Goal: Task Accomplishment & Management: Manage account settings

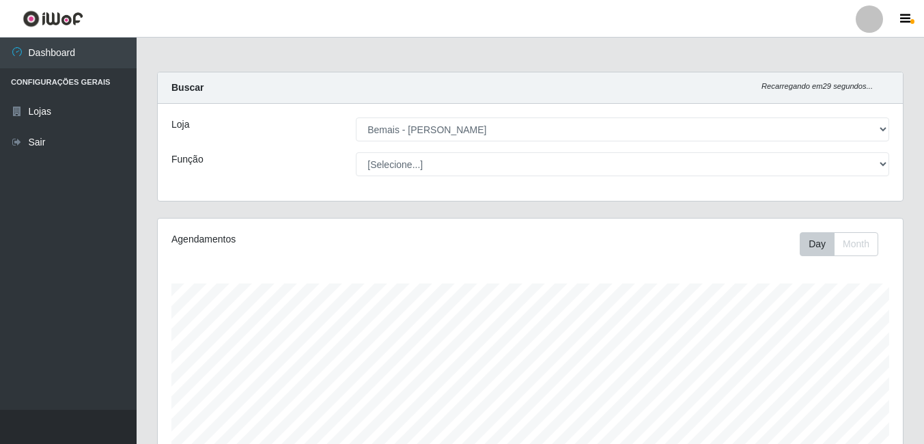
select select "230"
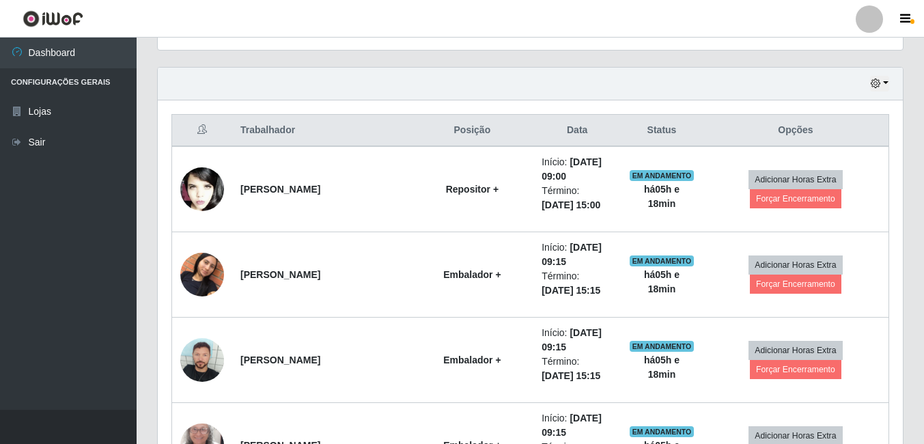
scroll to position [520, 0]
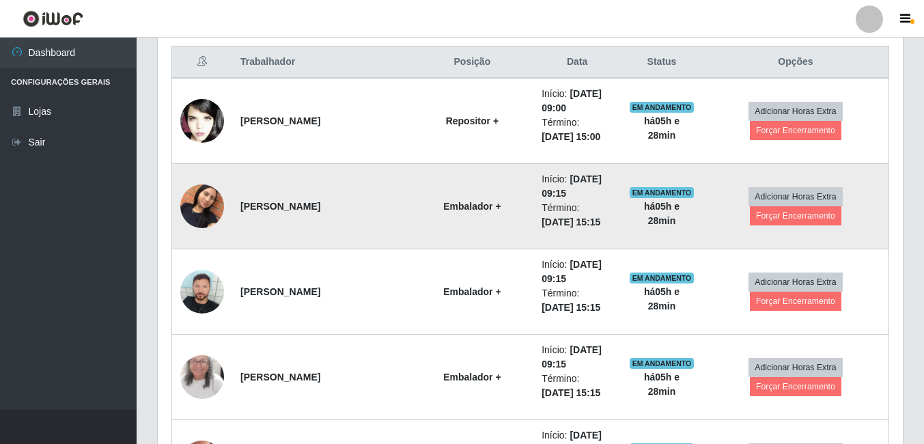
click at [185, 203] on img at bounding box center [202, 206] width 44 height 78
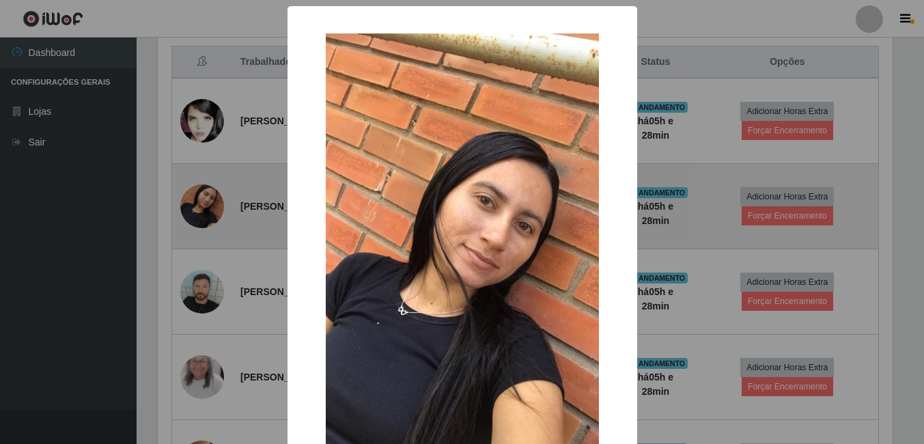
scroll to position [283, 738]
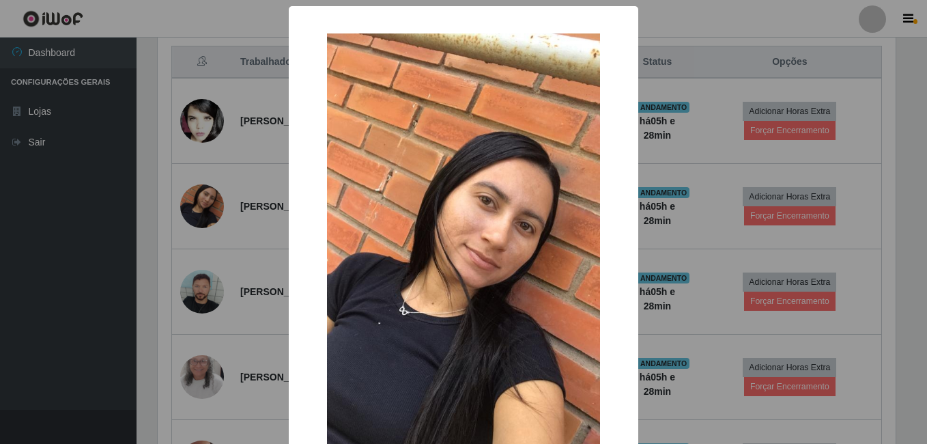
click at [119, 324] on div "× OK Cancel" at bounding box center [463, 222] width 927 height 444
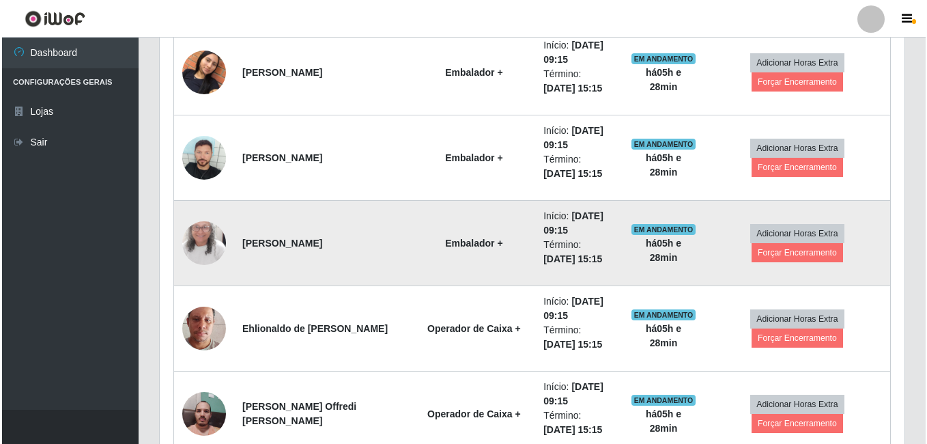
scroll to position [657, 0]
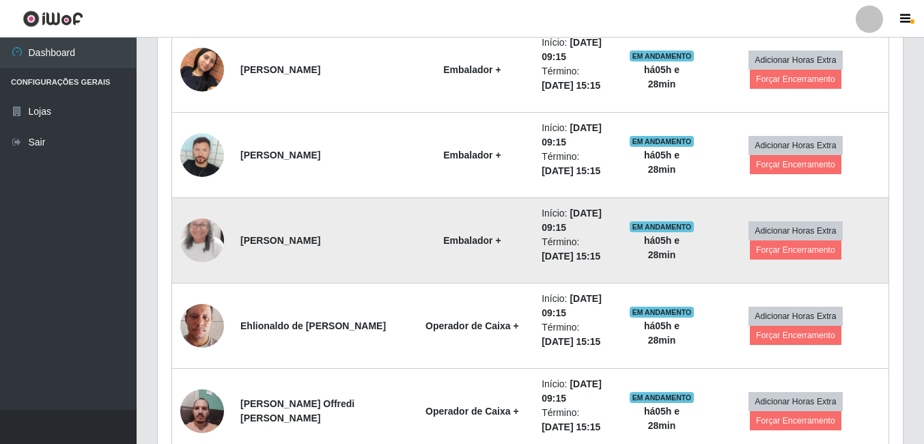
click at [220, 252] on img at bounding box center [202, 240] width 44 height 95
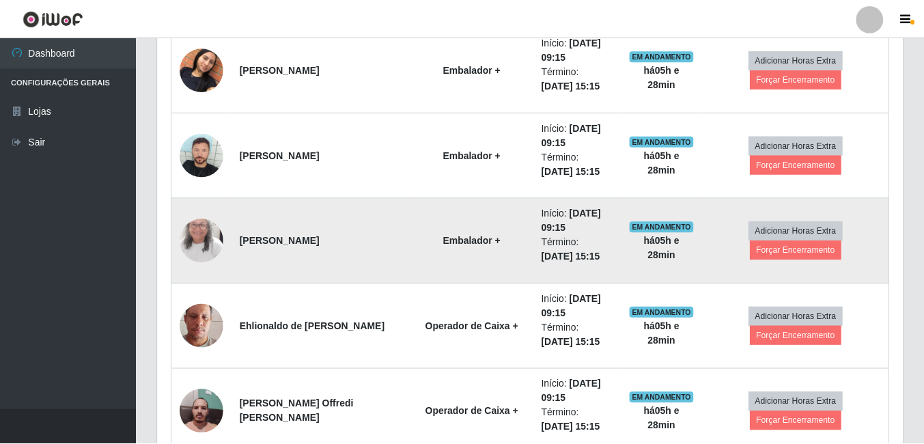
scroll to position [283, 738]
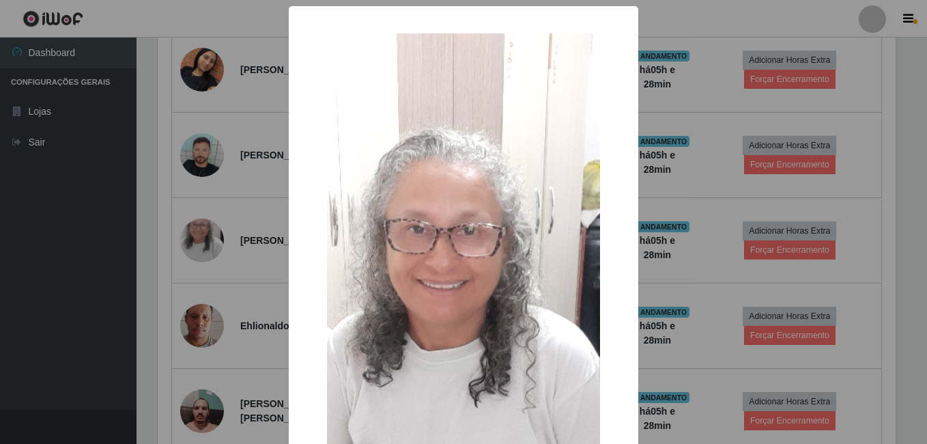
click at [216, 254] on div "× OK Cancel" at bounding box center [463, 222] width 927 height 444
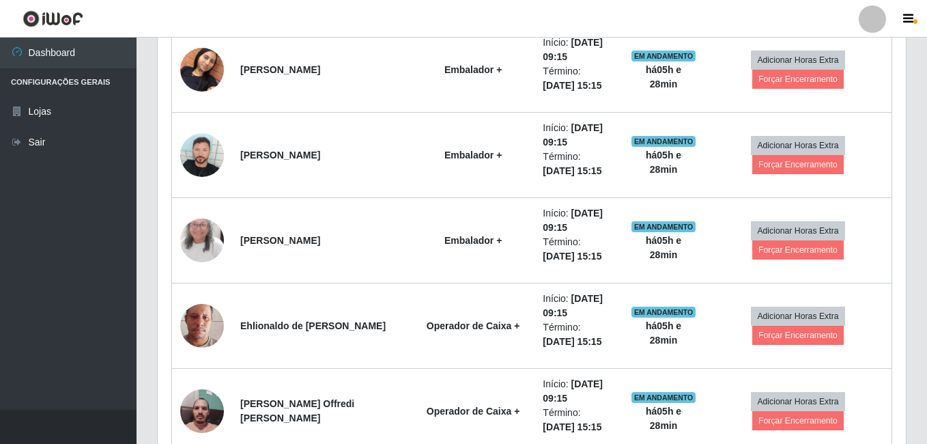
scroll to position [283, 745]
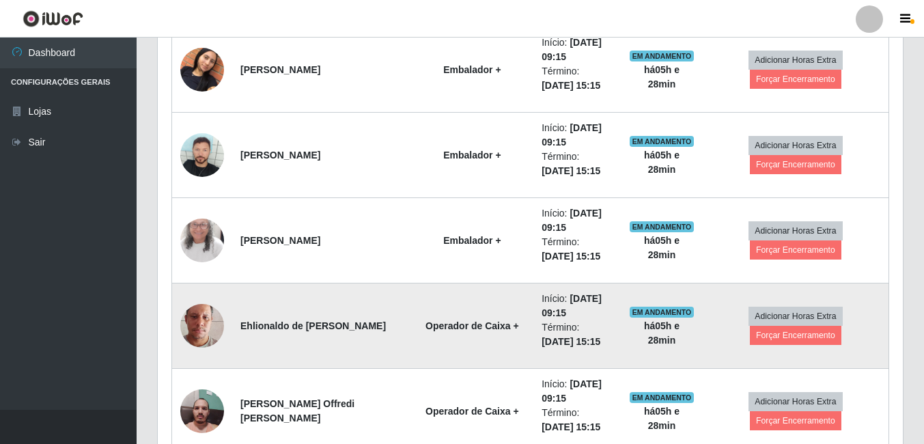
click at [184, 307] on td at bounding box center [202, 325] width 61 height 85
click at [184, 320] on img at bounding box center [202, 326] width 44 height 78
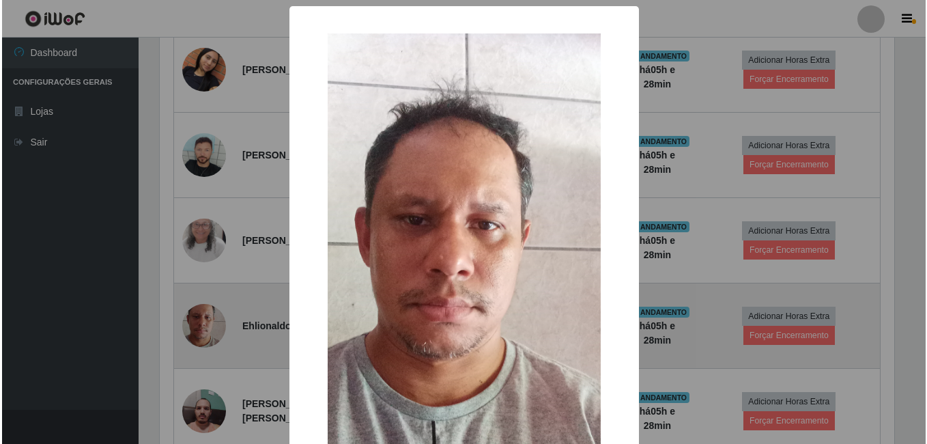
scroll to position [283, 738]
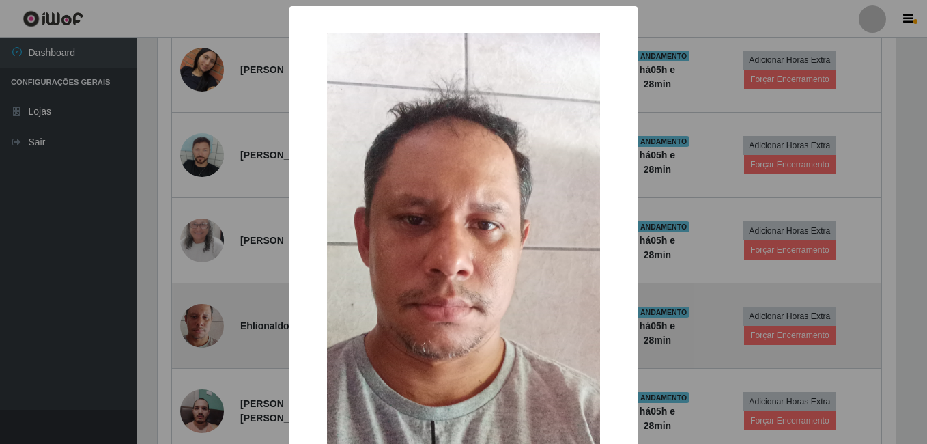
click at [184, 320] on div "× OK Cancel" at bounding box center [463, 222] width 927 height 444
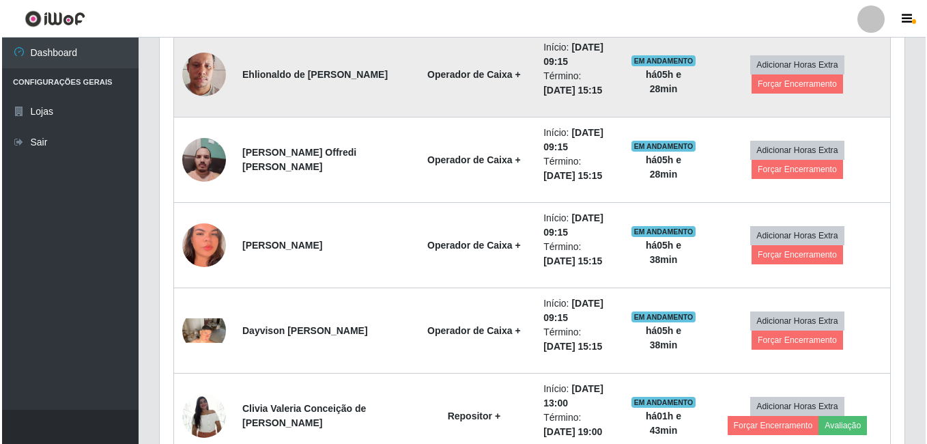
scroll to position [862, 0]
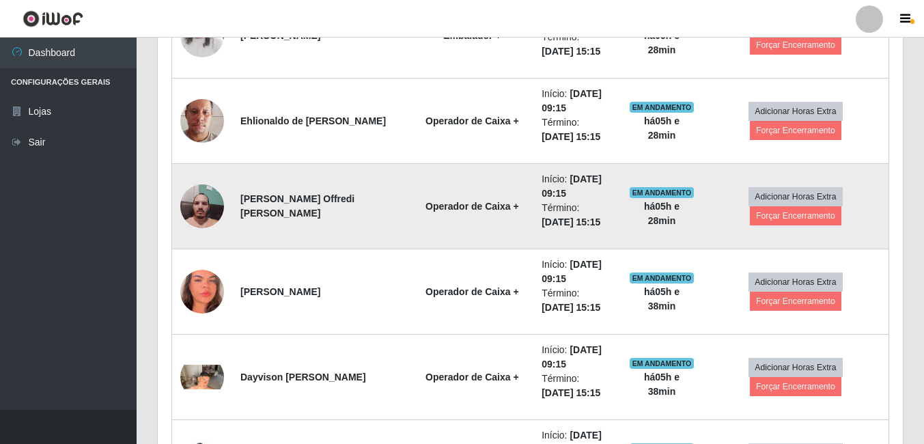
click at [216, 212] on img at bounding box center [202, 207] width 44 height 58
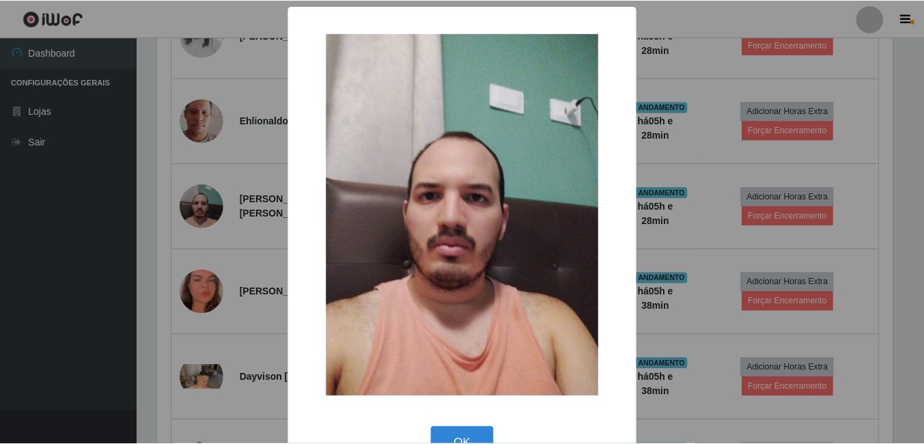
scroll to position [283, 738]
click at [214, 212] on div "× OK Cancel" at bounding box center [463, 222] width 927 height 444
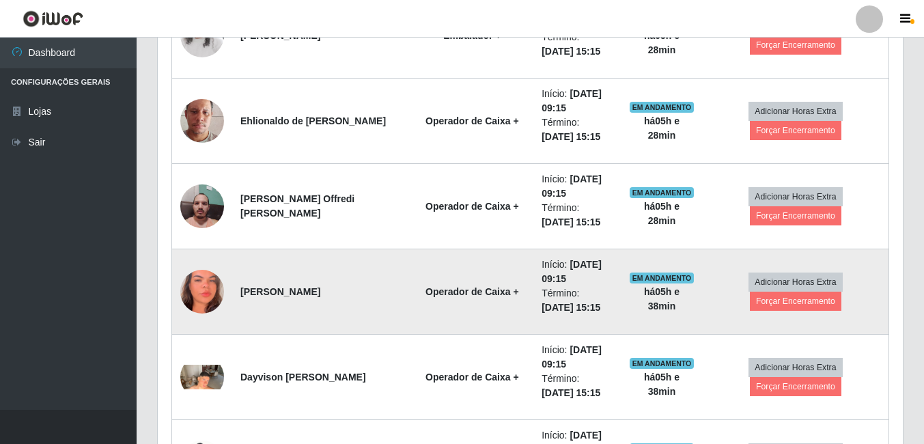
scroll to position [283, 745]
click at [190, 298] on img at bounding box center [202, 291] width 44 height 95
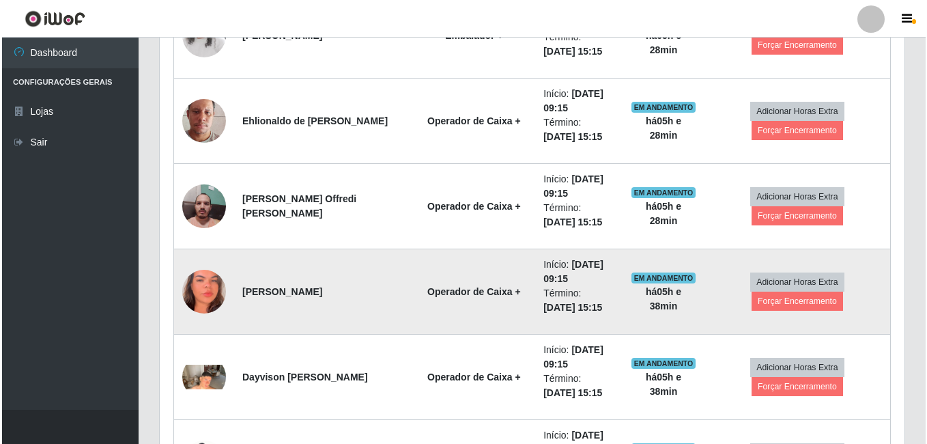
scroll to position [283, 738]
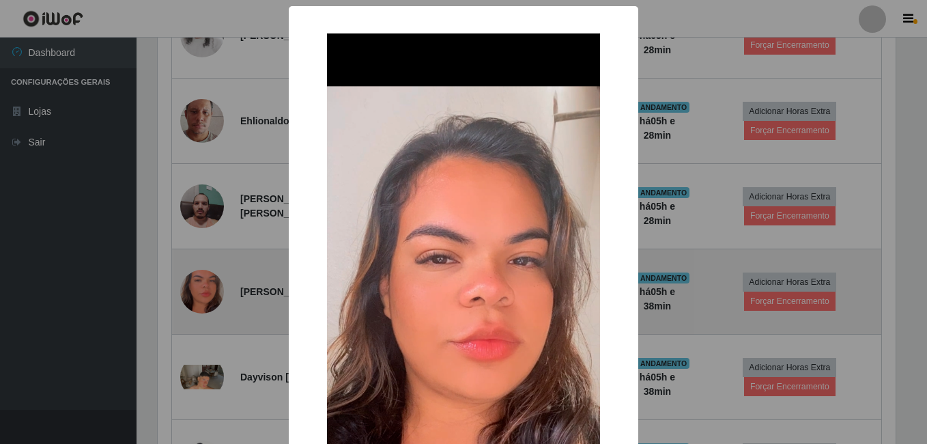
click at [190, 298] on div "× OK Cancel" at bounding box center [463, 222] width 927 height 444
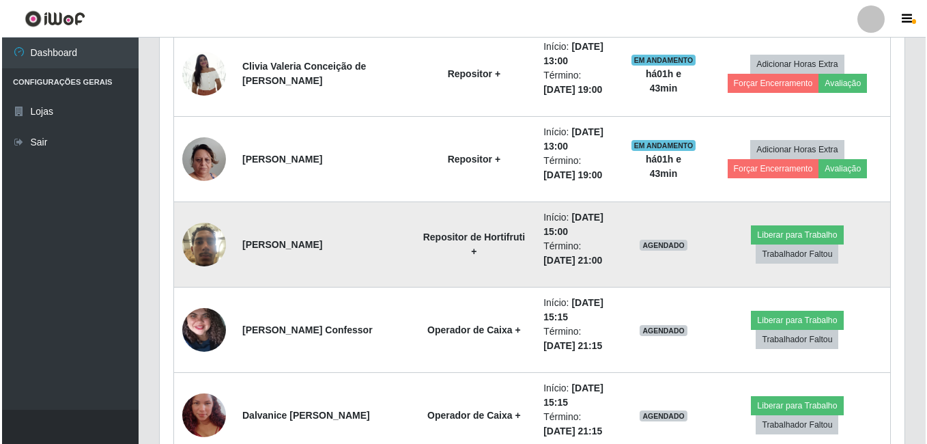
scroll to position [1339, 0]
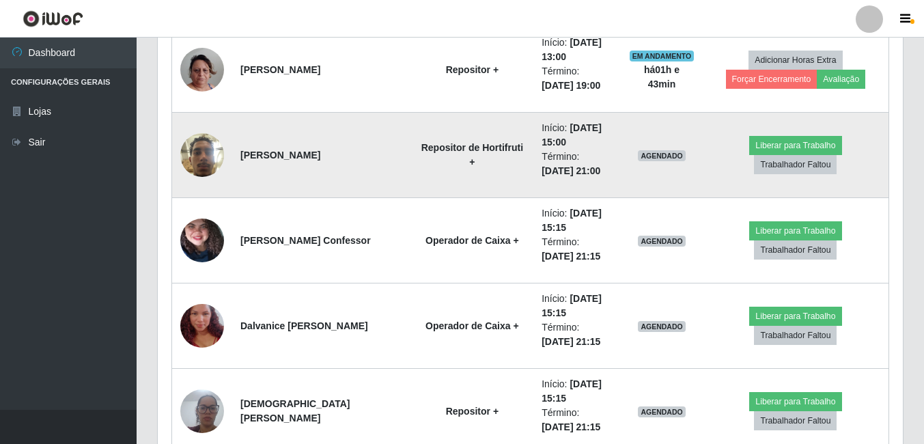
click at [195, 178] on td at bounding box center [202, 155] width 61 height 85
click at [199, 169] on img at bounding box center [202, 155] width 44 height 58
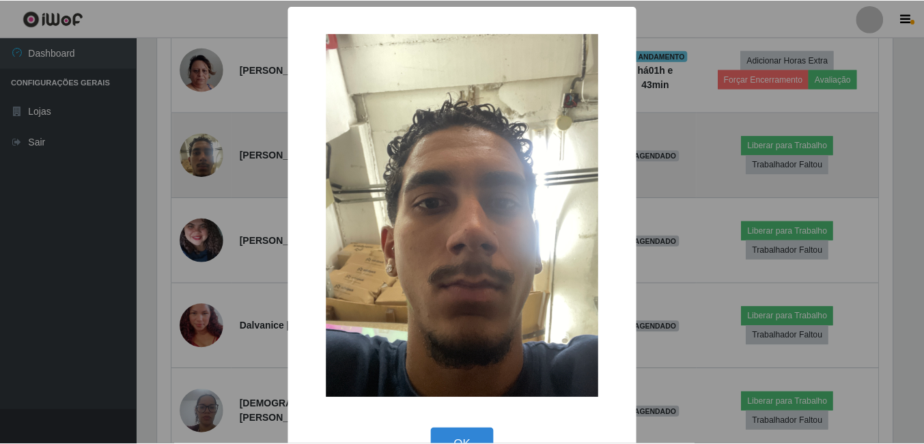
scroll to position [283, 738]
click at [199, 169] on div "× OK Cancel" at bounding box center [463, 222] width 927 height 444
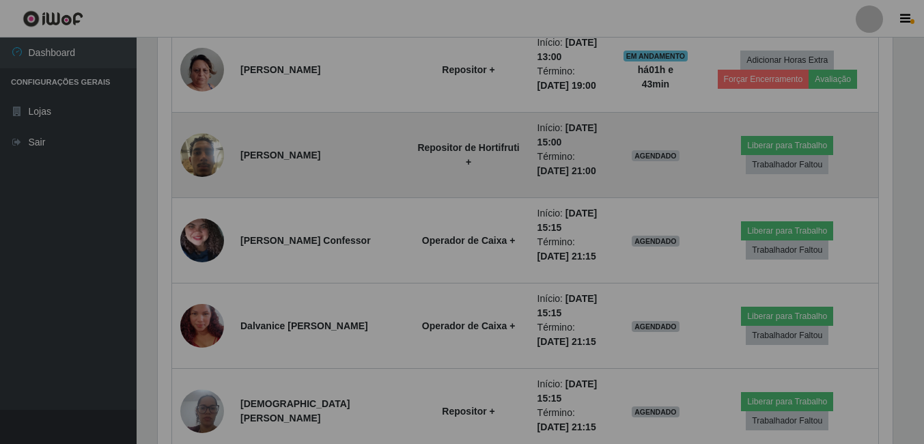
scroll to position [0, 0]
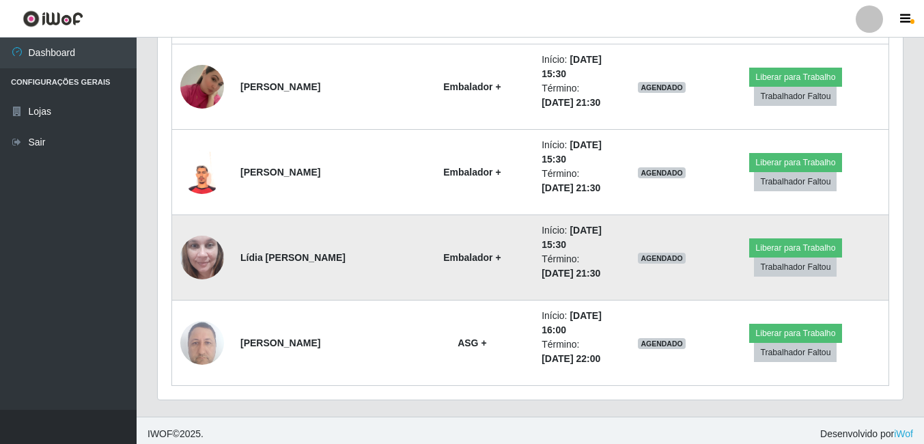
click at [202, 267] on img at bounding box center [202, 257] width 44 height 58
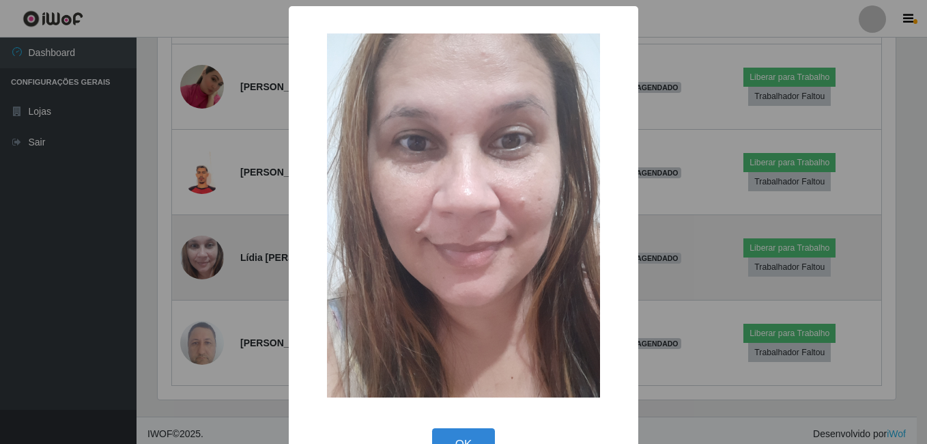
click at [202, 267] on div "× OK Cancel" at bounding box center [463, 222] width 927 height 444
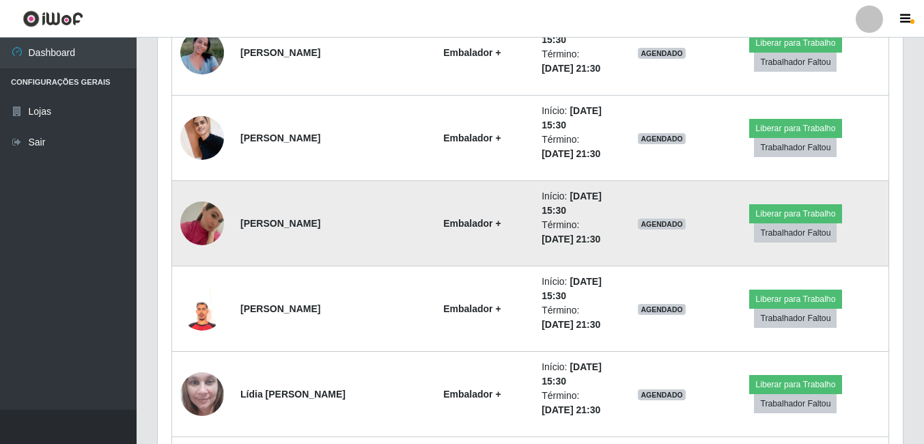
click at [212, 240] on img at bounding box center [202, 223] width 44 height 78
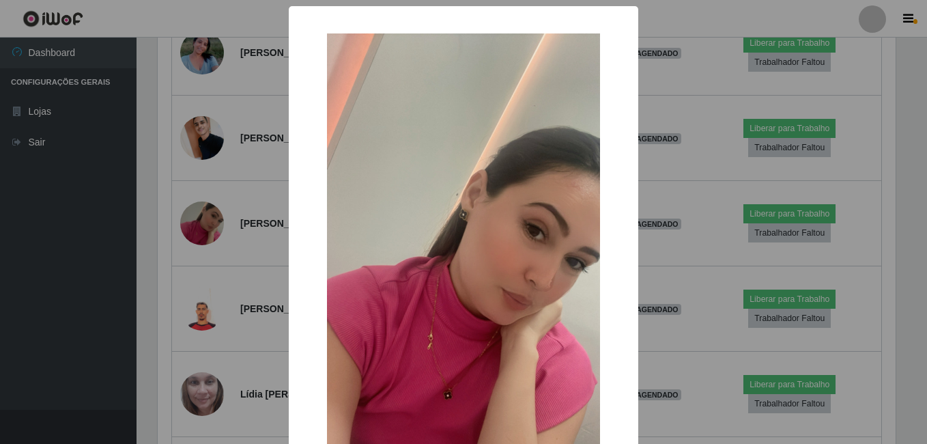
click at [211, 242] on div "× OK Cancel" at bounding box center [463, 222] width 927 height 444
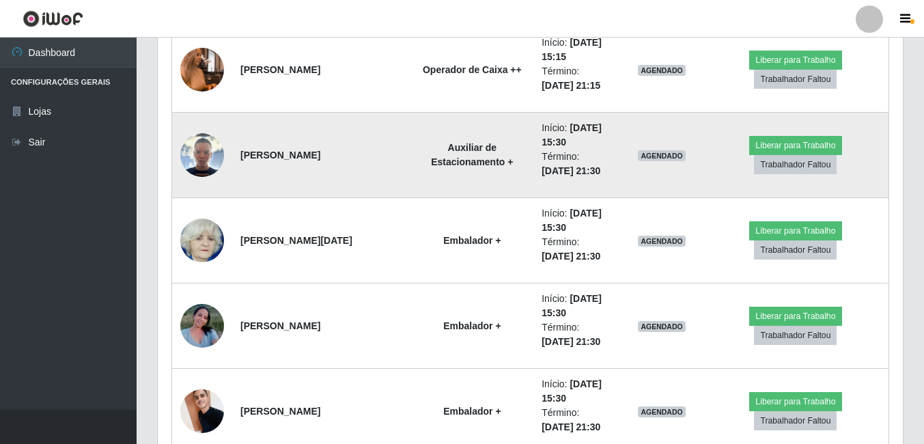
click at [210, 158] on img at bounding box center [202, 155] width 44 height 44
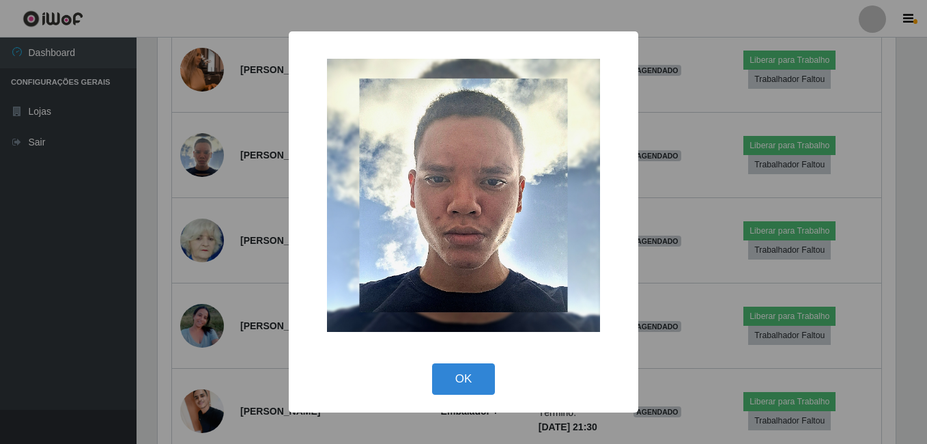
click at [188, 185] on div "× OK Cancel" at bounding box center [463, 222] width 927 height 444
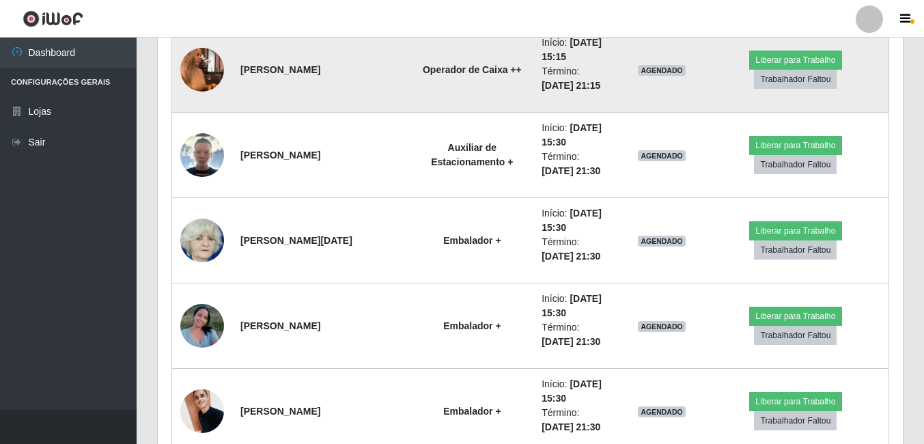
click at [208, 55] on img at bounding box center [202, 70] width 44 height 78
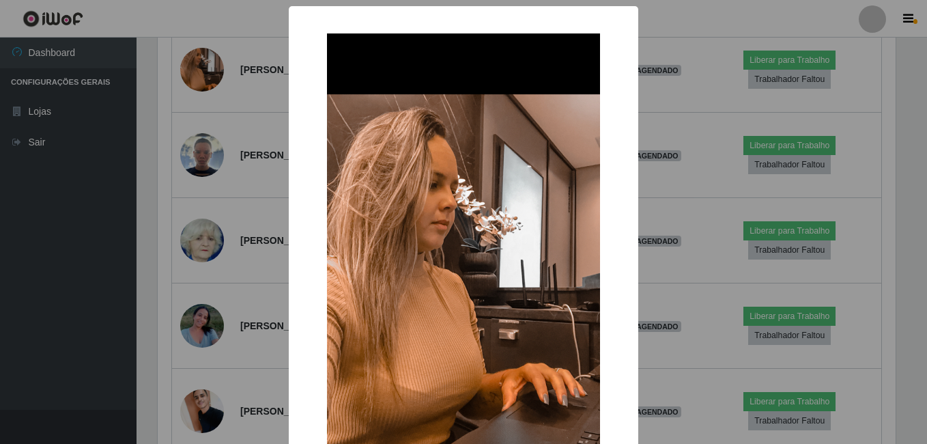
click at [178, 132] on div "× OK Cancel" at bounding box center [463, 222] width 927 height 444
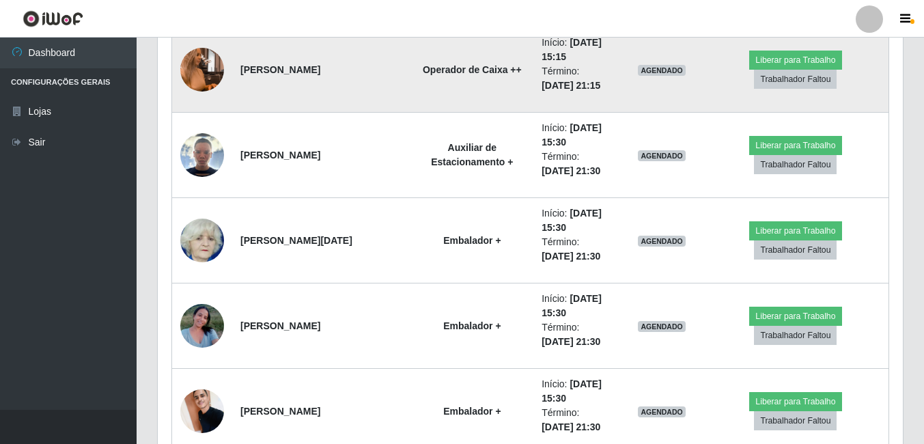
click at [221, 74] on img at bounding box center [202, 70] width 44 height 78
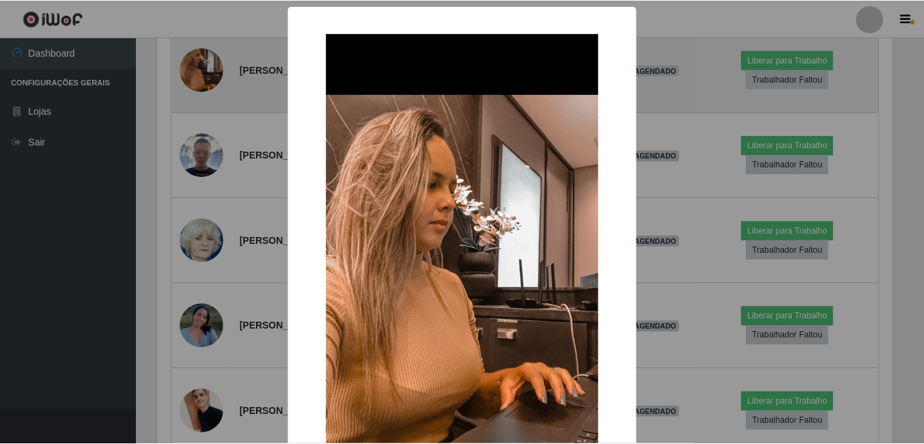
scroll to position [283, 738]
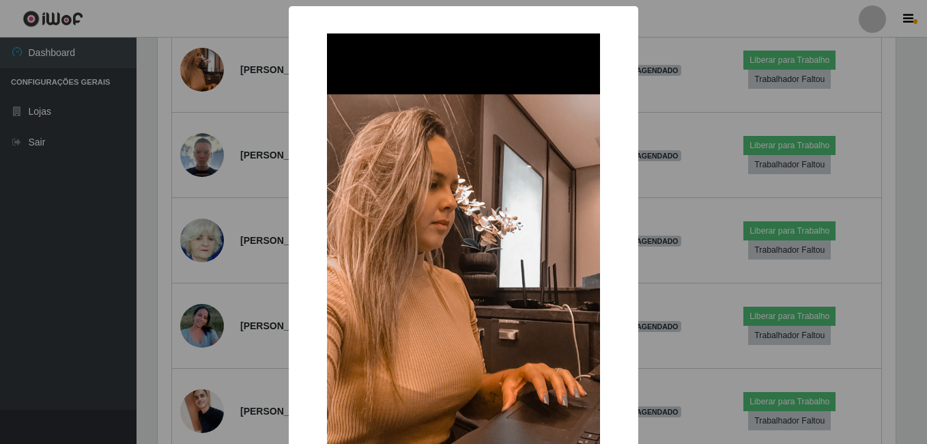
click at [218, 175] on div "× OK Cancel" at bounding box center [463, 222] width 927 height 444
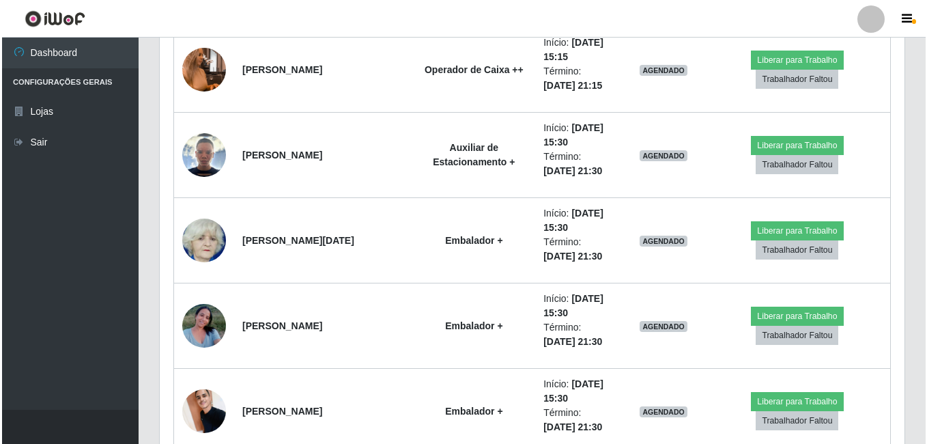
scroll to position [1817, 0]
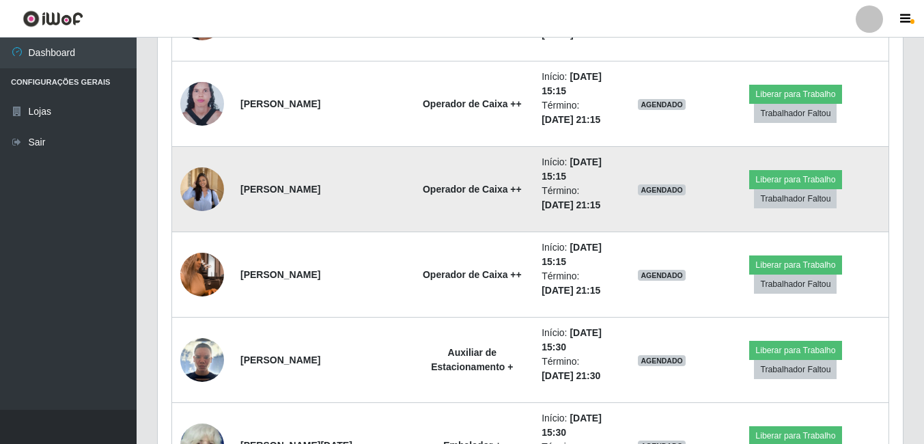
click at [215, 177] on img at bounding box center [202, 188] width 44 height 57
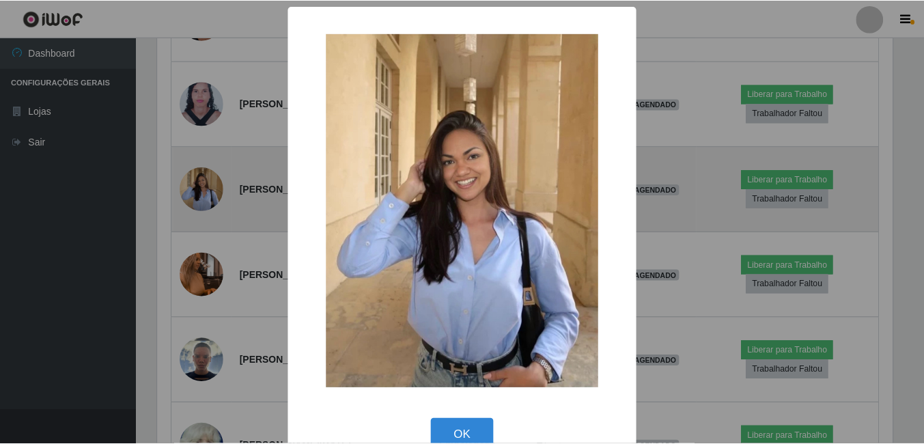
scroll to position [283, 738]
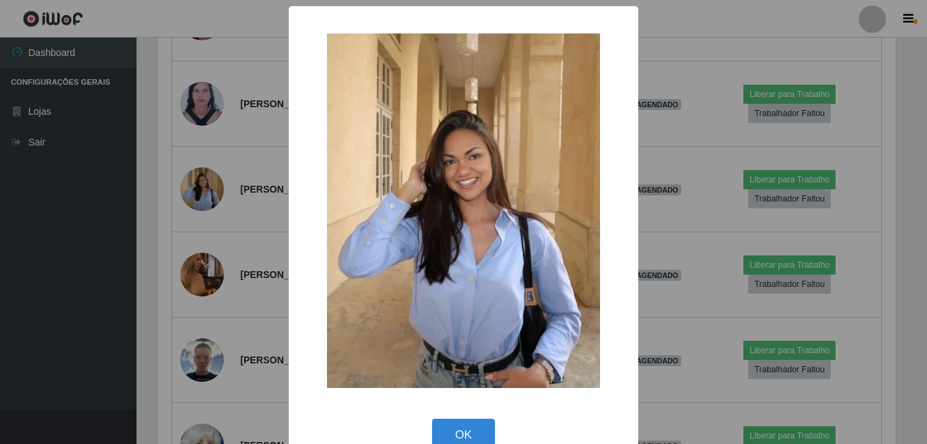
click at [216, 177] on div "× OK Cancel" at bounding box center [463, 222] width 927 height 444
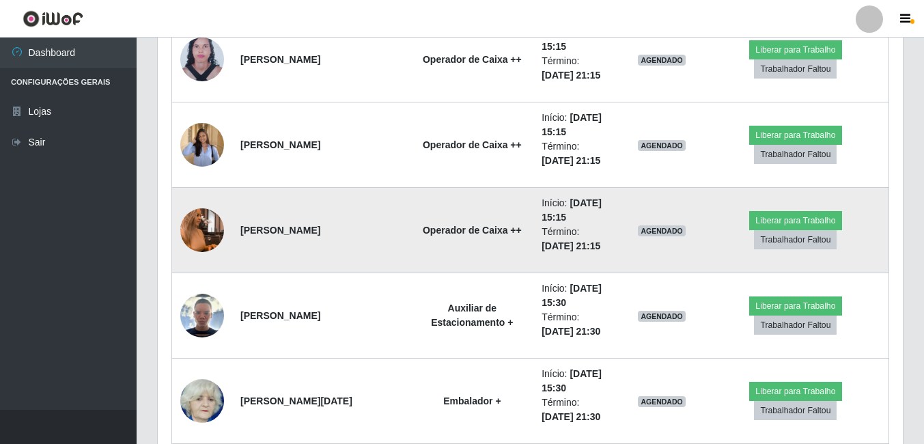
scroll to position [1886, 0]
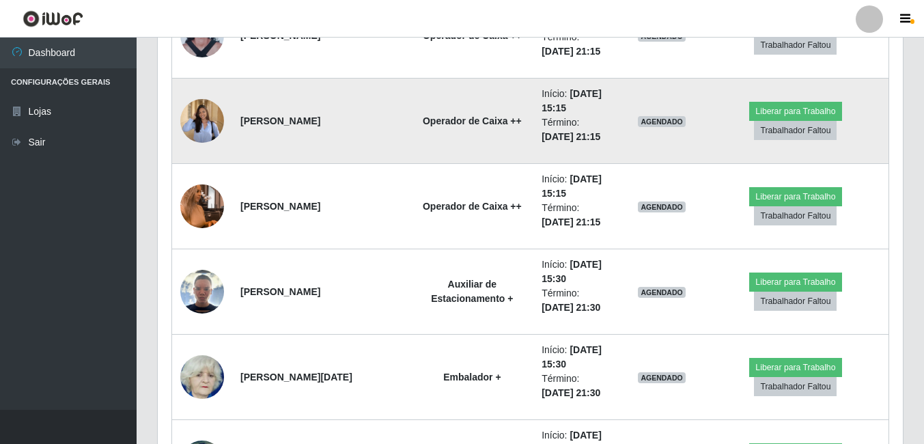
click at [226, 120] on td at bounding box center [202, 121] width 61 height 85
click at [222, 122] on img at bounding box center [202, 120] width 44 height 57
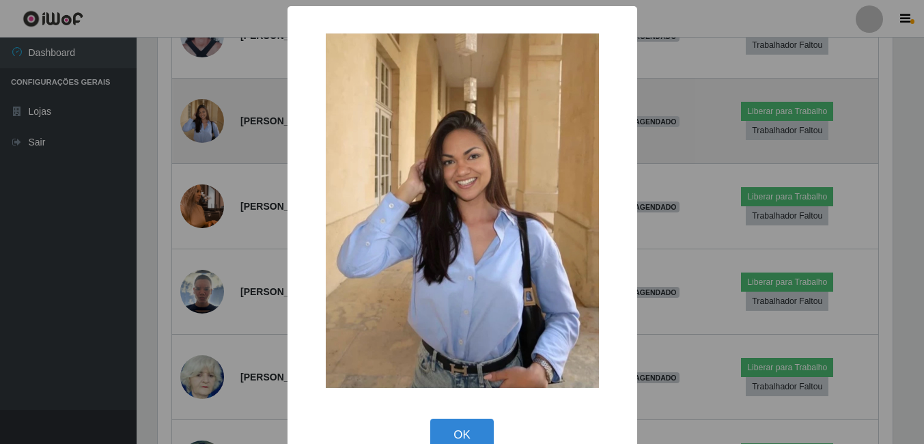
scroll to position [283, 738]
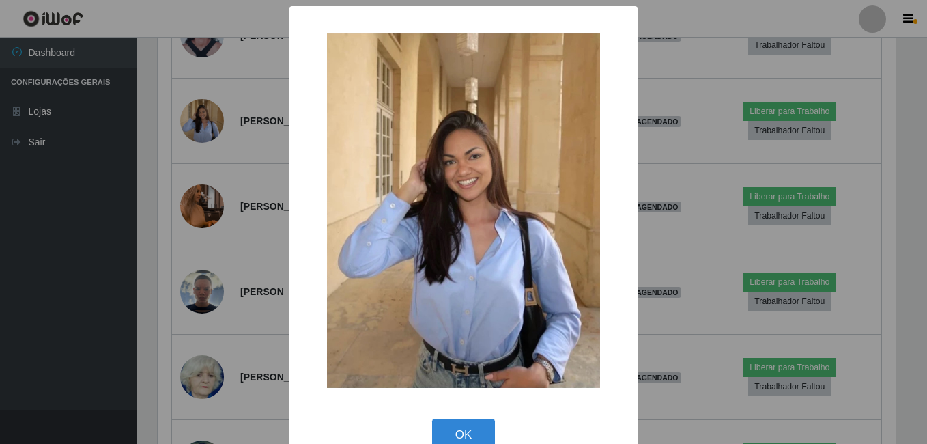
click at [229, 226] on div "× OK Cancel" at bounding box center [463, 222] width 927 height 444
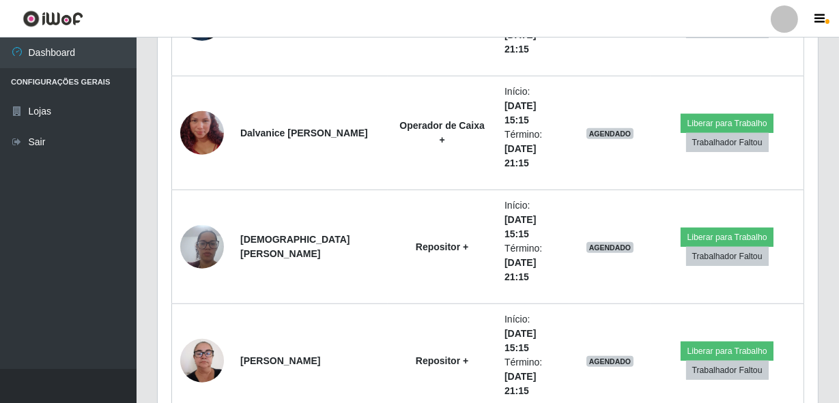
scroll to position [1912, 0]
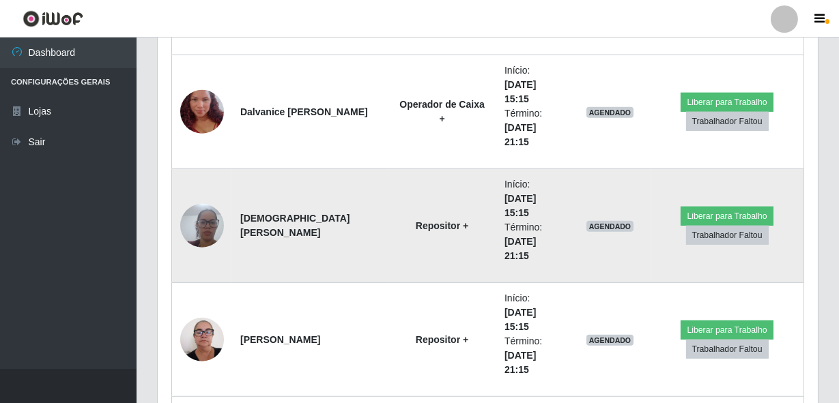
click at [192, 218] on img at bounding box center [202, 226] width 44 height 58
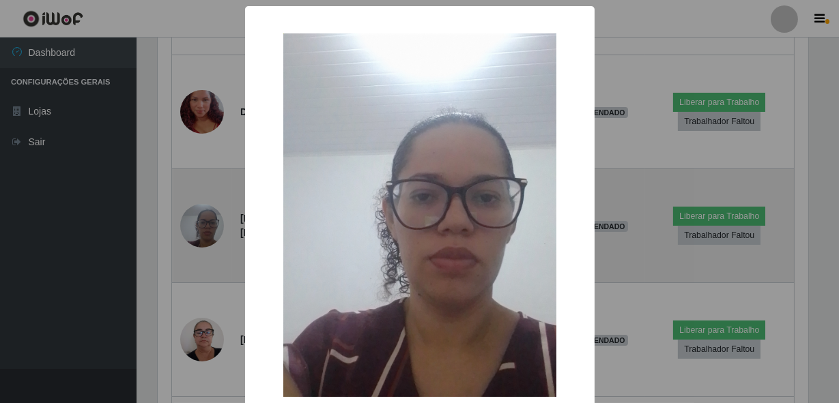
scroll to position [283, 654]
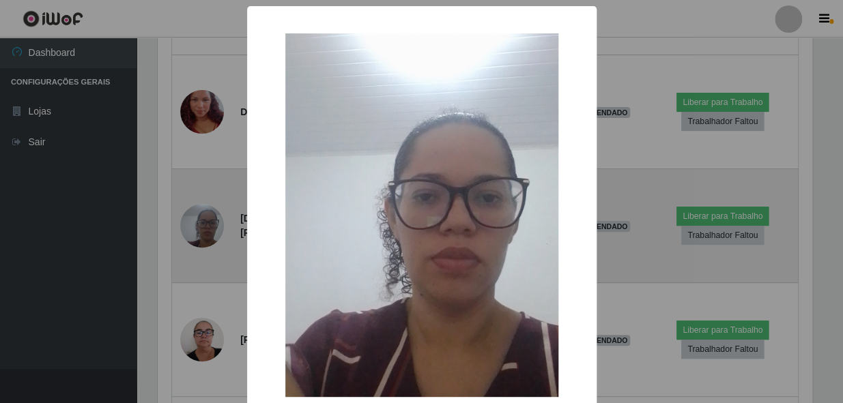
click at [192, 218] on div "× OK Cancel" at bounding box center [421, 201] width 843 height 403
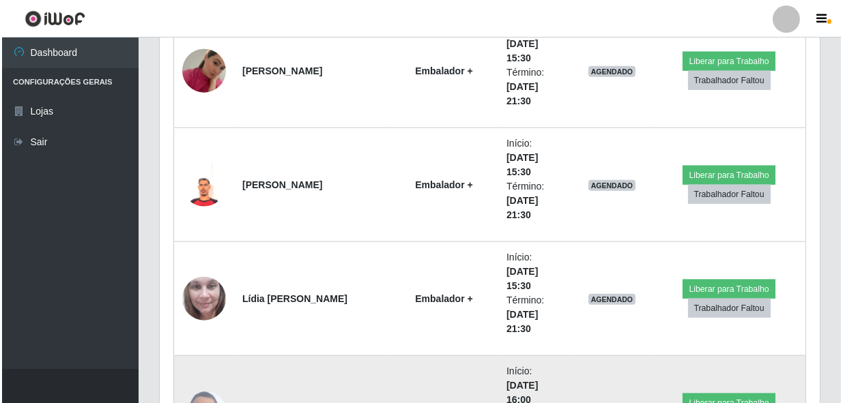
scroll to position [3222, 0]
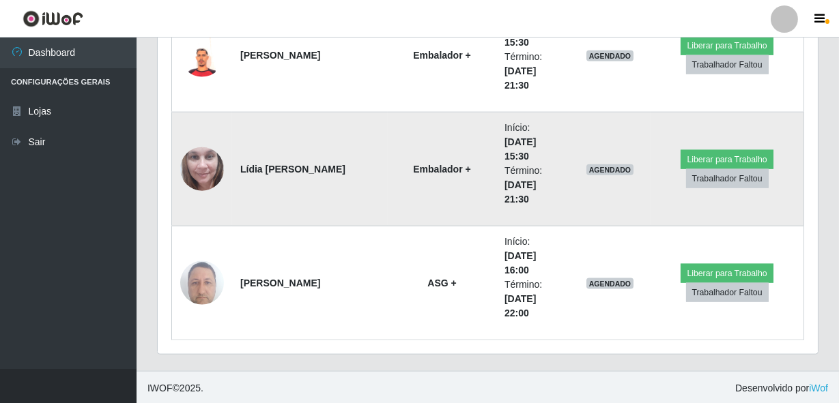
click at [193, 155] on img at bounding box center [202, 169] width 44 height 58
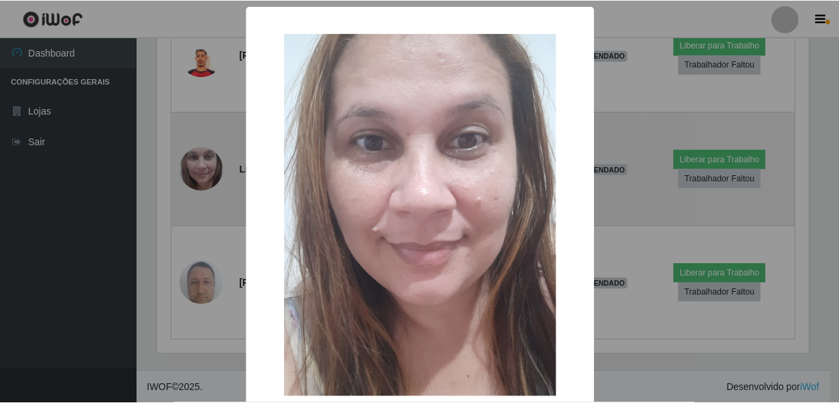
scroll to position [283, 654]
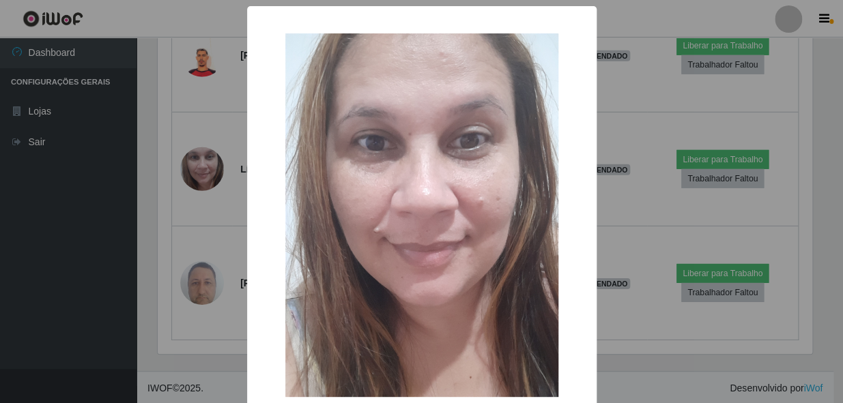
click at [111, 152] on div "× OK Cancel" at bounding box center [421, 201] width 843 height 403
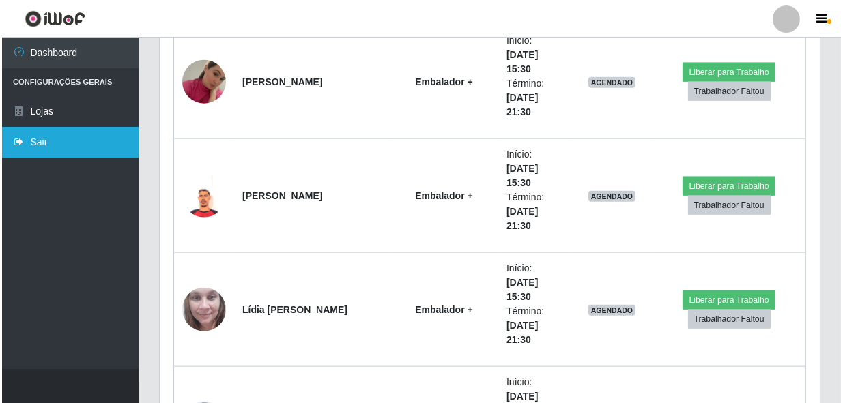
scroll to position [2974, 0]
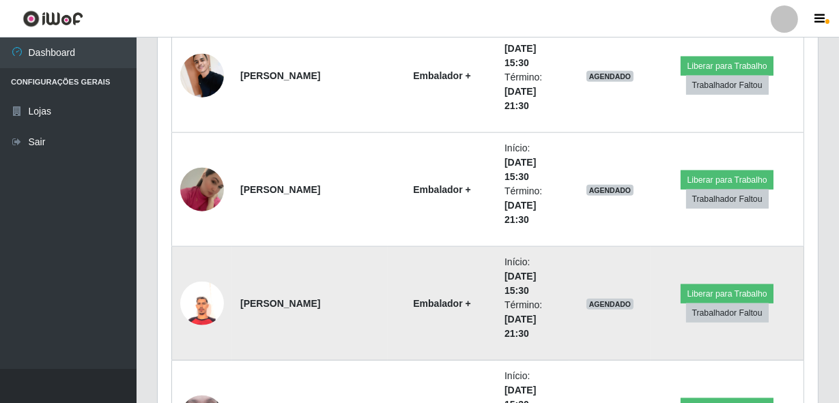
click at [222, 305] on img at bounding box center [202, 304] width 44 height 44
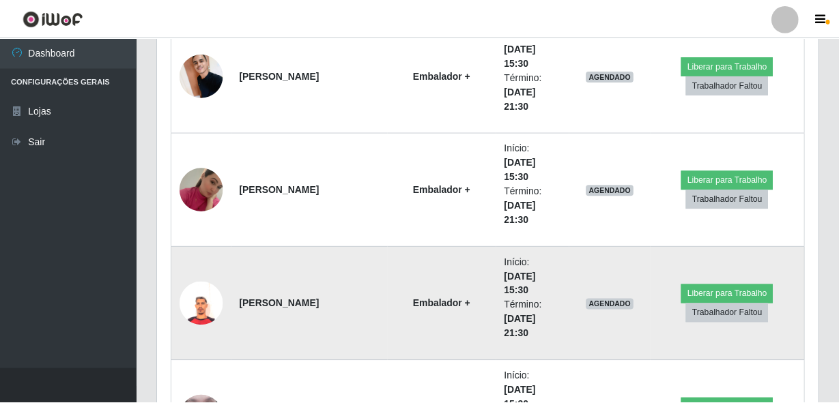
scroll to position [283, 654]
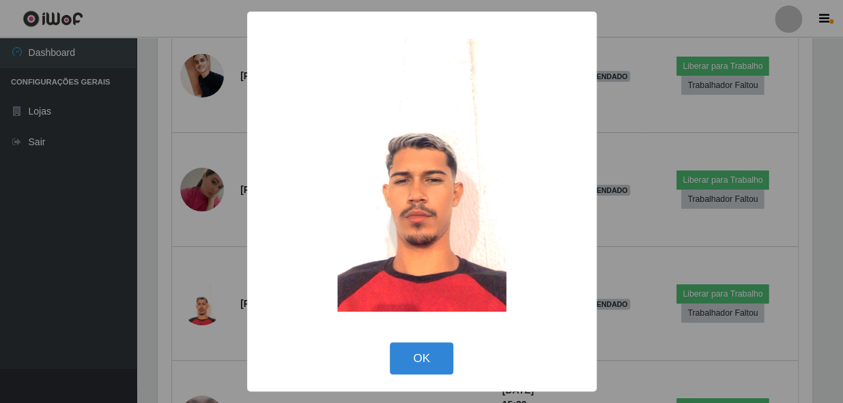
click at [216, 302] on div "× OK Cancel" at bounding box center [421, 201] width 843 height 403
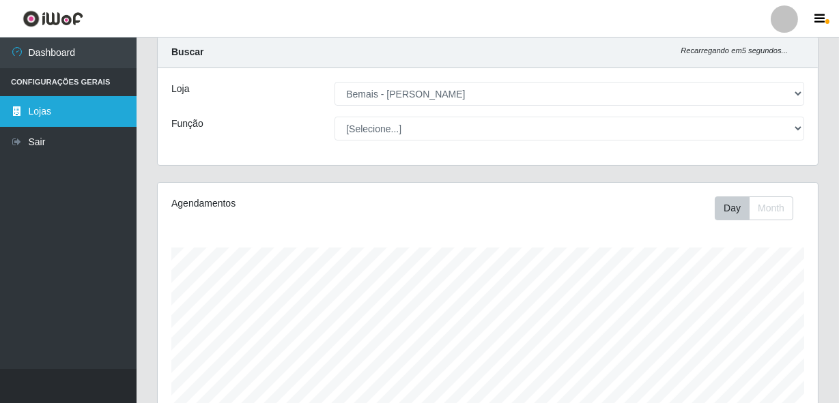
scroll to position [0, 0]
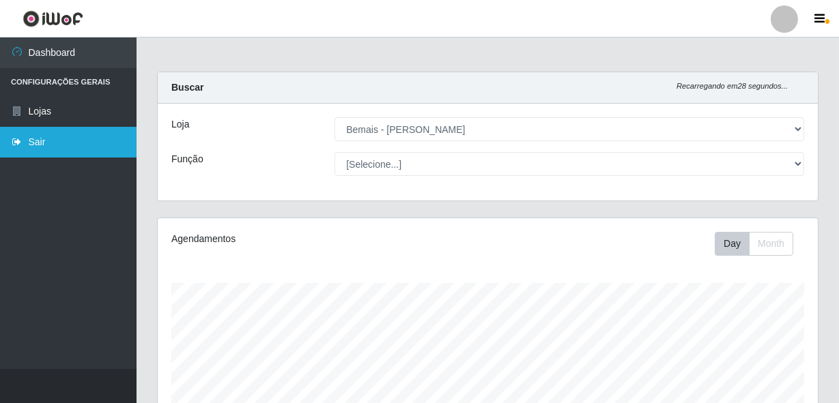
click at [43, 150] on link "Sair" at bounding box center [68, 142] width 137 height 31
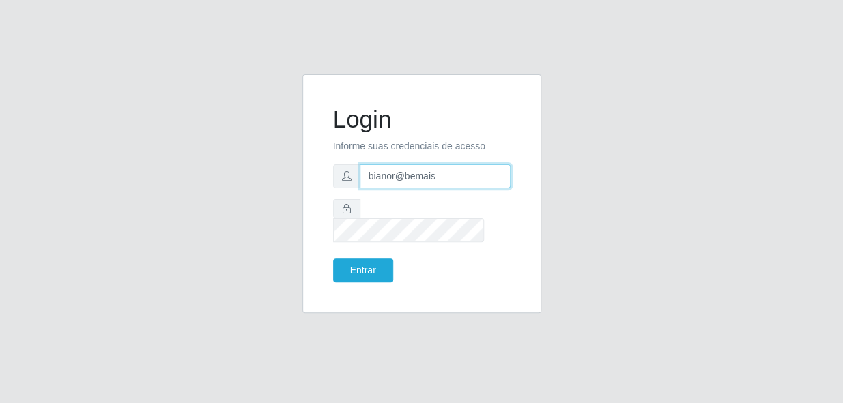
drag, startPoint x: 390, startPoint y: 184, endPoint x: 324, endPoint y: 195, distance: 66.4
click at [324, 195] on div "Login Informe suas credenciais de acesso bianor@bemais Entrar" at bounding box center [422, 193] width 205 height 205
type input "thiagol@bemais"
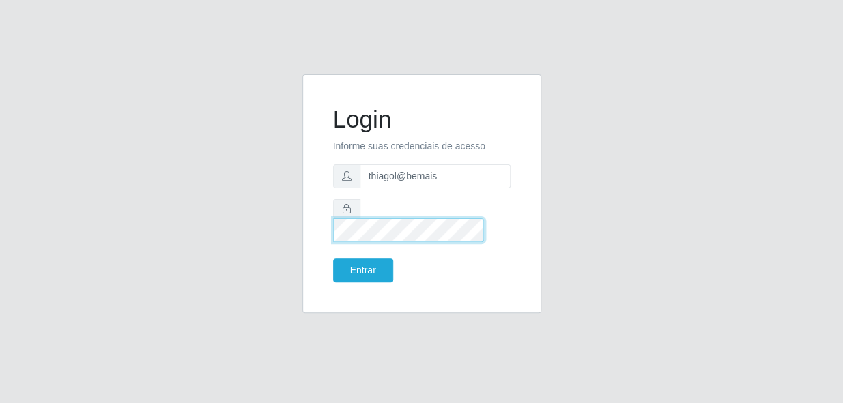
click at [333, 259] on button "Entrar" at bounding box center [363, 271] width 60 height 24
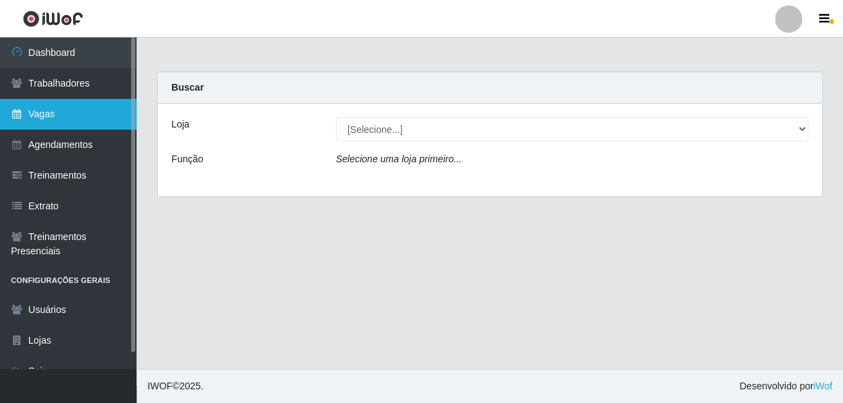
click at [77, 119] on link "Vagas" at bounding box center [68, 114] width 137 height 31
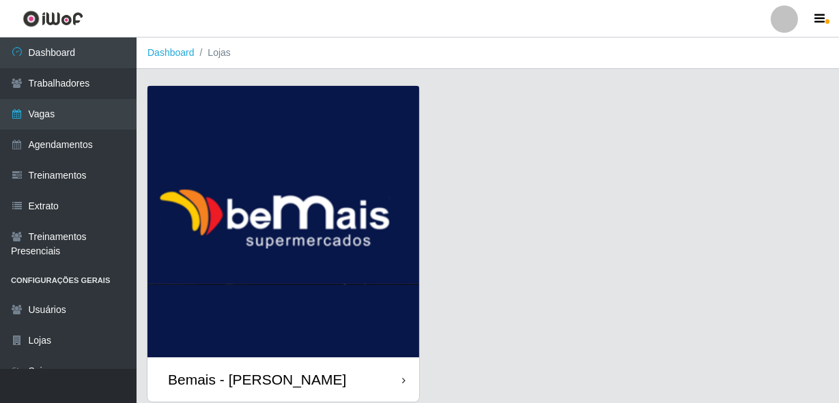
click at [236, 159] on img at bounding box center [283, 222] width 272 height 272
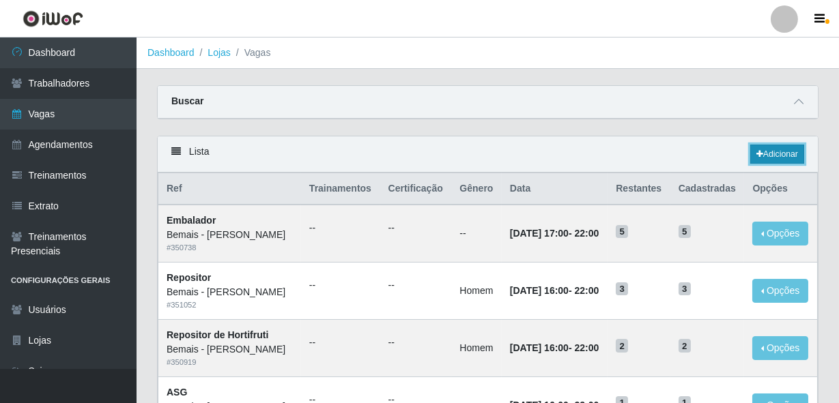
click at [779, 156] on link "Adicionar" at bounding box center [777, 154] width 54 height 19
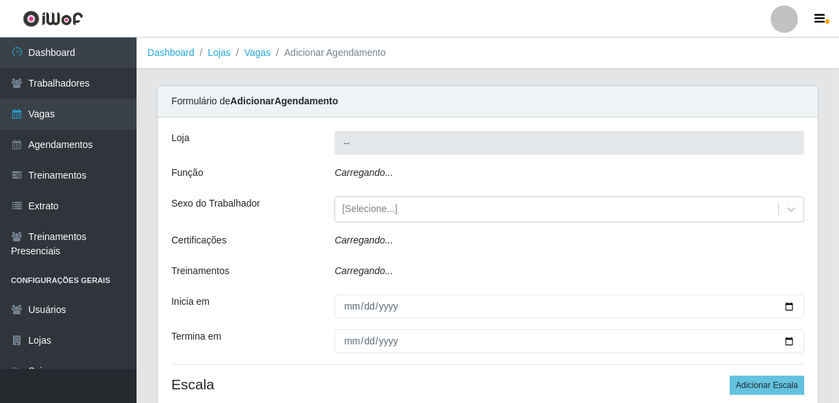
type input "Bemais - [PERSON_NAME]"
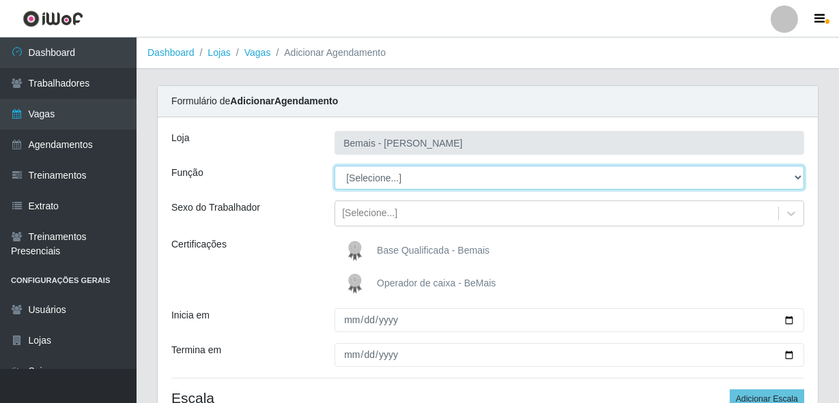
click at [435, 178] on select "[Selecione...] ASG ASG + ASG ++ Auxiliar de Depósito Auxiliar de Depósito + Aux…" at bounding box center [570, 178] width 470 height 24
click at [371, 182] on select "[Selecione...] ASG ASG + ASG ++ Auxiliar de Depósito Auxiliar de Depósito + Aux…" at bounding box center [570, 178] width 470 height 24
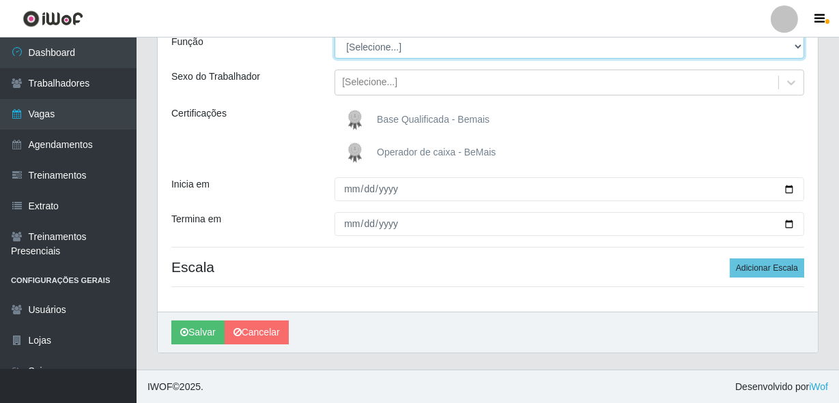
click at [432, 51] on select "[Selecione...] ASG ASG + ASG ++ Auxiliar de Depósito Auxiliar de Depósito + Aux…" at bounding box center [570, 47] width 470 height 24
click at [499, 55] on select "[Selecione...] ASG ASG + ASG ++ Auxiliar de Depósito Auxiliar de Depósito + Aux…" at bounding box center [570, 47] width 470 height 24
select select "24"
click at [335, 35] on select "[Selecione...] ASG ASG + ASG ++ Auxiliar de Depósito Auxiliar de Depósito + Aux…" at bounding box center [570, 47] width 470 height 24
click at [373, 81] on div "[Selecione...]" at bounding box center [369, 83] width 55 height 14
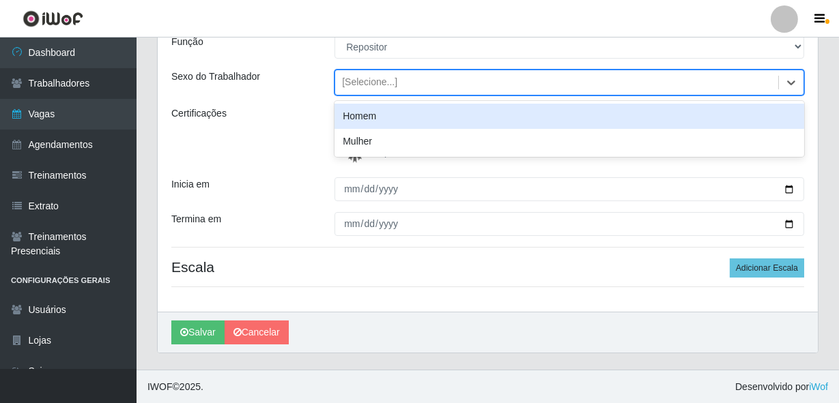
click at [382, 113] on div "Homem" at bounding box center [570, 116] width 470 height 25
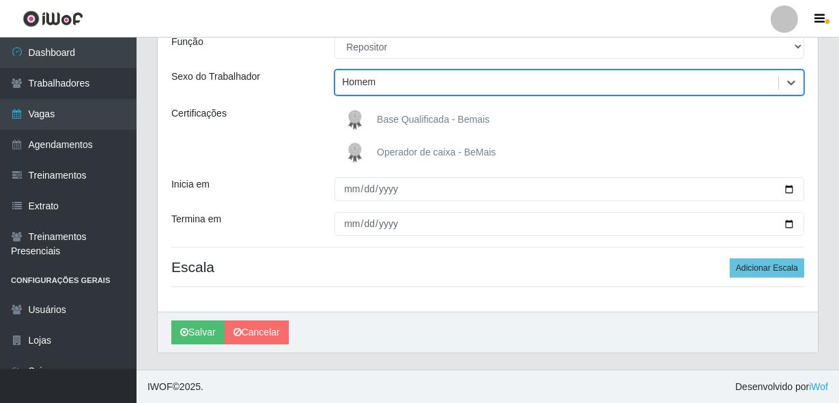
click at [375, 117] on label "Base Qualificada - Bemais" at bounding box center [415, 120] width 148 height 27
click at [0, 0] on input "Base Qualificada - Bemais" at bounding box center [0, 0] width 0 height 0
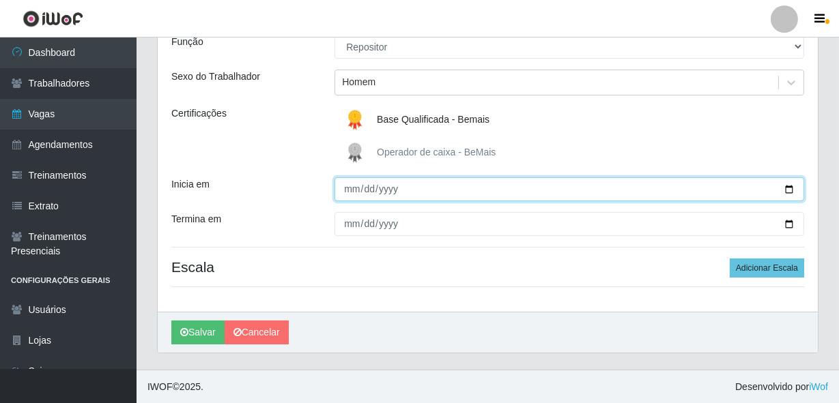
click at [356, 186] on input "Inicia em" at bounding box center [570, 190] width 470 height 24
type input "[DATE]"
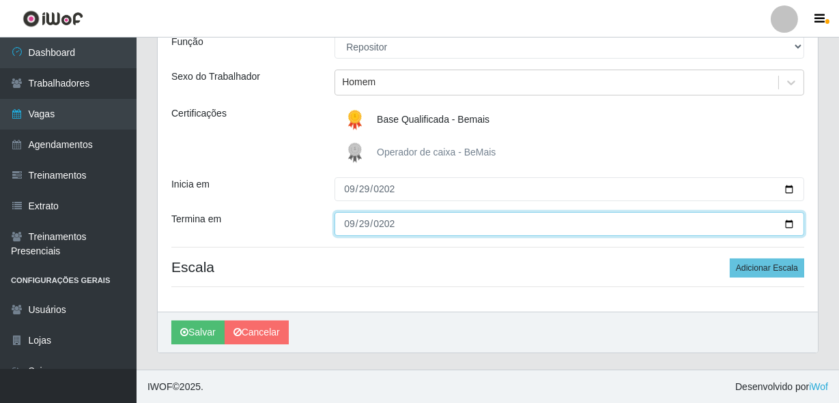
type input "[DATE]"
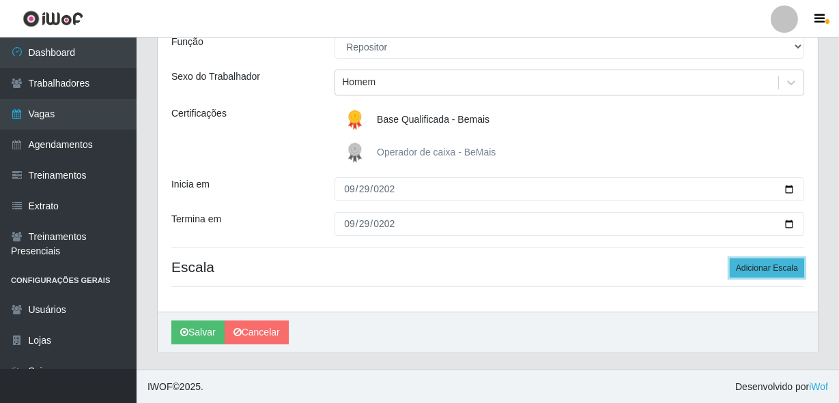
click at [759, 263] on button "Adicionar Escala" at bounding box center [767, 268] width 74 height 19
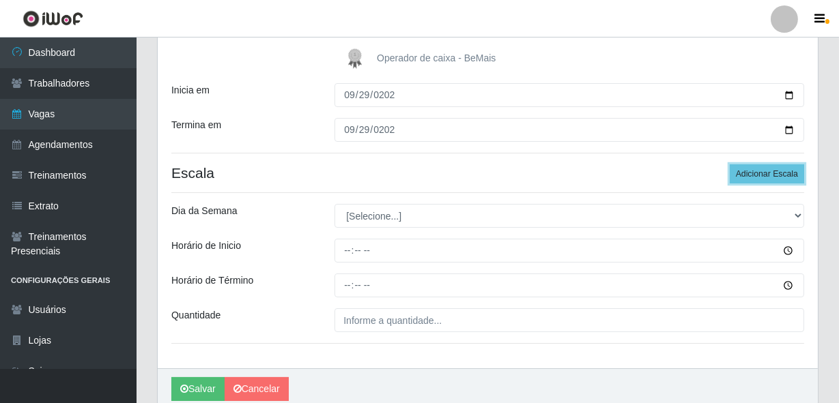
scroll to position [255, 0]
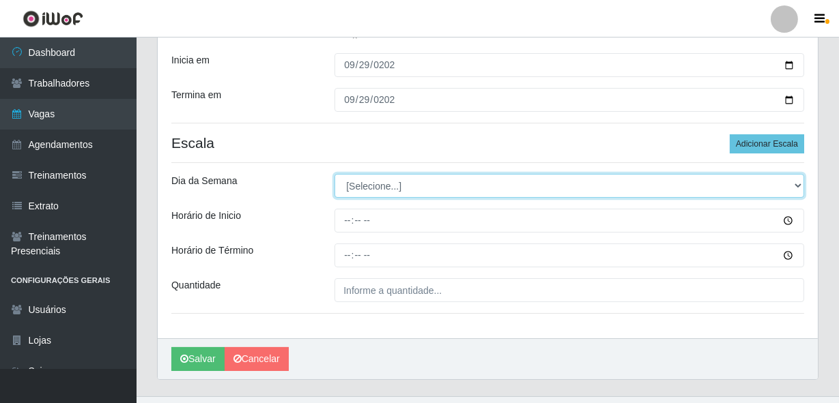
click at [367, 184] on select "[Selecione...] Segunda Terça Quarta Quinta Sexta Sábado Domingo" at bounding box center [570, 186] width 470 height 24
select select "1"
click at [335, 174] on select "[Selecione...] Segunda Terça Quarta Quinta Sexta Sábado Domingo" at bounding box center [570, 186] width 470 height 24
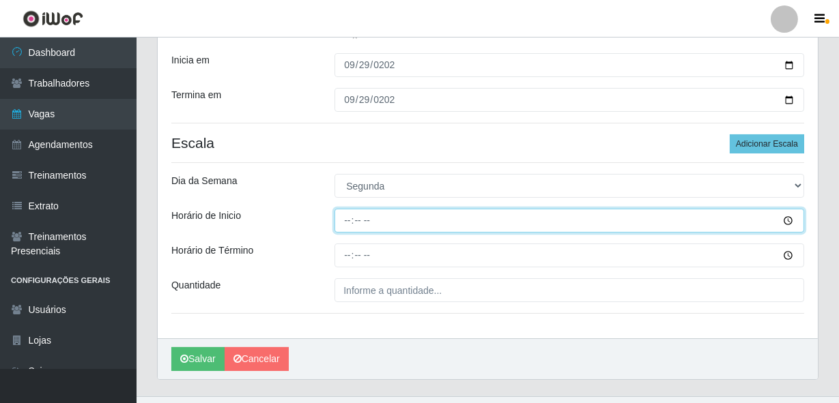
click at [360, 221] on input "Horário de Inicio" at bounding box center [570, 221] width 470 height 24
click at [350, 223] on input "Horário de Inicio" at bounding box center [570, 221] width 470 height 24
type input "16:00"
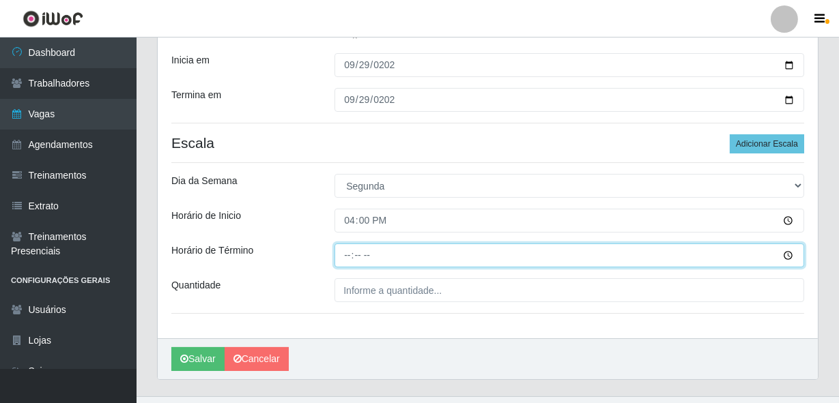
type input "22:00"
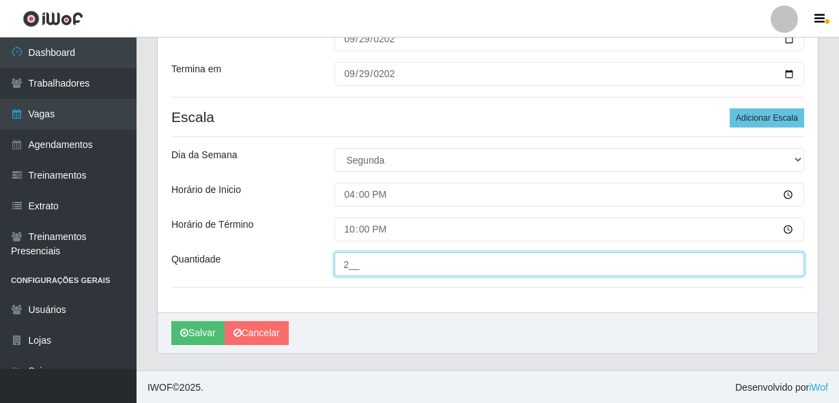
scroll to position [282, 0]
type input "2__"
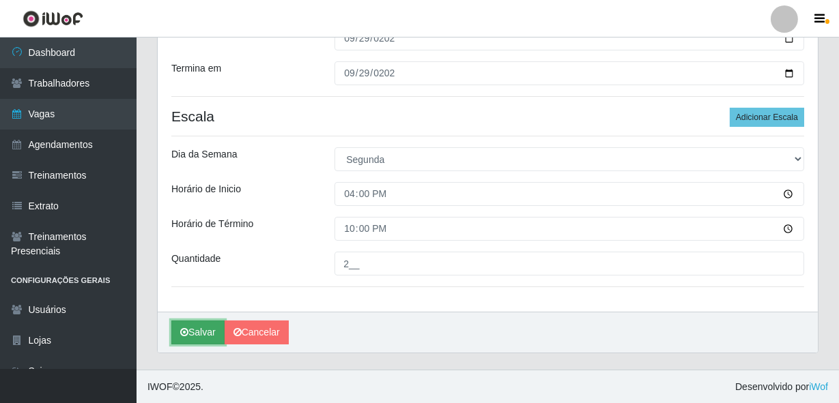
click at [195, 330] on button "Salvar" at bounding box center [197, 333] width 53 height 24
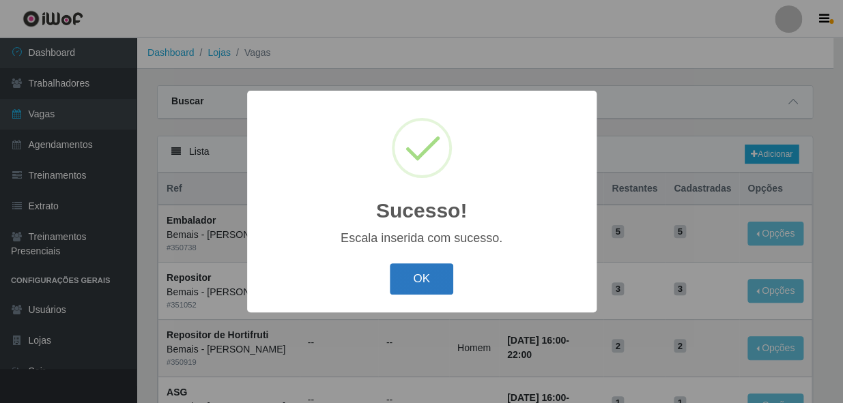
click at [393, 287] on button "OK" at bounding box center [421, 280] width 63 height 32
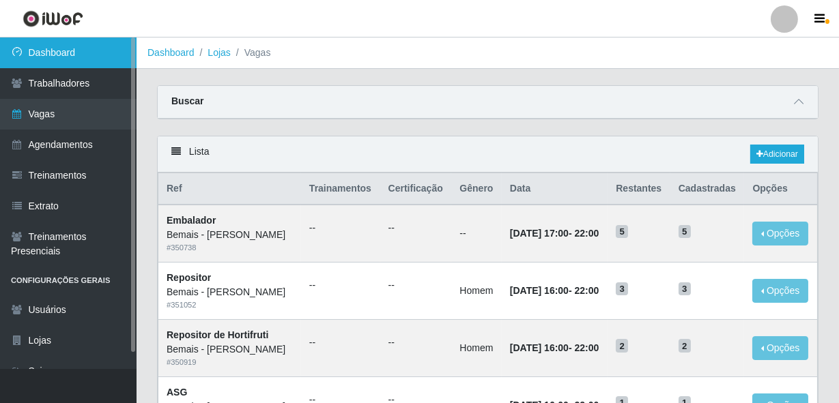
click at [117, 44] on link "Dashboard" at bounding box center [68, 53] width 137 height 31
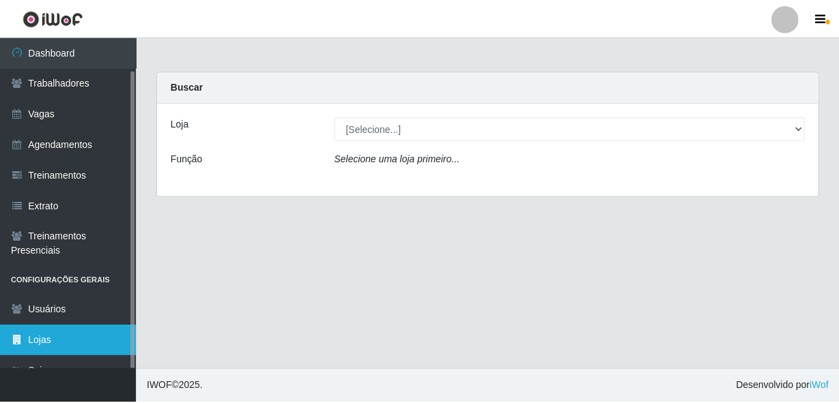
scroll to position [17, 0]
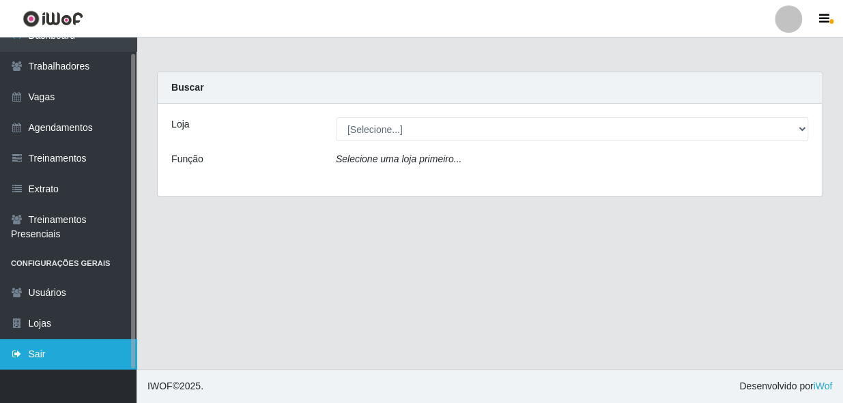
click at [6, 344] on link "Sair" at bounding box center [68, 354] width 137 height 31
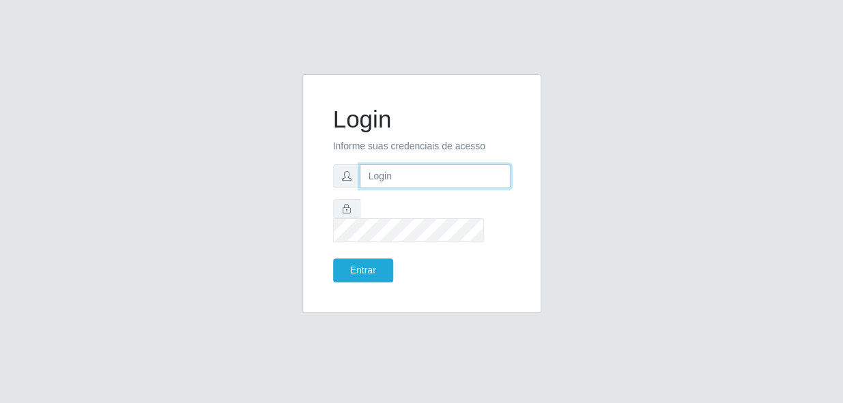
type input "bianor@bemais"
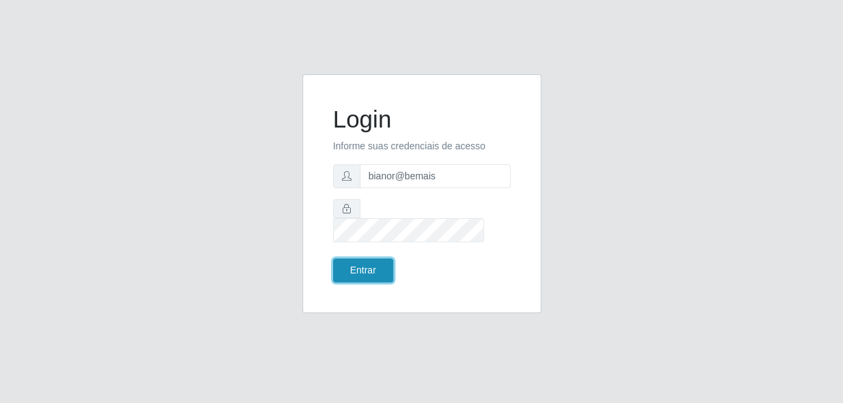
click at [355, 270] on button "Entrar" at bounding box center [363, 271] width 60 height 24
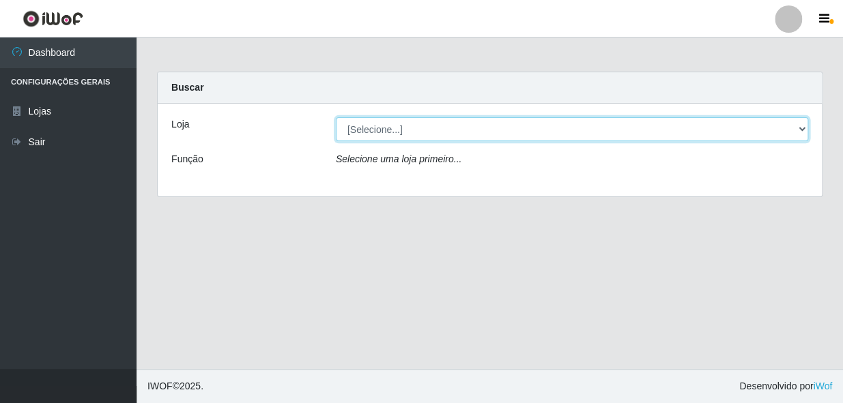
click at [395, 133] on select "[Selecione...] [PERSON_NAME]" at bounding box center [572, 129] width 472 height 24
select select "230"
click at [336, 117] on select "[Selecione...] [PERSON_NAME]" at bounding box center [572, 129] width 472 height 24
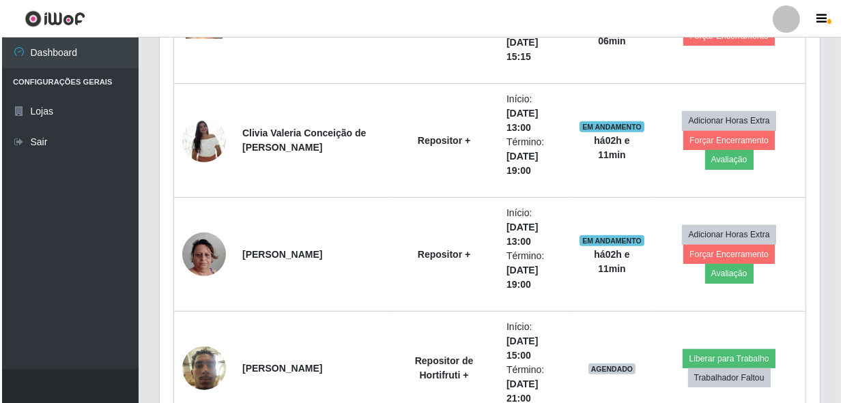
scroll to position [1551, 0]
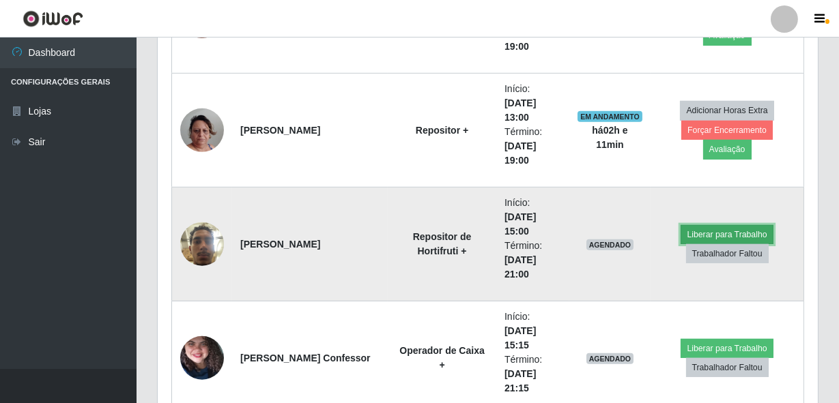
click at [689, 235] on button "Liberar para Trabalho" at bounding box center [727, 234] width 92 height 19
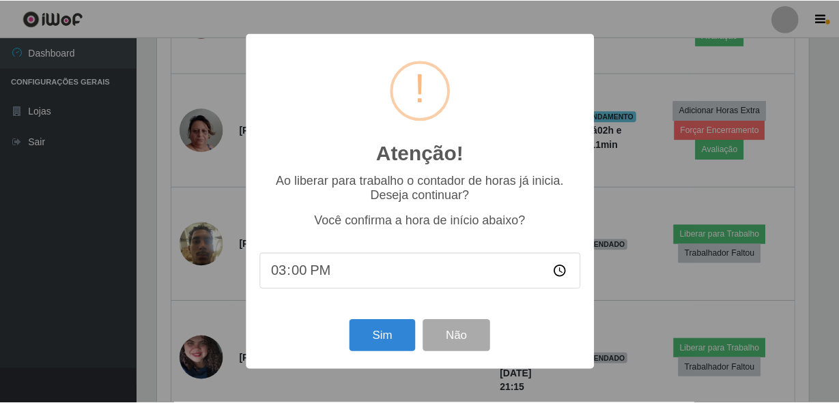
scroll to position [283, 654]
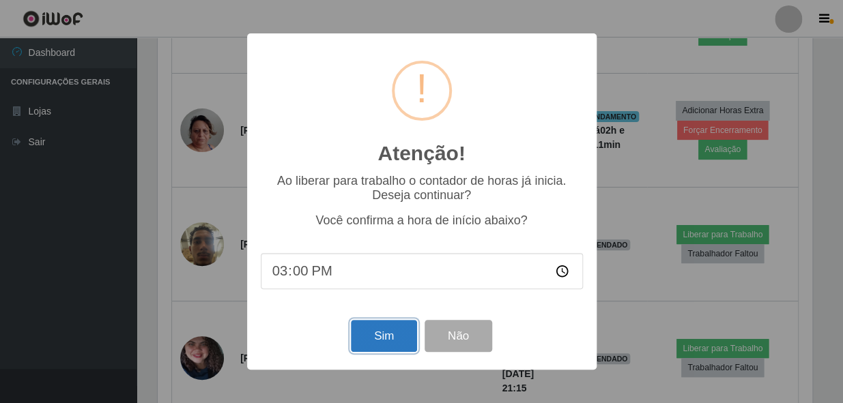
click at [397, 339] on button "Sim" at bounding box center [384, 336] width 66 height 32
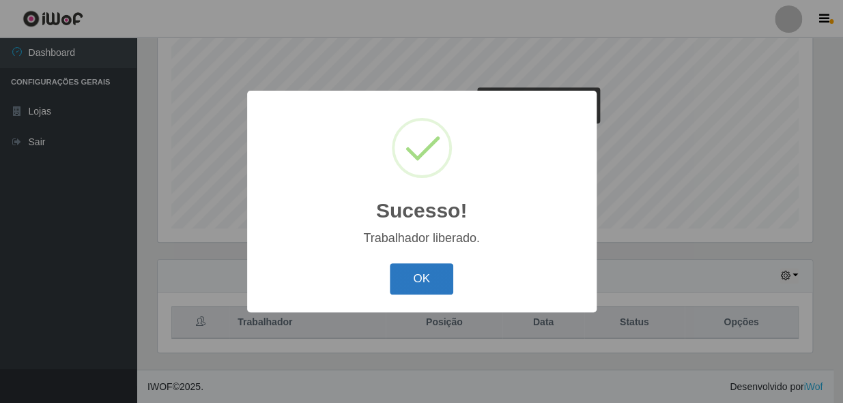
click at [431, 287] on button "OK" at bounding box center [421, 280] width 63 height 32
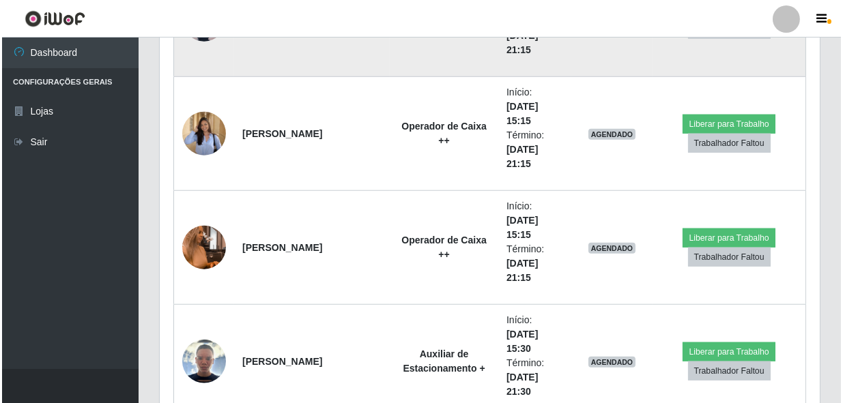
scroll to position [2353, 0]
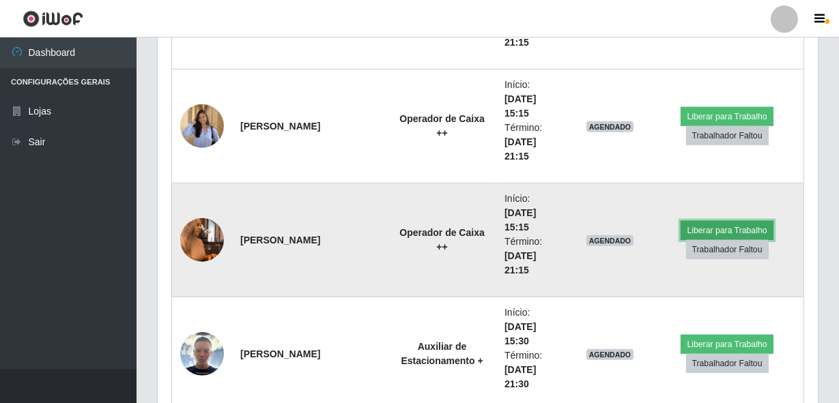
click at [702, 226] on button "Liberar para Trabalho" at bounding box center [727, 230] width 92 height 19
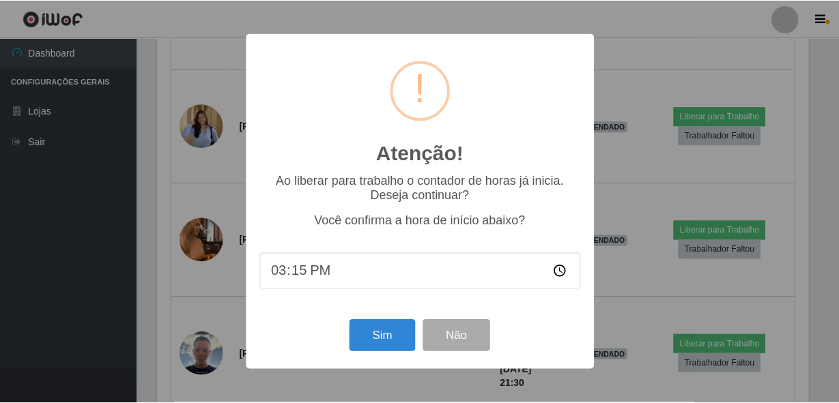
scroll to position [283, 654]
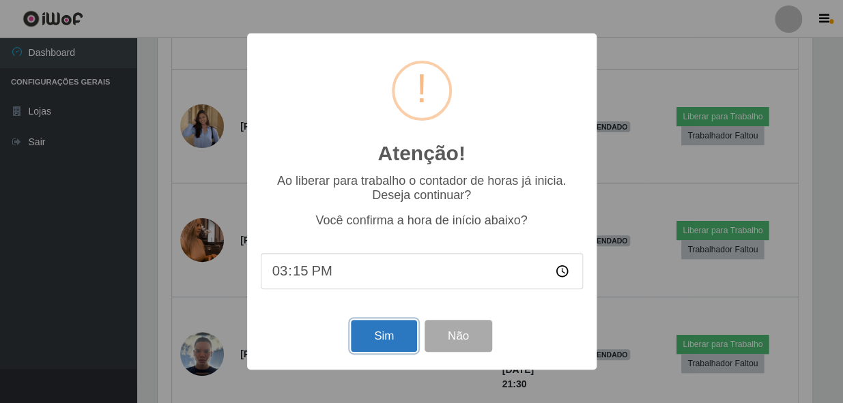
click at [378, 329] on button "Sim" at bounding box center [384, 336] width 66 height 32
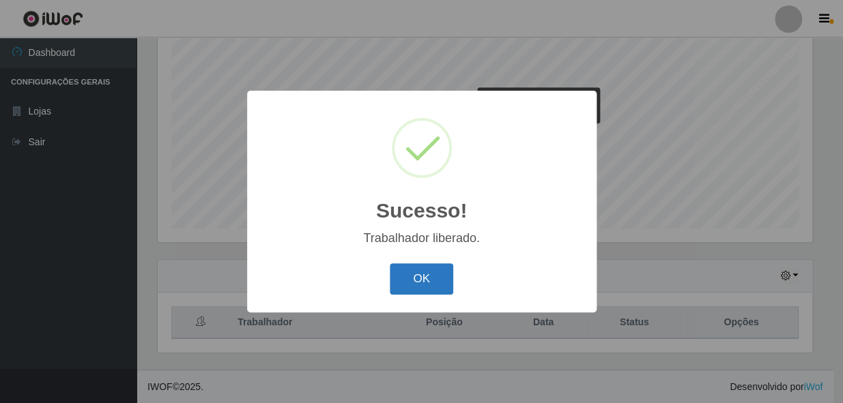
click at [432, 273] on button "OK" at bounding box center [421, 280] width 63 height 32
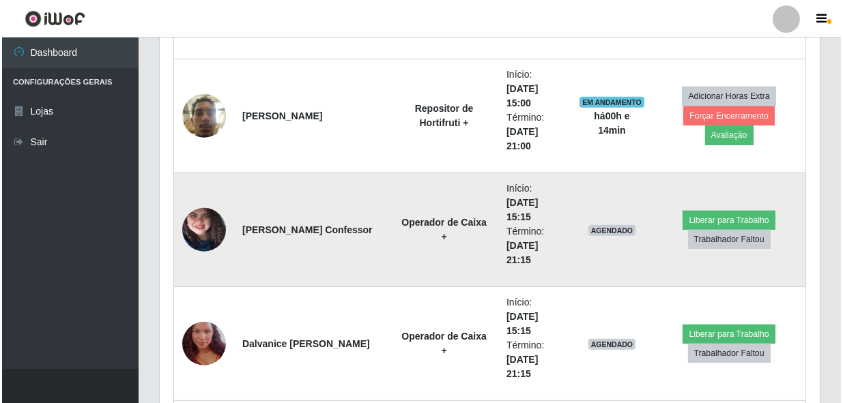
scroll to position [1748, 0]
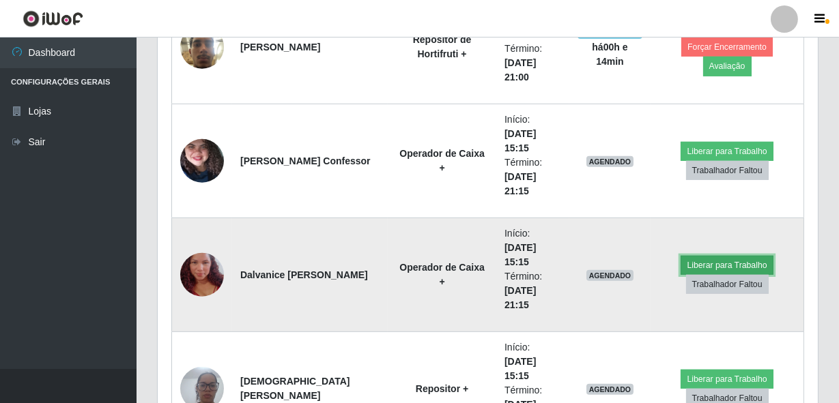
click at [710, 263] on button "Liberar para Trabalho" at bounding box center [727, 265] width 92 height 19
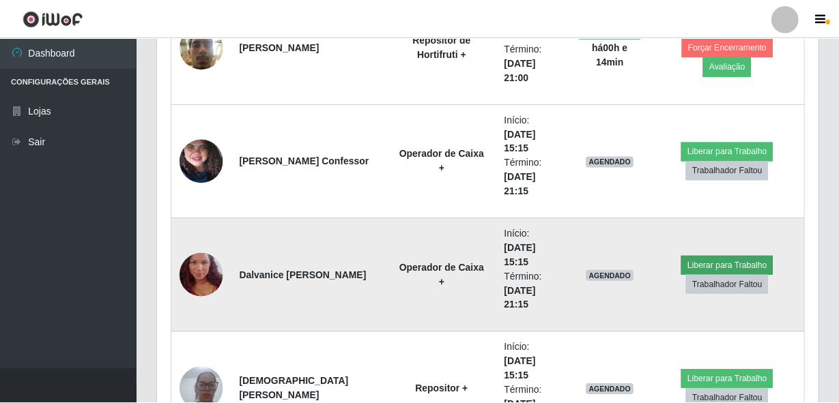
scroll to position [283, 654]
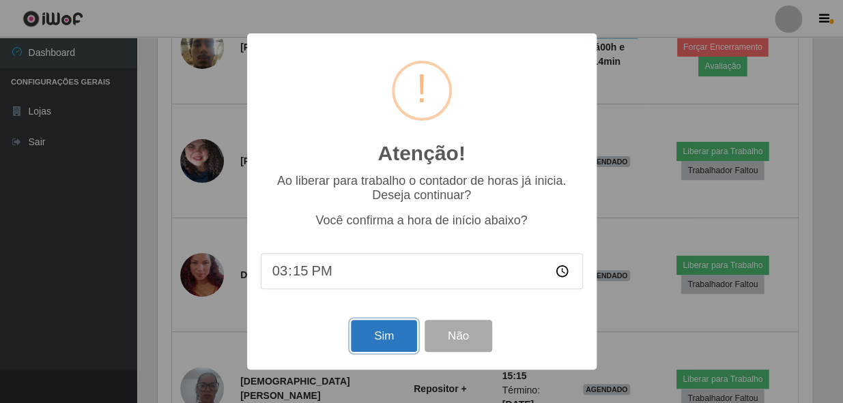
click at [386, 341] on button "Sim" at bounding box center [384, 336] width 66 height 32
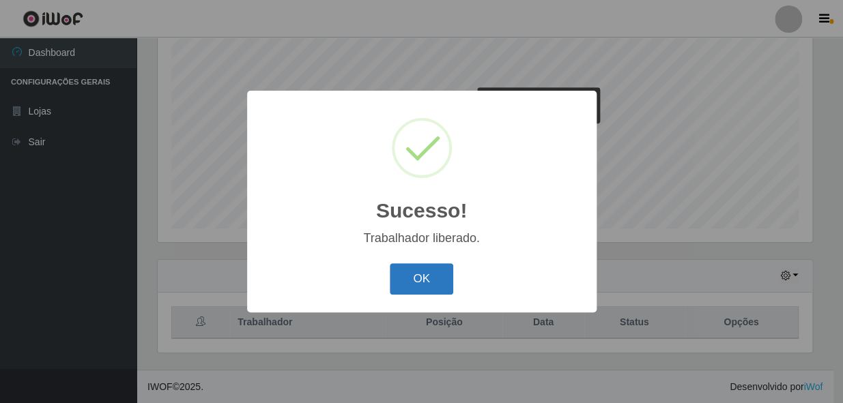
click at [429, 286] on button "OK" at bounding box center [421, 280] width 63 height 32
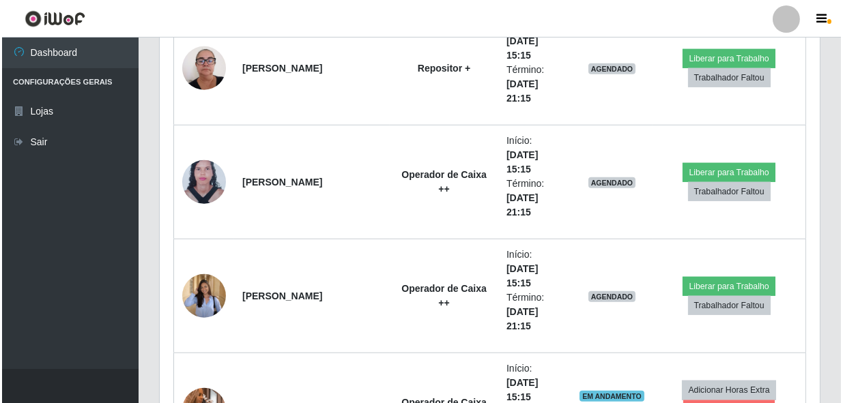
scroll to position [2245, 0]
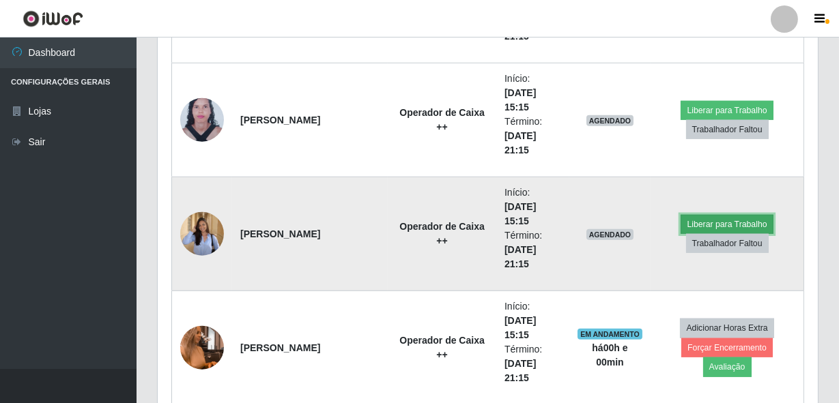
click at [703, 220] on button "Liberar para Trabalho" at bounding box center [727, 224] width 92 height 19
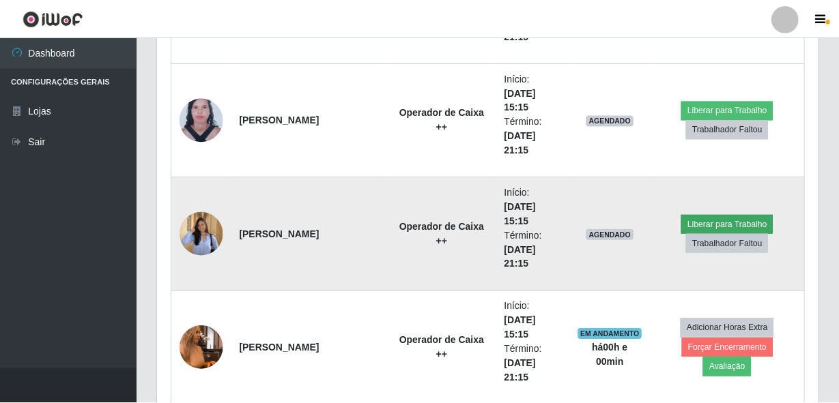
scroll to position [283, 654]
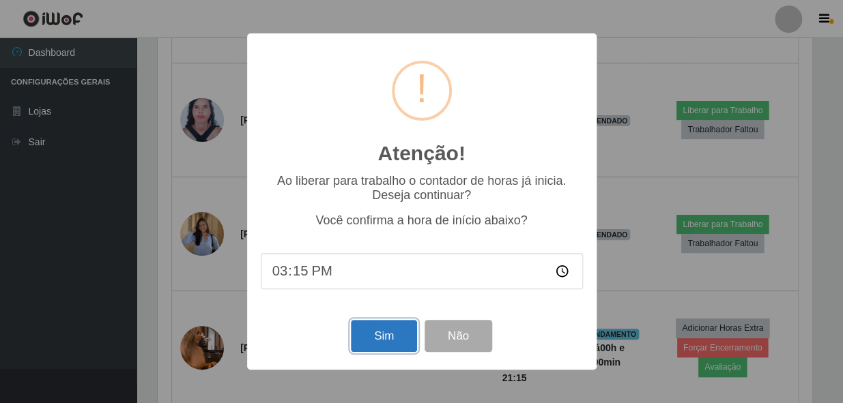
click at [387, 335] on button "Sim" at bounding box center [384, 336] width 66 height 32
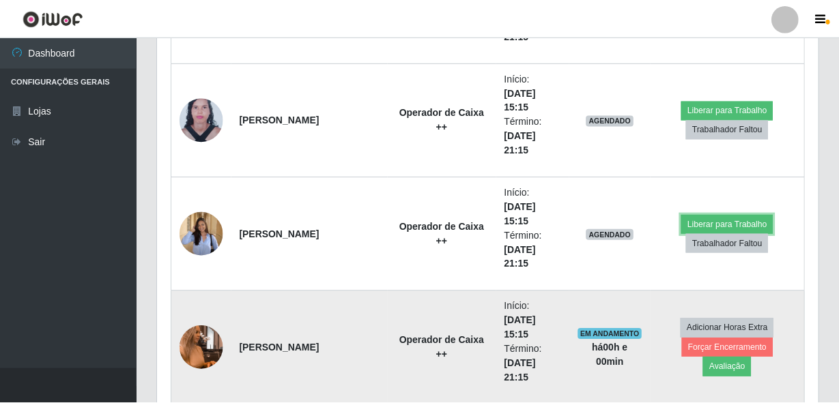
scroll to position [283, 660]
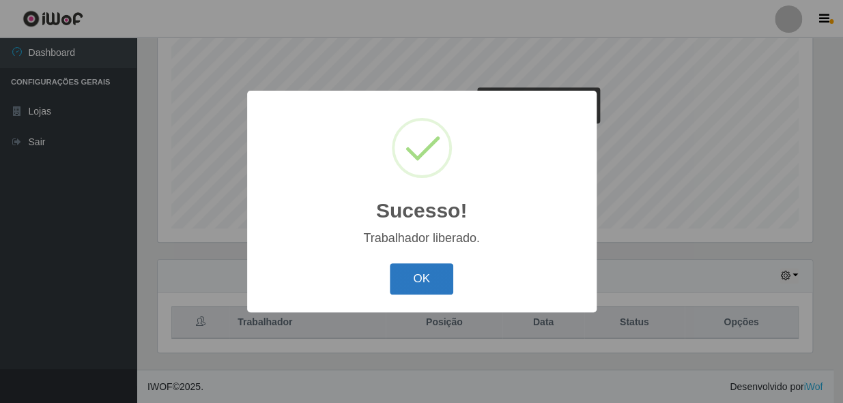
click at [423, 270] on button "OK" at bounding box center [421, 280] width 63 height 32
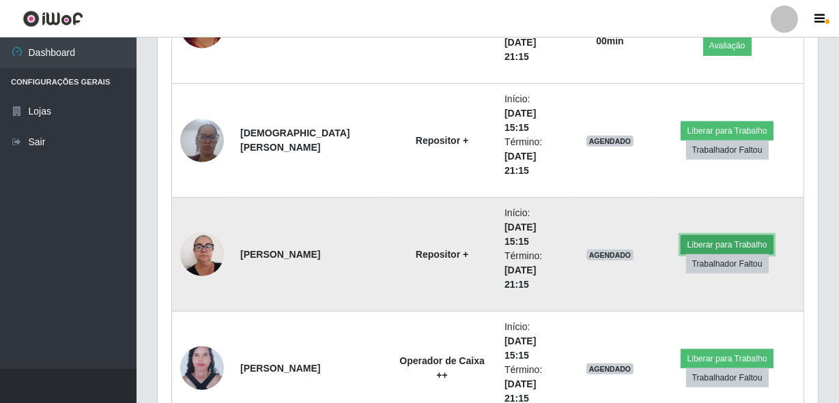
click at [695, 241] on button "Liberar para Trabalho" at bounding box center [727, 245] width 92 height 19
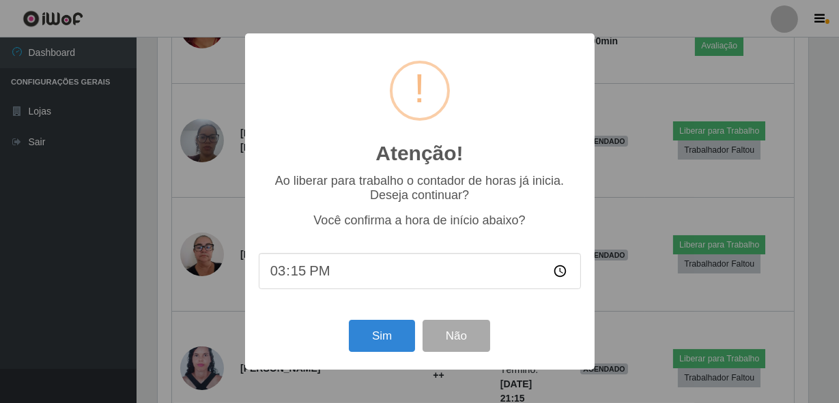
scroll to position [283, 654]
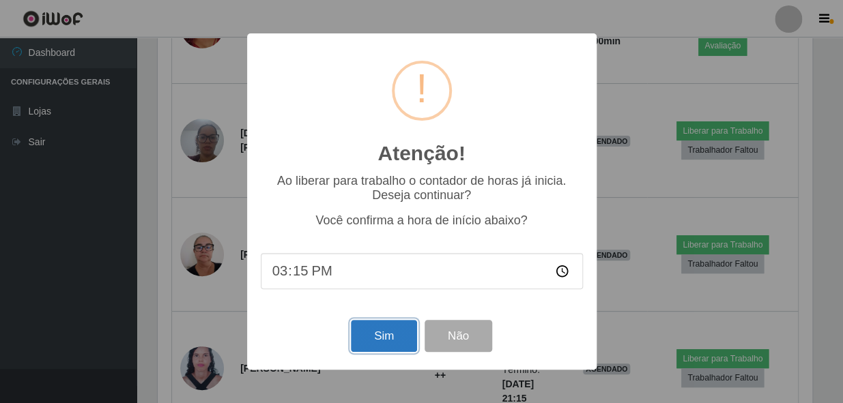
click at [368, 338] on button "Sim" at bounding box center [384, 336] width 66 height 32
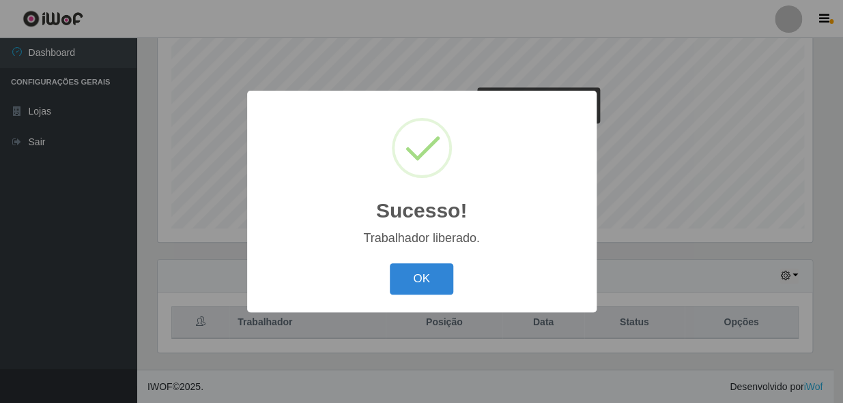
scroll to position [682435, 682063]
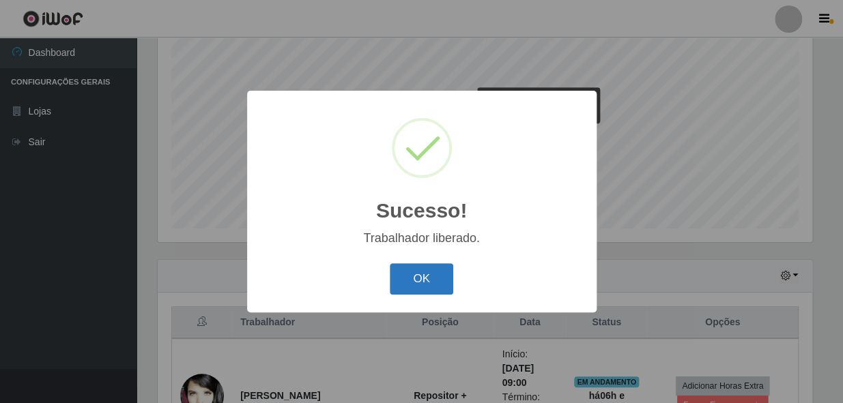
click at [431, 284] on button "OK" at bounding box center [421, 280] width 63 height 32
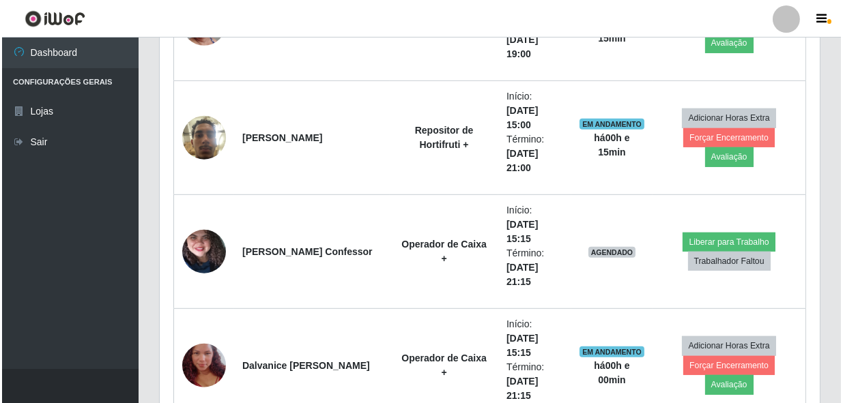
scroll to position [1686, 0]
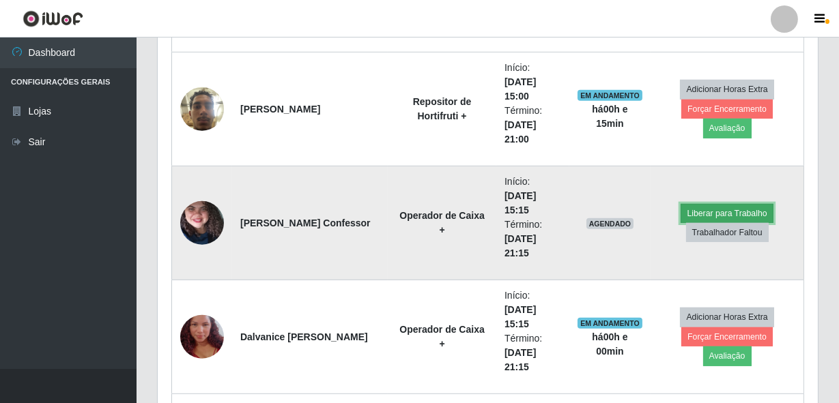
click at [707, 208] on button "Liberar para Trabalho" at bounding box center [727, 213] width 92 height 19
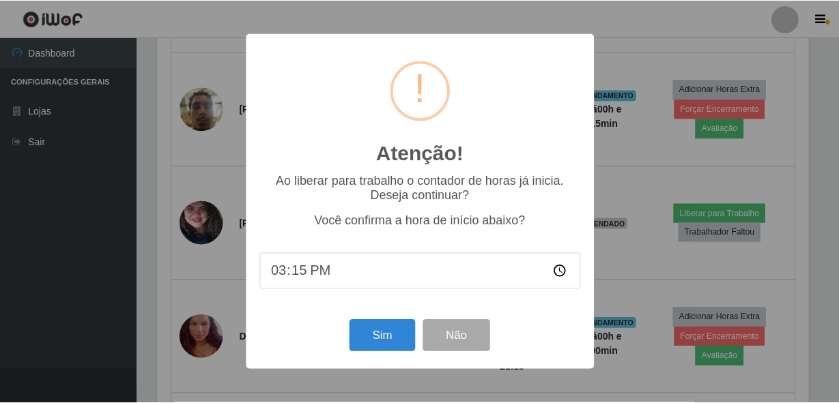
scroll to position [283, 654]
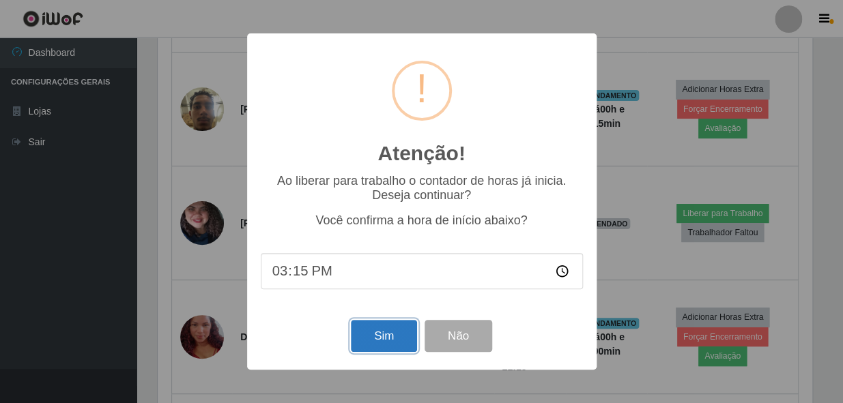
click at [379, 343] on button "Sim" at bounding box center [384, 336] width 66 height 32
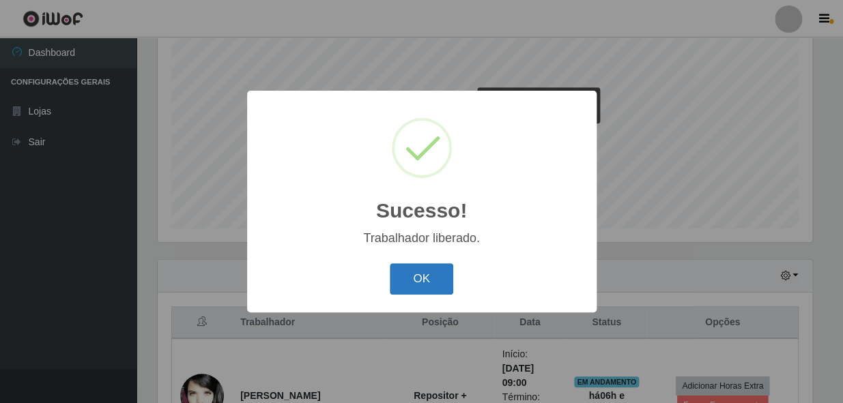
click at [423, 281] on button "OK" at bounding box center [421, 280] width 63 height 32
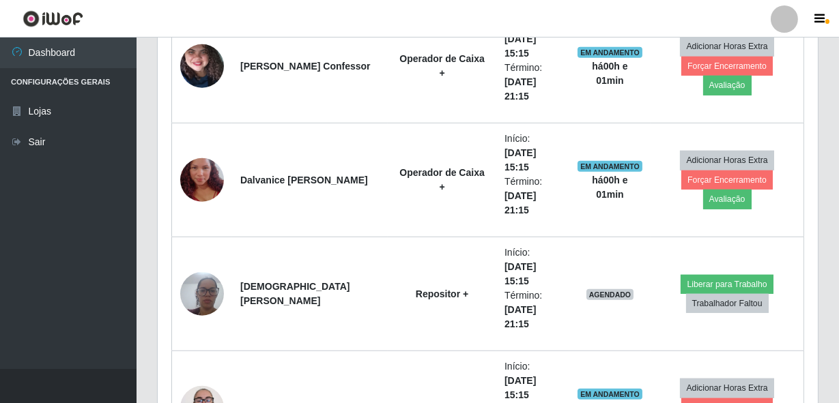
scroll to position [1873, 0]
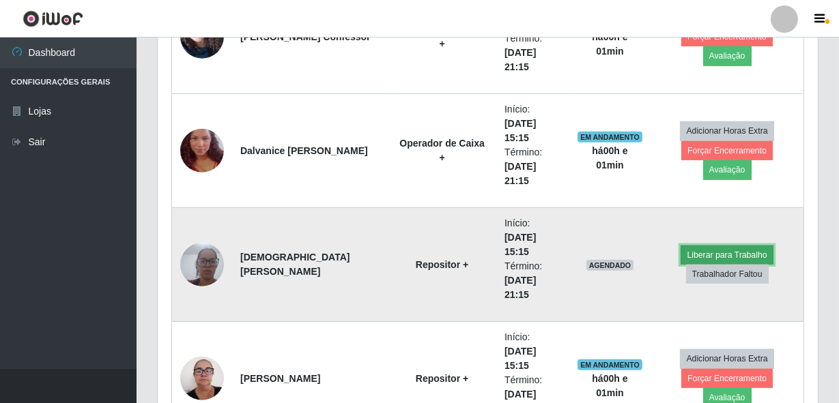
click at [681, 257] on button "Liberar para Trabalho" at bounding box center [727, 255] width 92 height 19
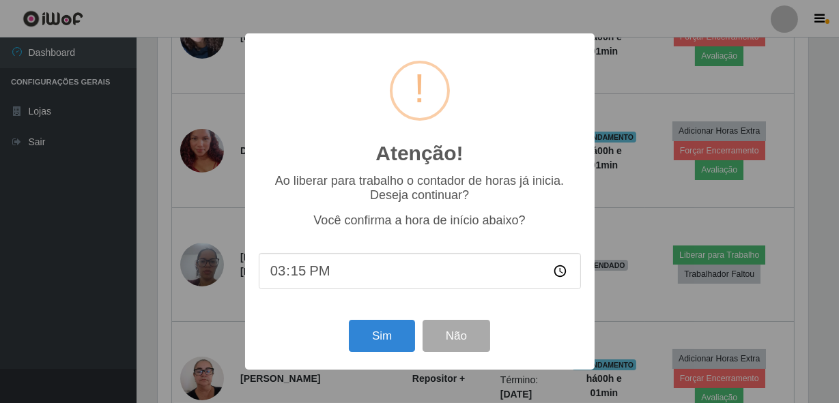
scroll to position [283, 654]
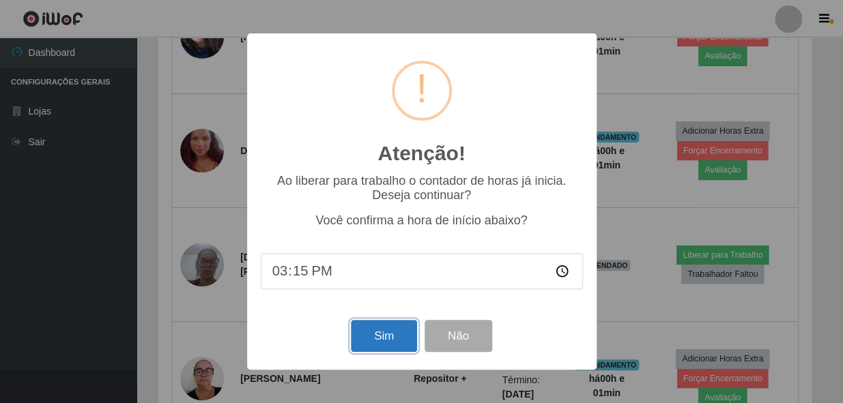
click at [367, 339] on button "Sim" at bounding box center [384, 336] width 66 height 32
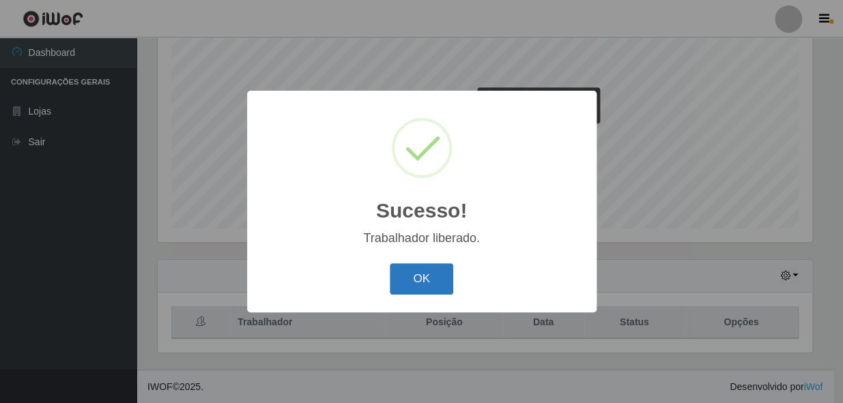
click at [419, 276] on button "OK" at bounding box center [421, 280] width 63 height 32
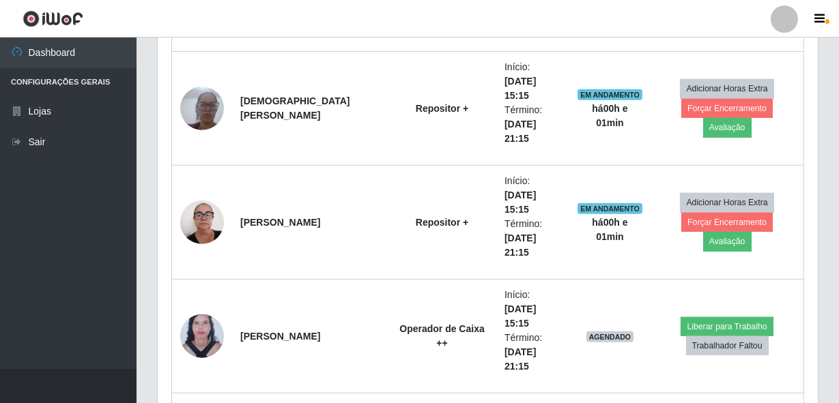
scroll to position [2059, 0]
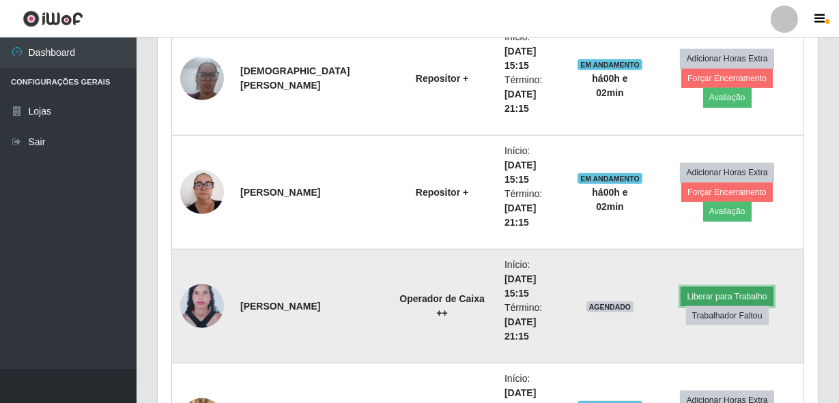
click at [687, 291] on button "Liberar para Trabalho" at bounding box center [727, 296] width 92 height 19
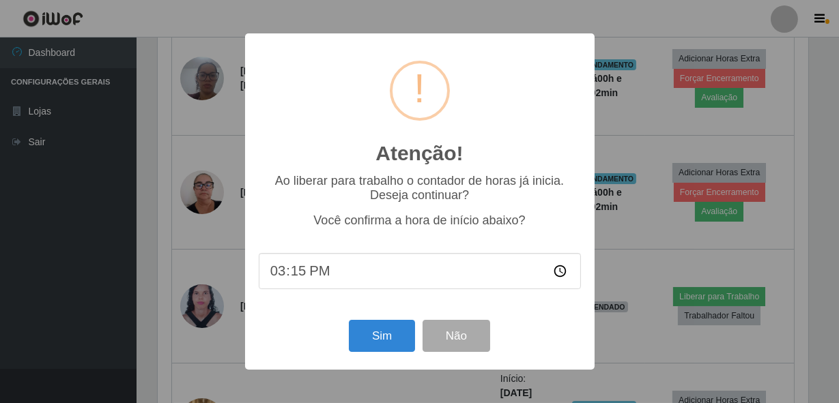
scroll to position [283, 654]
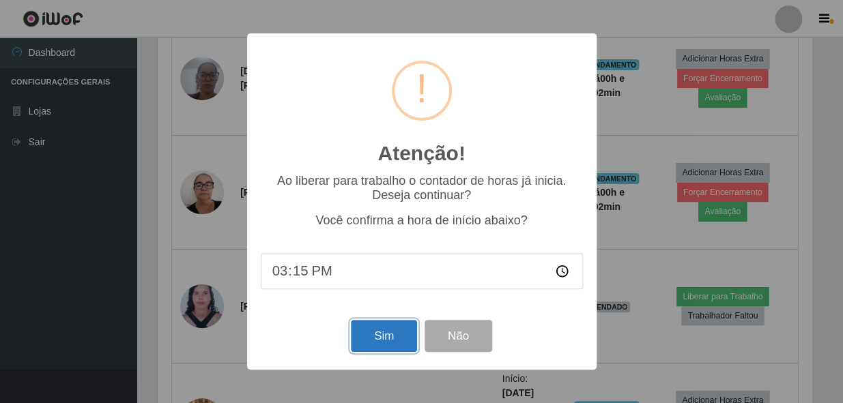
click at [391, 335] on button "Sim" at bounding box center [384, 336] width 66 height 32
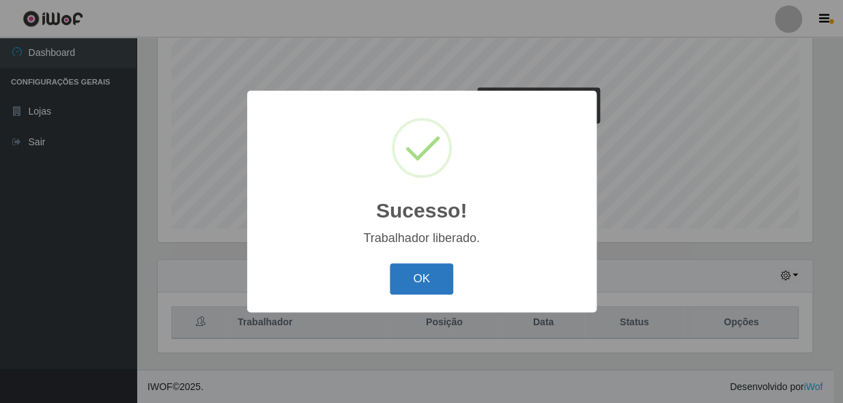
click at [445, 287] on button "OK" at bounding box center [421, 280] width 63 height 32
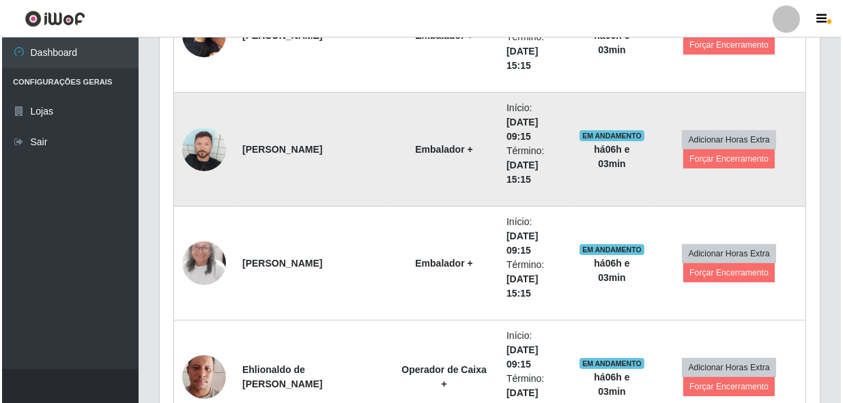
scroll to position [756, 0]
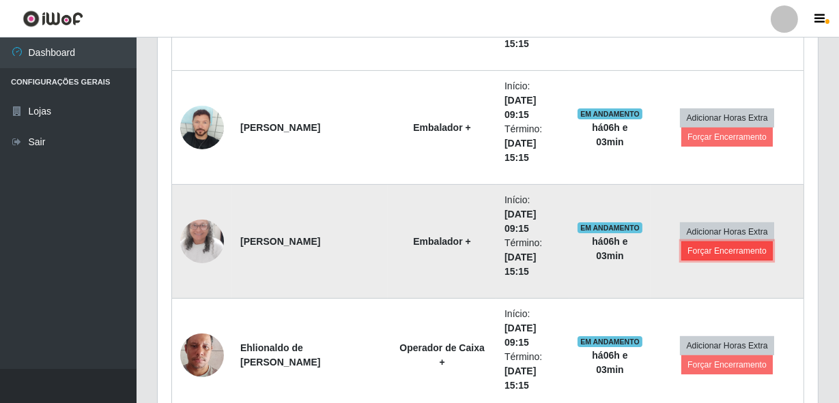
click at [720, 253] on button "Forçar Encerramento" at bounding box center [726, 251] width 91 height 19
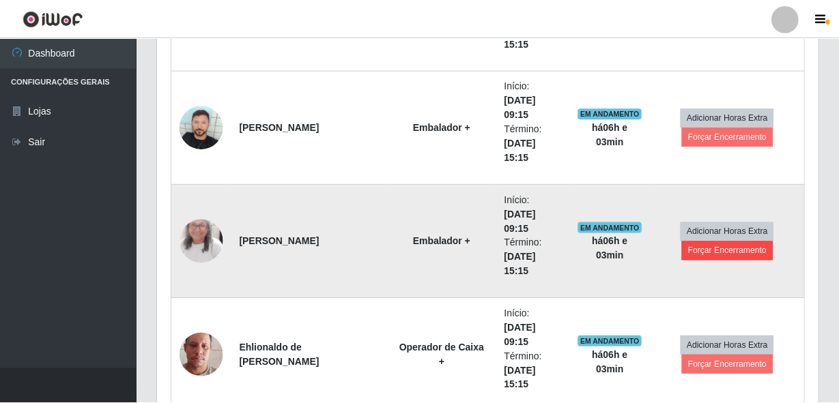
scroll to position [283, 654]
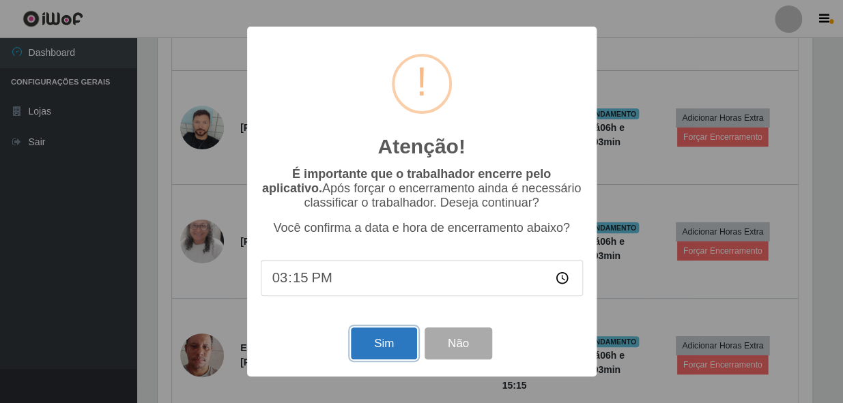
click at [378, 345] on button "Sim" at bounding box center [384, 344] width 66 height 32
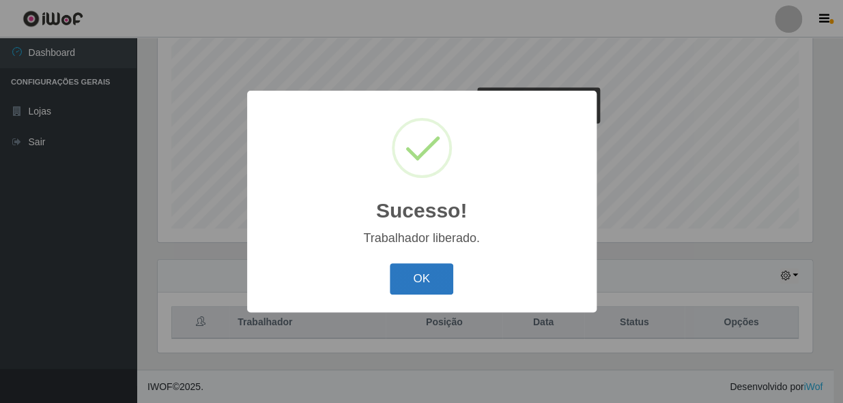
click at [422, 287] on button "OK" at bounding box center [421, 280] width 63 height 32
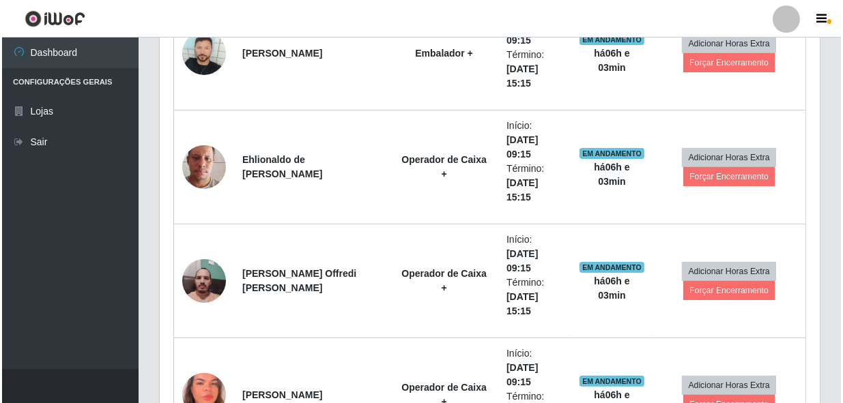
scroll to position [818, 0]
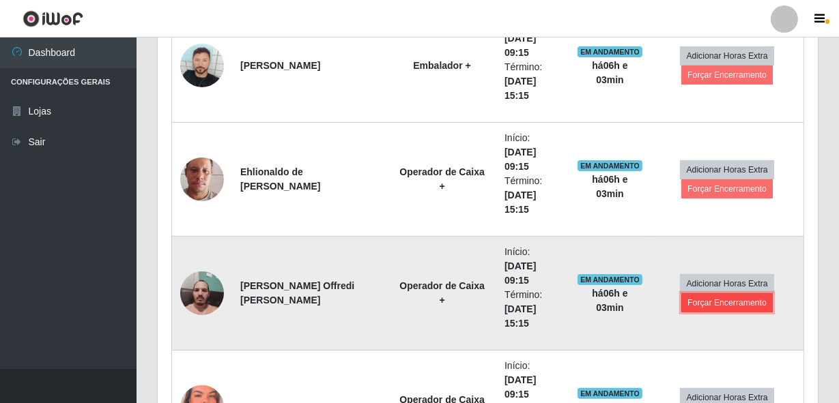
click at [713, 301] on button "Forçar Encerramento" at bounding box center [726, 303] width 91 height 19
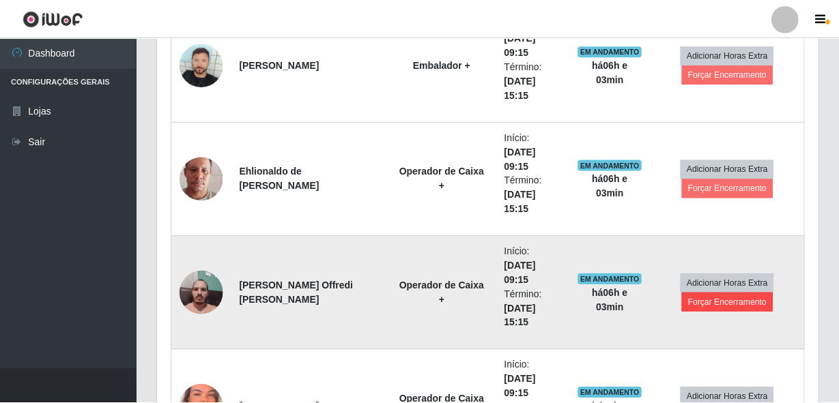
scroll to position [283, 654]
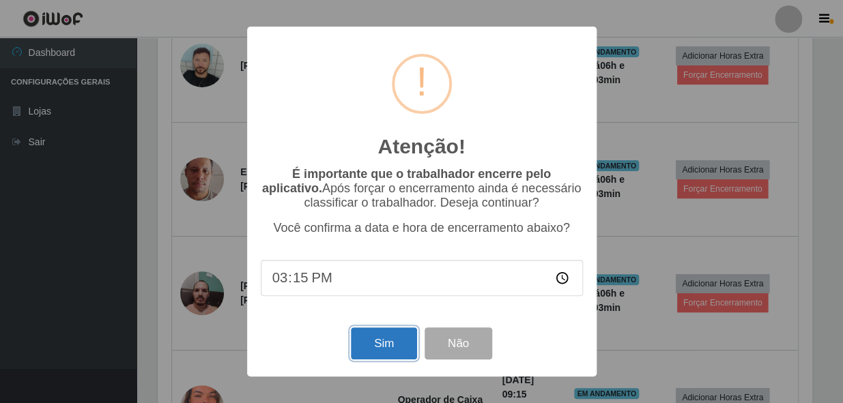
click at [388, 355] on button "Sim" at bounding box center [384, 344] width 66 height 32
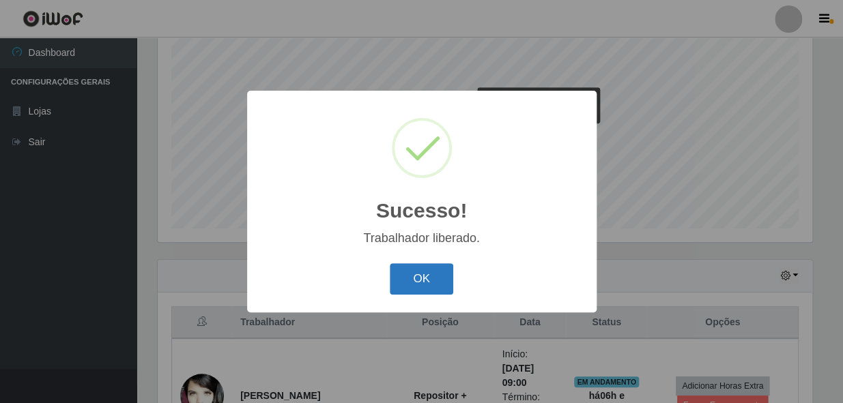
click at [429, 278] on button "OK" at bounding box center [421, 280] width 63 height 32
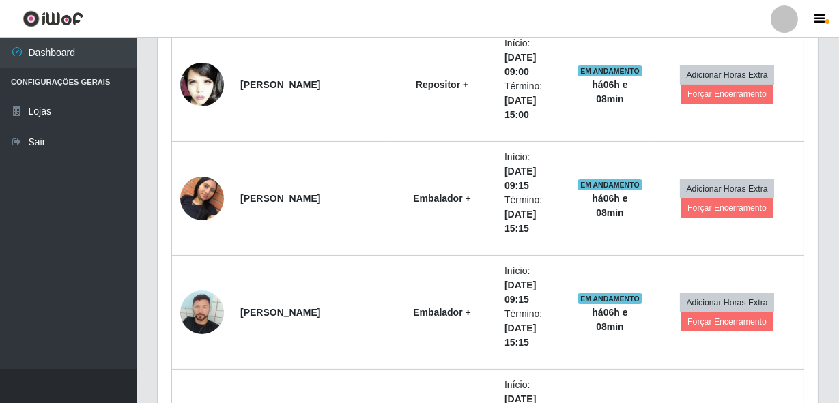
scroll to position [569, 0]
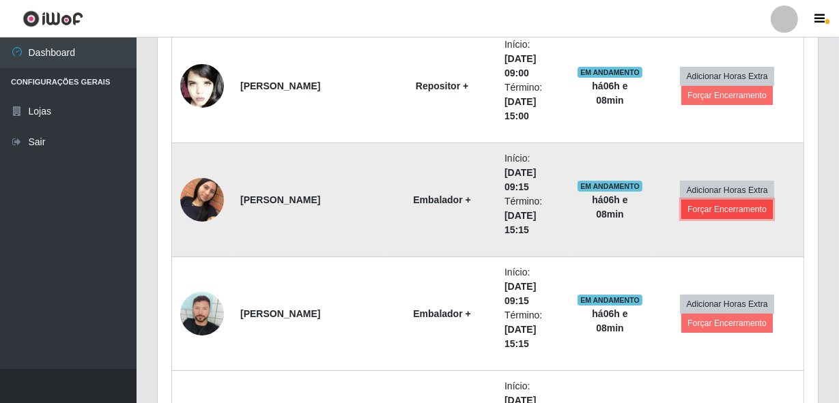
click at [694, 210] on button "Forçar Encerramento" at bounding box center [726, 209] width 91 height 19
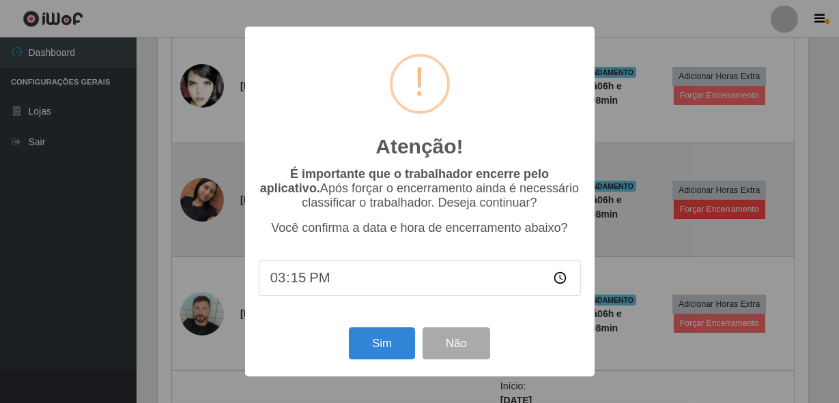
scroll to position [283, 654]
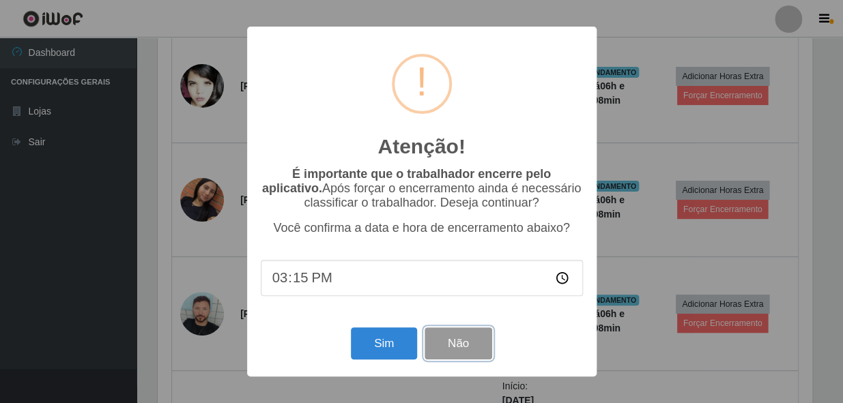
click at [435, 353] on button "Não" at bounding box center [459, 344] width 68 height 32
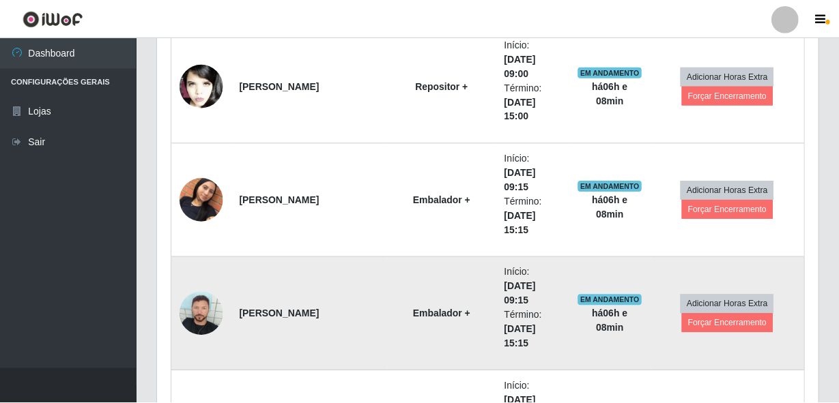
scroll to position [283, 660]
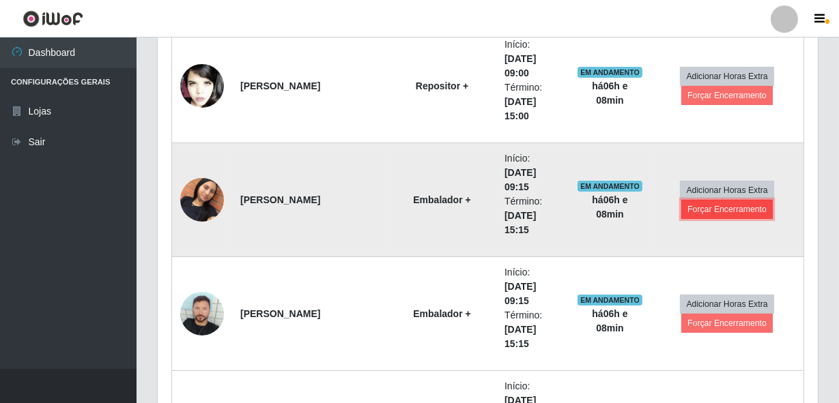
click at [692, 208] on button "Forçar Encerramento" at bounding box center [726, 209] width 91 height 19
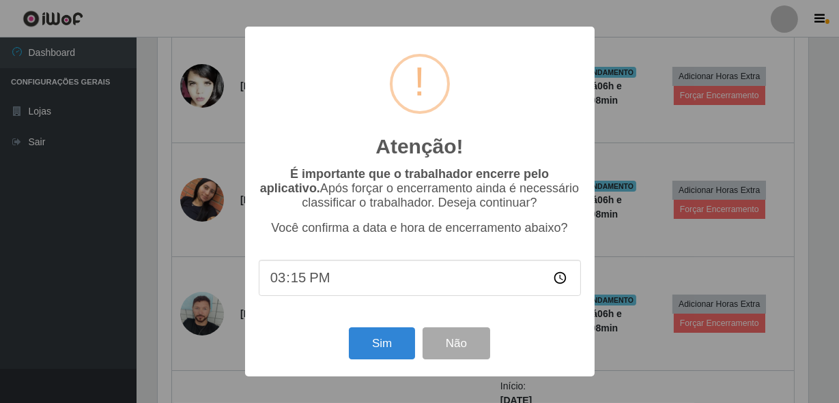
scroll to position [283, 654]
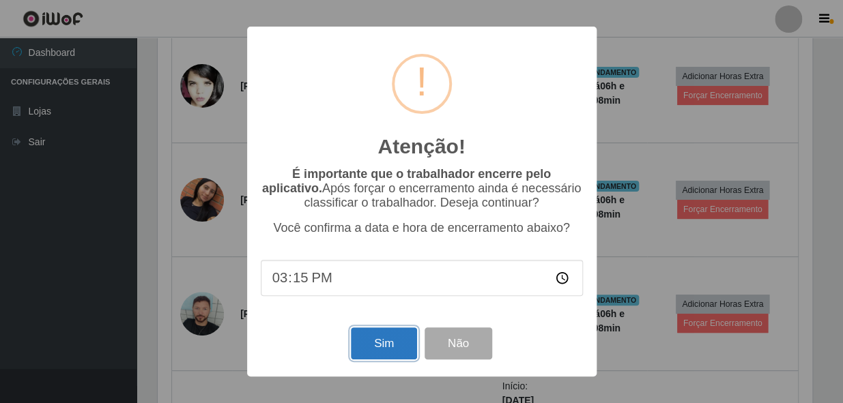
click at [382, 341] on button "Sim" at bounding box center [384, 344] width 66 height 32
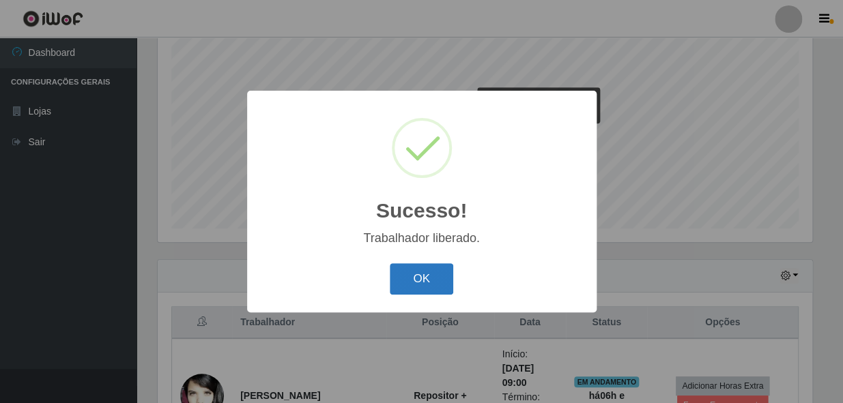
click at [432, 273] on button "OK" at bounding box center [421, 280] width 63 height 32
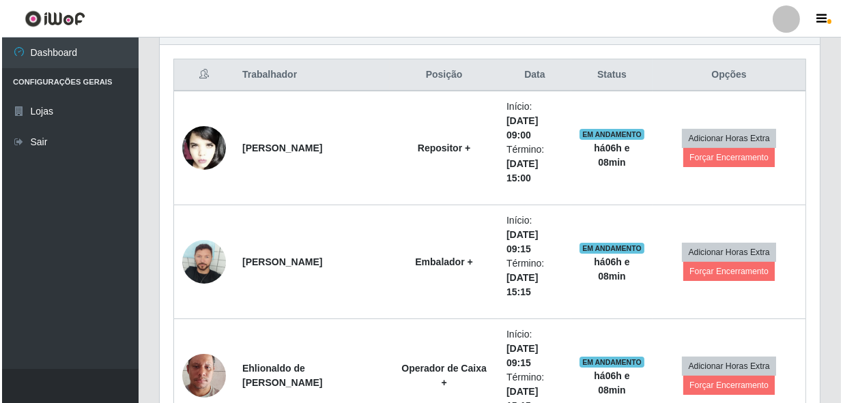
scroll to position [569, 0]
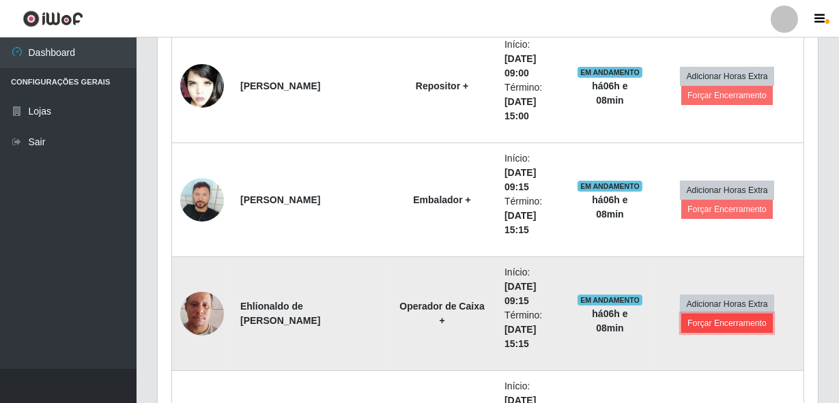
click at [690, 325] on button "Forçar Encerramento" at bounding box center [726, 323] width 91 height 19
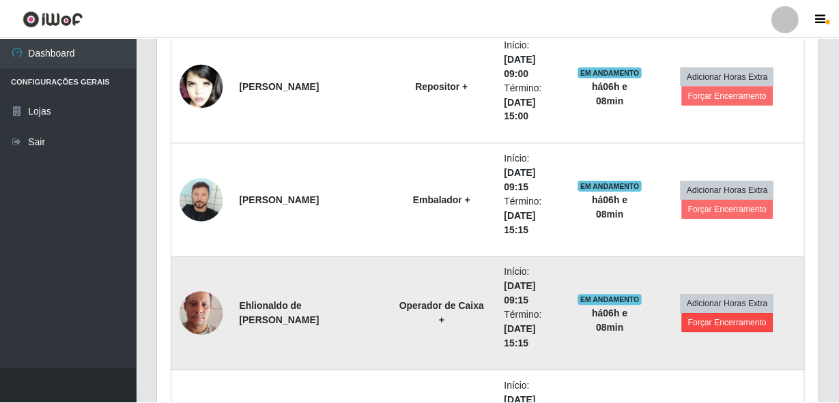
scroll to position [283, 654]
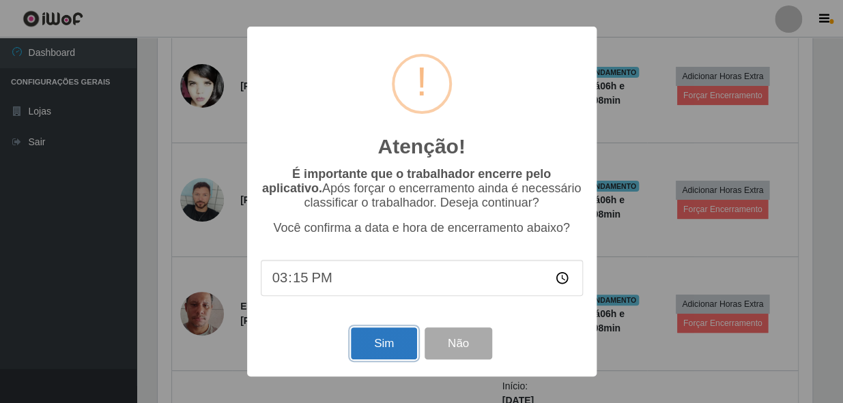
click at [381, 332] on button "Sim" at bounding box center [384, 344] width 66 height 32
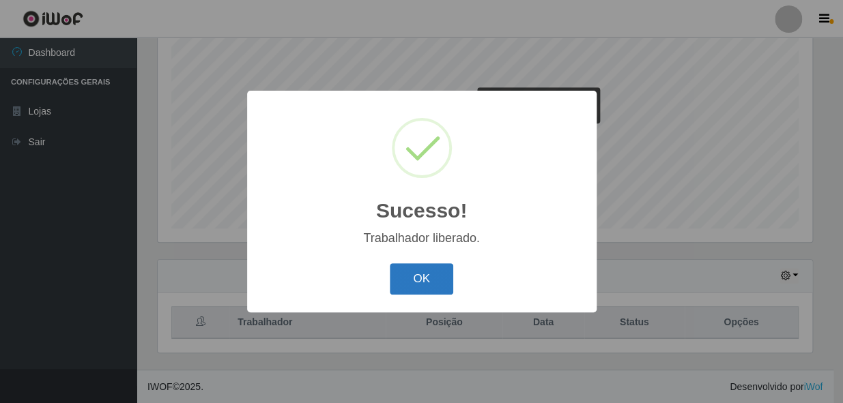
click at [436, 286] on button "OK" at bounding box center [421, 280] width 63 height 32
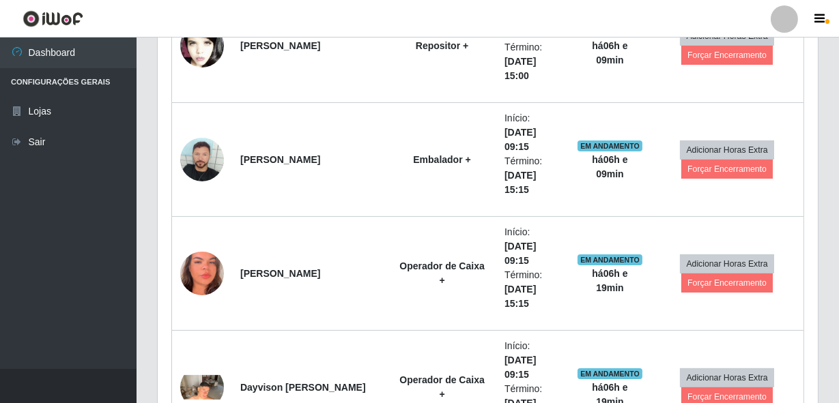
scroll to position [632, 0]
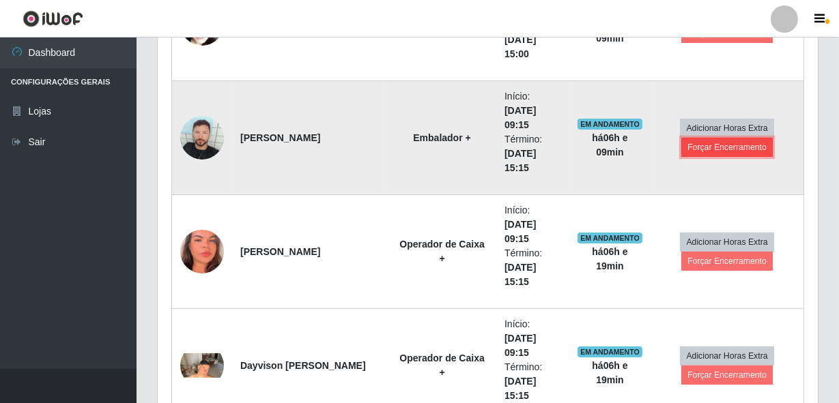
click at [691, 148] on button "Forçar Encerramento" at bounding box center [726, 147] width 91 height 19
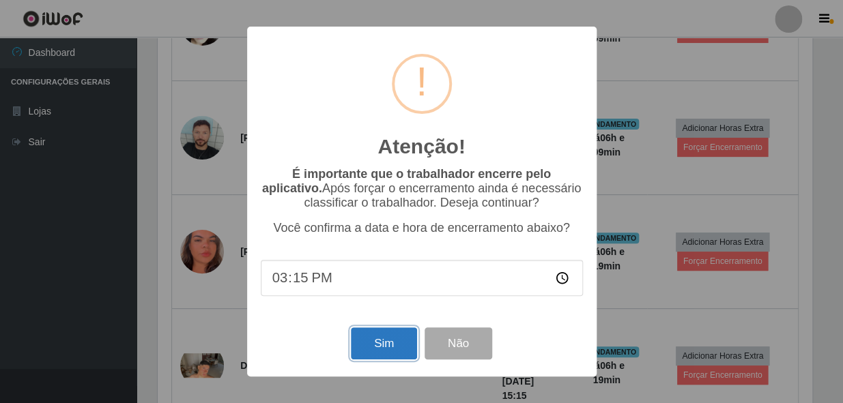
click at [380, 334] on button "Sim" at bounding box center [384, 344] width 66 height 32
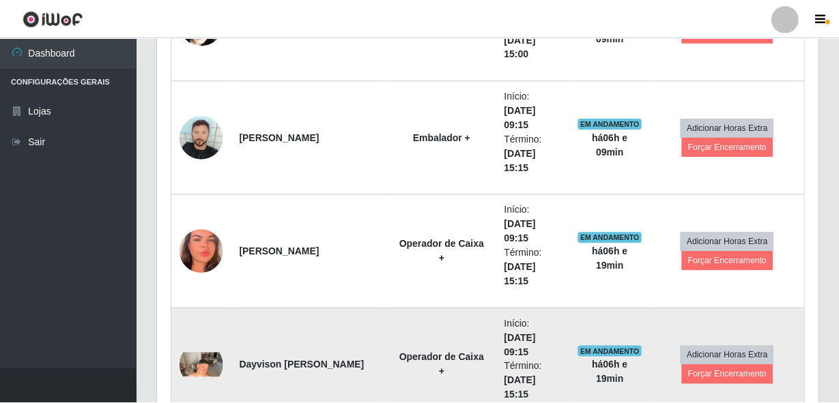
scroll to position [682435, 682058]
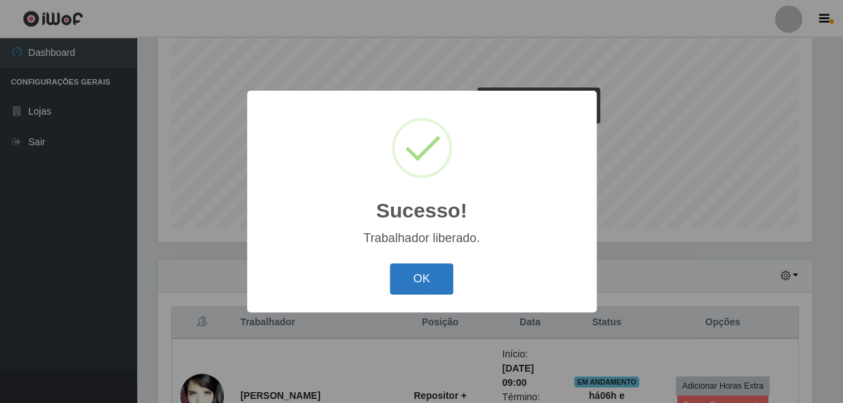
click at [414, 287] on button "OK" at bounding box center [421, 280] width 63 height 32
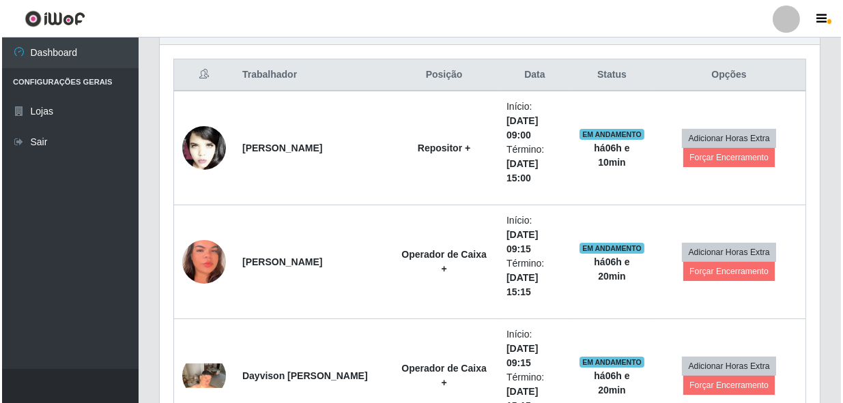
scroll to position [445, 0]
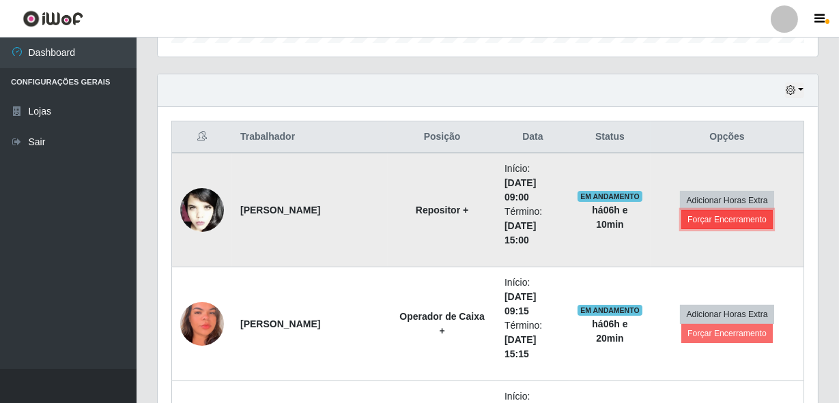
click at [703, 223] on button "Forçar Encerramento" at bounding box center [726, 219] width 91 height 19
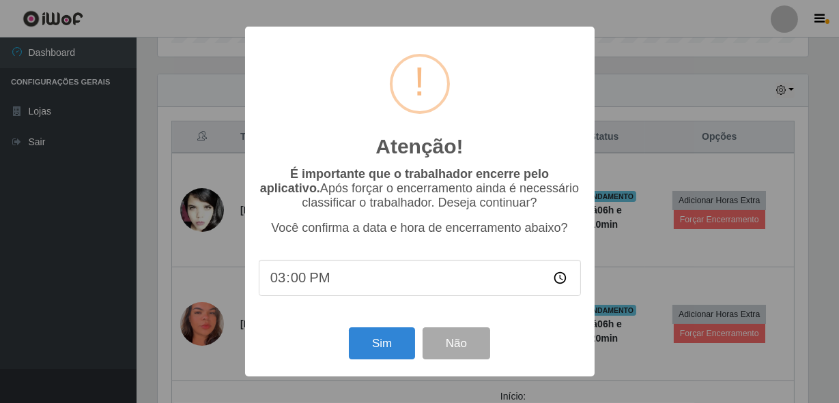
scroll to position [283, 654]
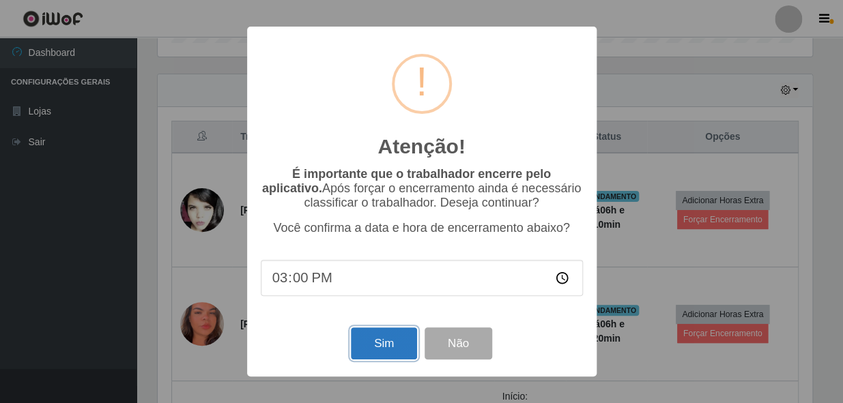
click at [394, 347] on button "Sim" at bounding box center [384, 344] width 66 height 32
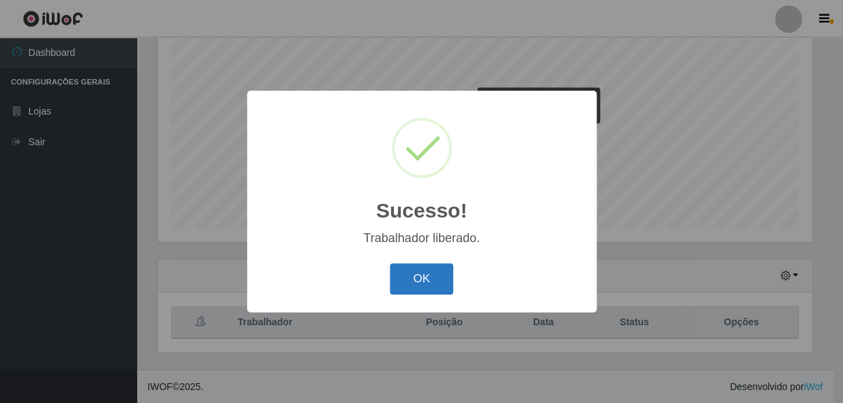
click at [429, 287] on button "OK" at bounding box center [421, 280] width 63 height 32
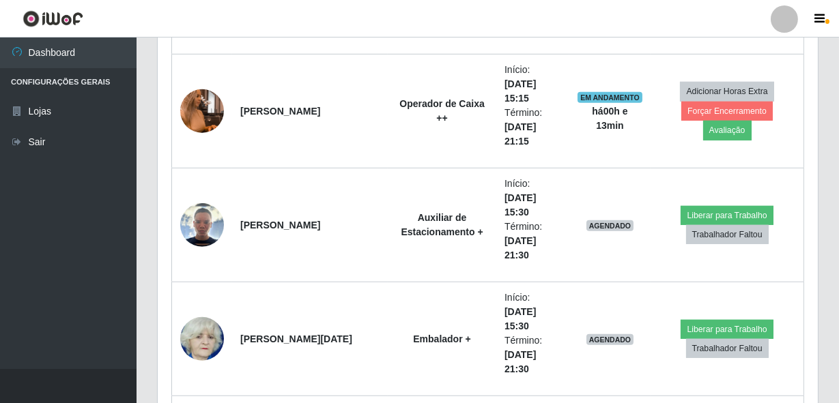
scroll to position [1794, 0]
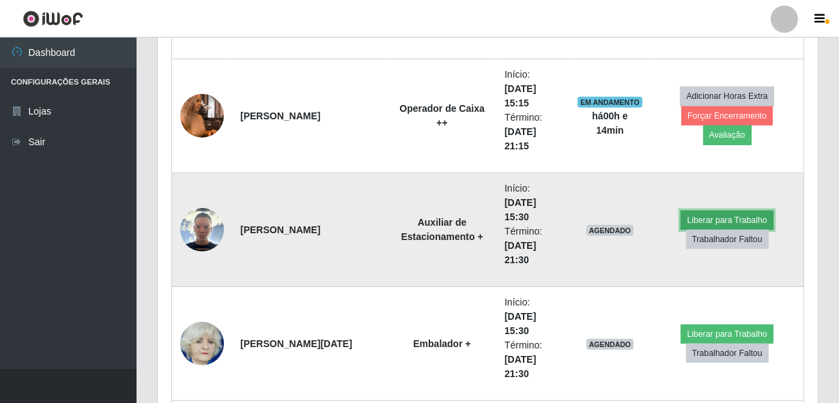
click at [716, 216] on button "Liberar para Trabalho" at bounding box center [727, 220] width 92 height 19
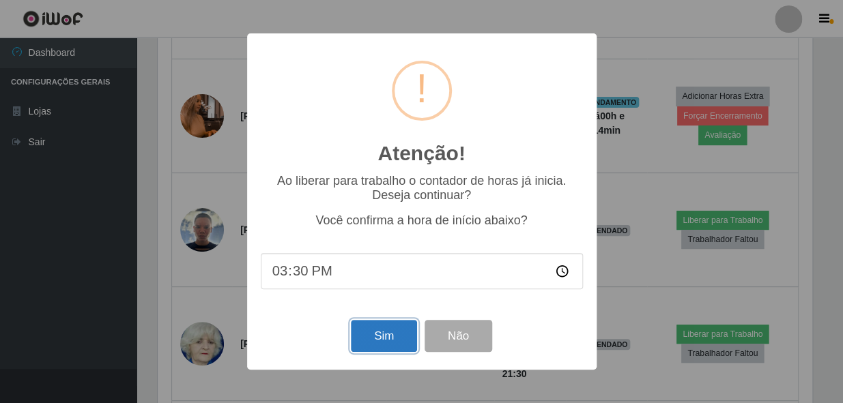
click at [378, 337] on button "Sim" at bounding box center [384, 336] width 66 height 32
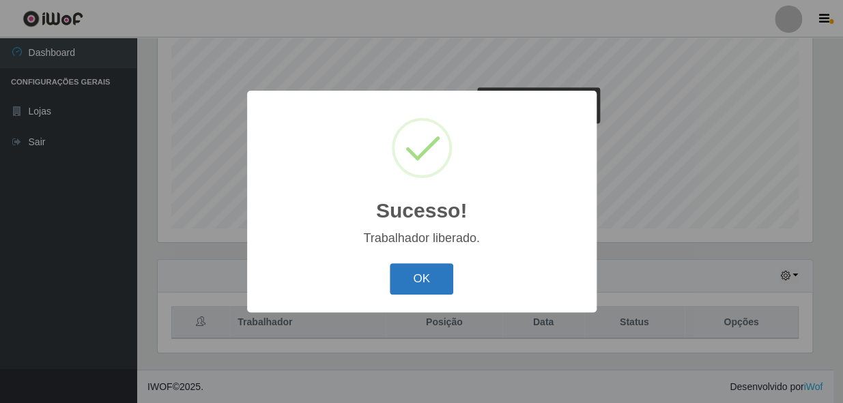
click at [423, 281] on button "OK" at bounding box center [421, 280] width 63 height 32
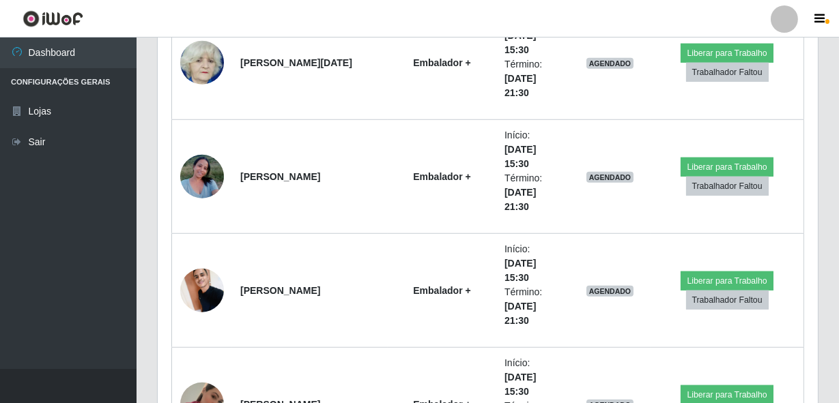
scroll to position [2121, 0]
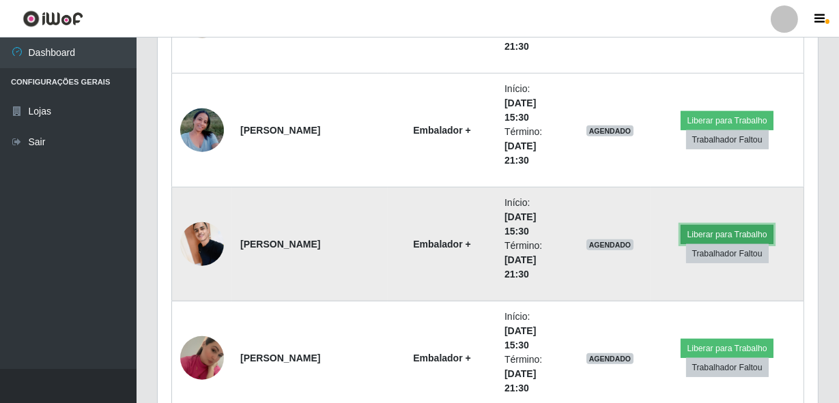
click at [704, 226] on button "Liberar para Trabalho" at bounding box center [727, 234] width 92 height 19
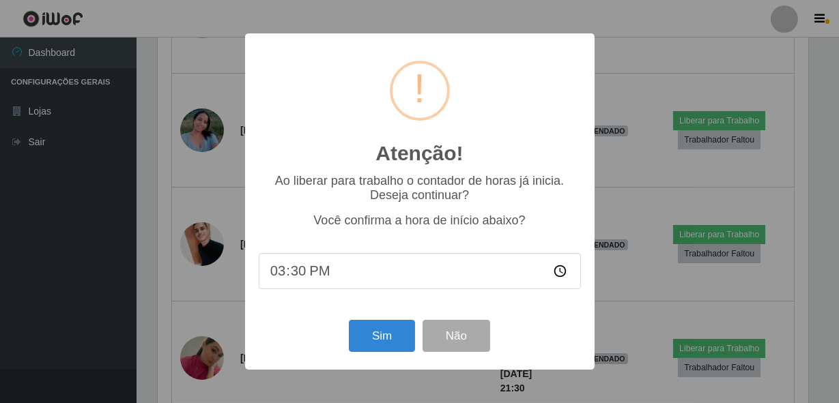
scroll to position [283, 654]
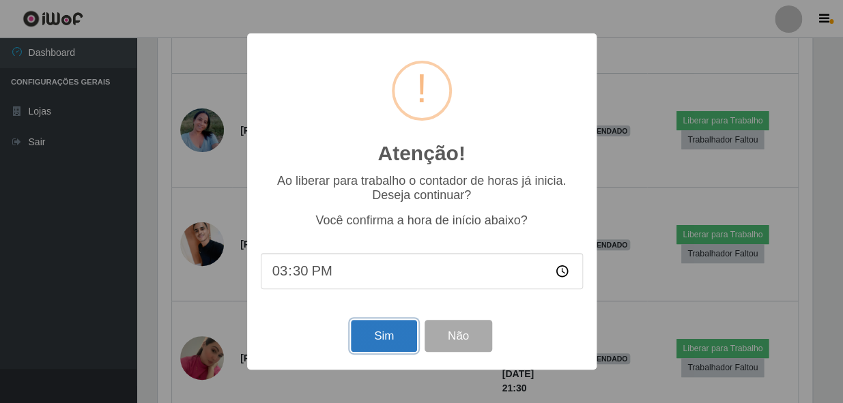
click at [375, 334] on button "Sim" at bounding box center [384, 336] width 66 height 32
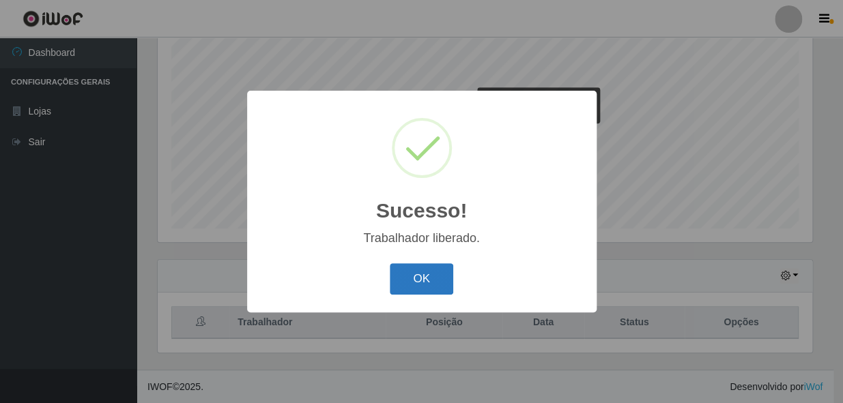
click at [416, 282] on button "OK" at bounding box center [421, 280] width 63 height 32
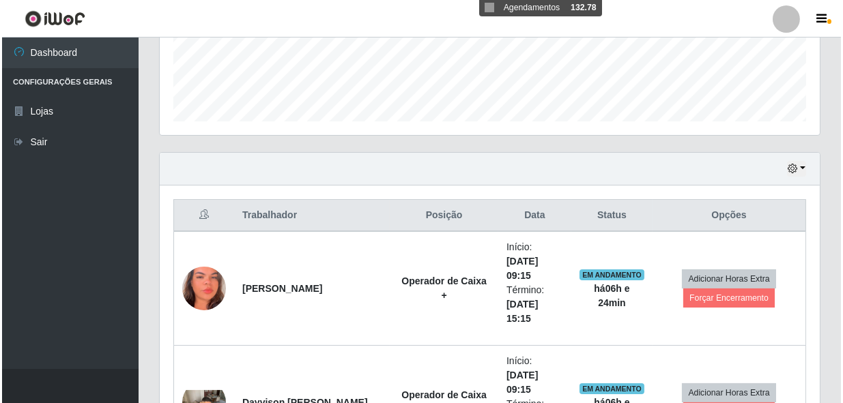
scroll to position [445, 0]
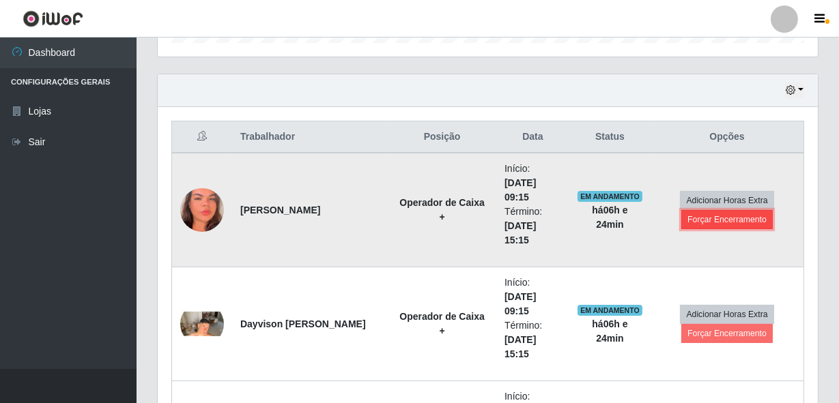
click at [703, 221] on button "Forçar Encerramento" at bounding box center [726, 219] width 91 height 19
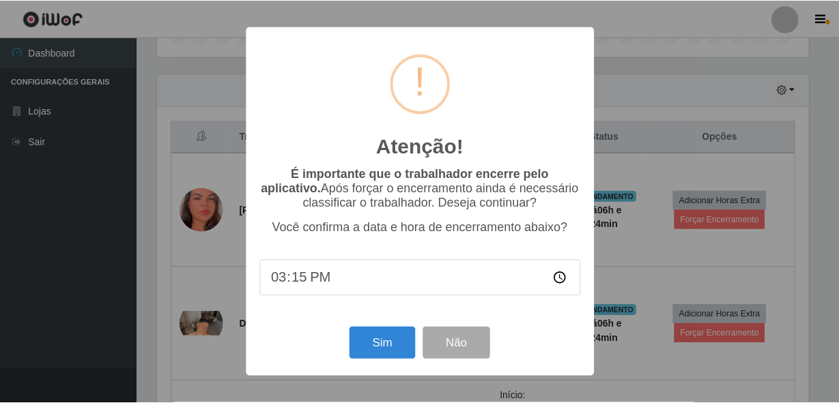
scroll to position [283, 654]
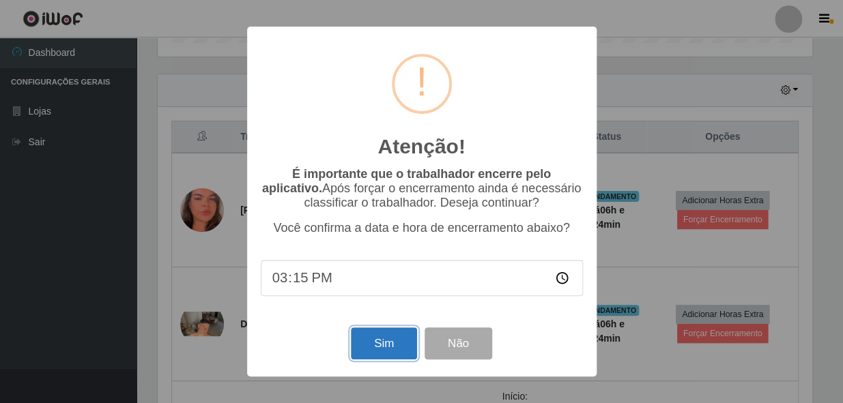
click at [375, 347] on button "Sim" at bounding box center [384, 344] width 66 height 32
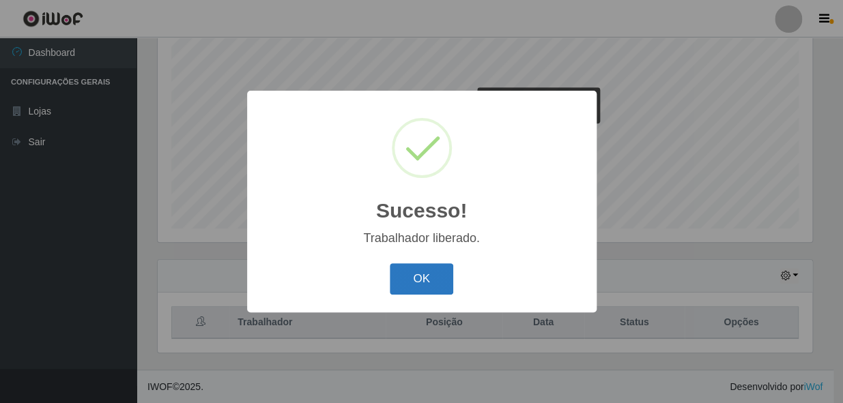
click at [420, 288] on button "OK" at bounding box center [421, 280] width 63 height 32
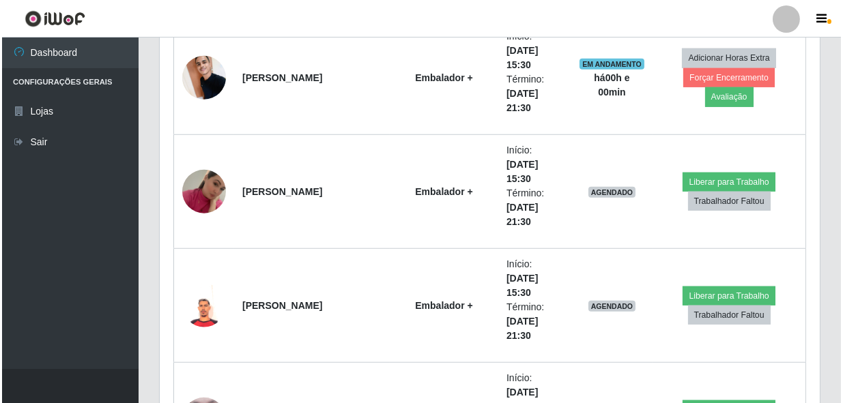
scroll to position [2245, 0]
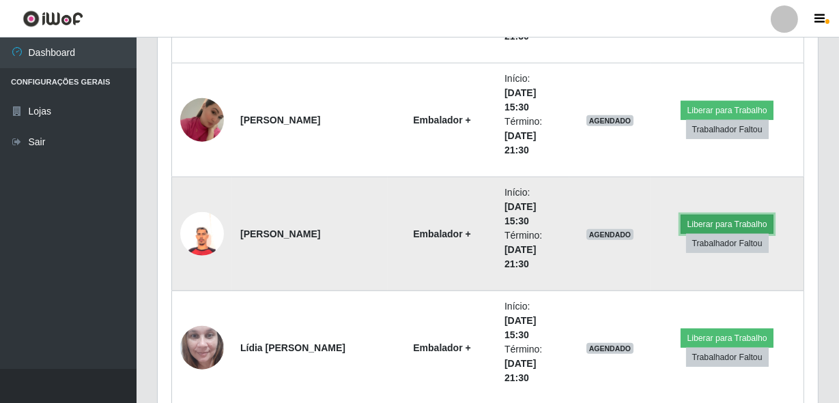
click at [690, 219] on button "Liberar para Trabalho" at bounding box center [727, 224] width 92 height 19
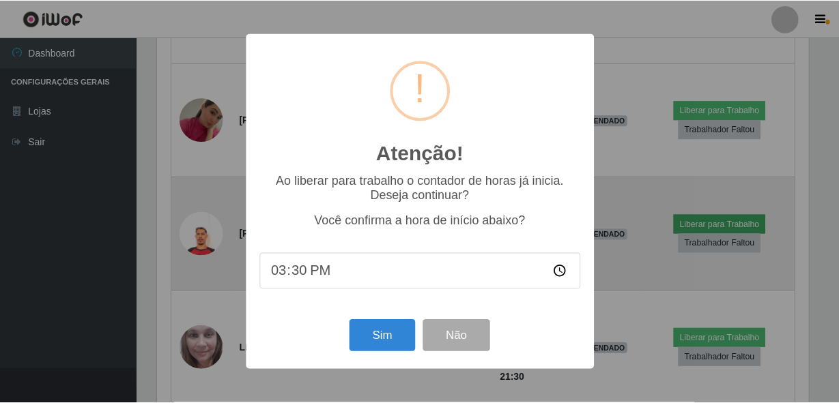
scroll to position [283, 654]
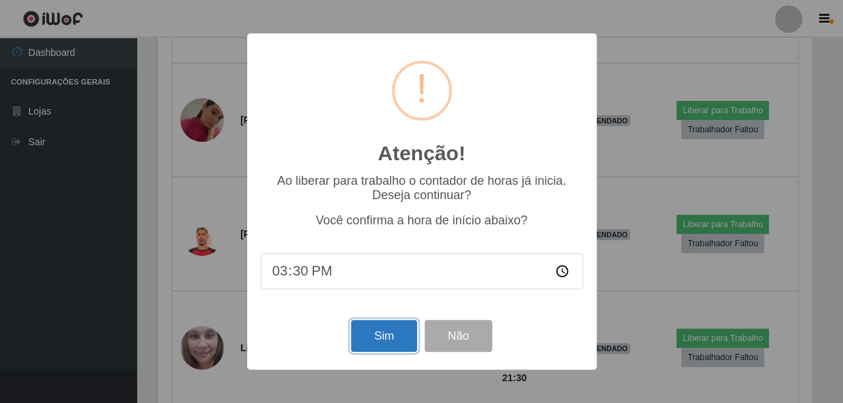
click at [393, 332] on button "Sim" at bounding box center [384, 336] width 66 height 32
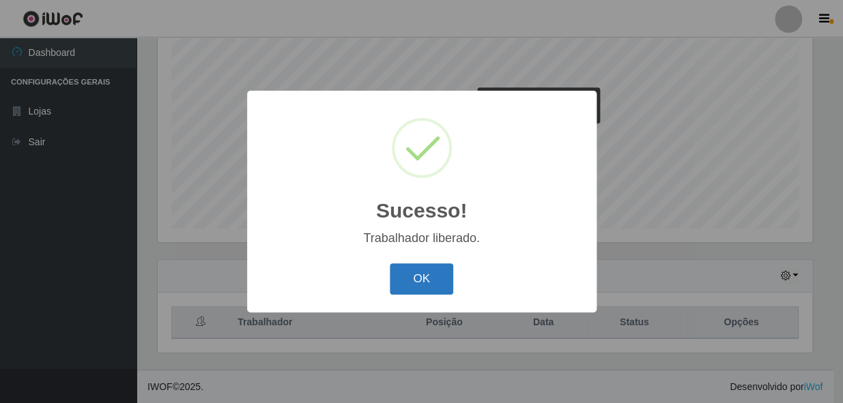
click at [417, 282] on button "OK" at bounding box center [421, 280] width 63 height 32
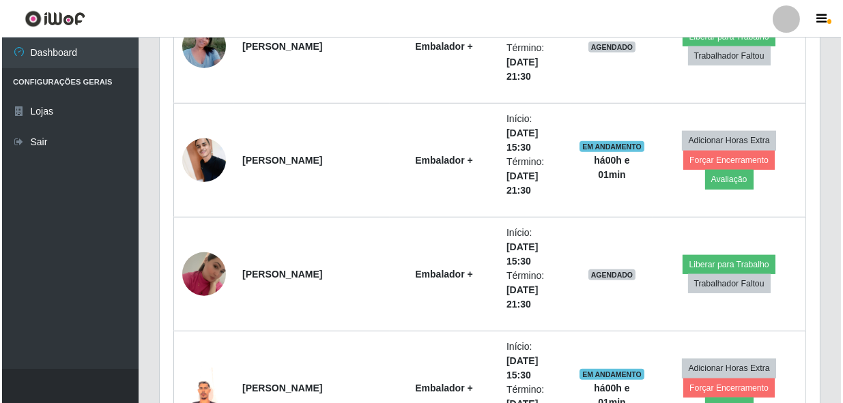
scroll to position [2183, 0]
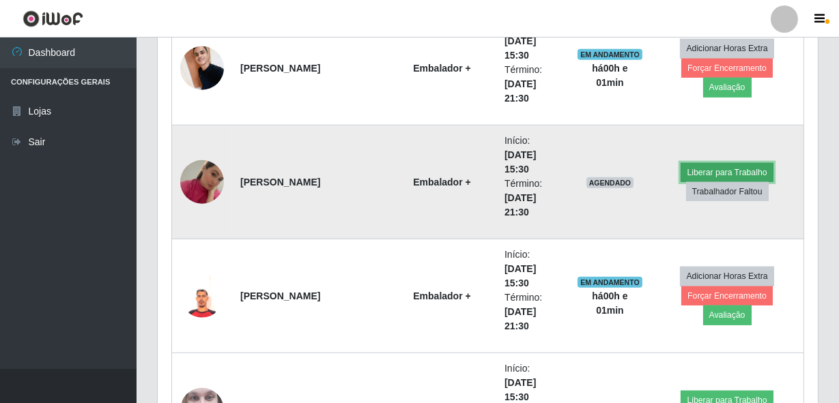
click at [754, 165] on button "Liberar para Trabalho" at bounding box center [727, 172] width 92 height 19
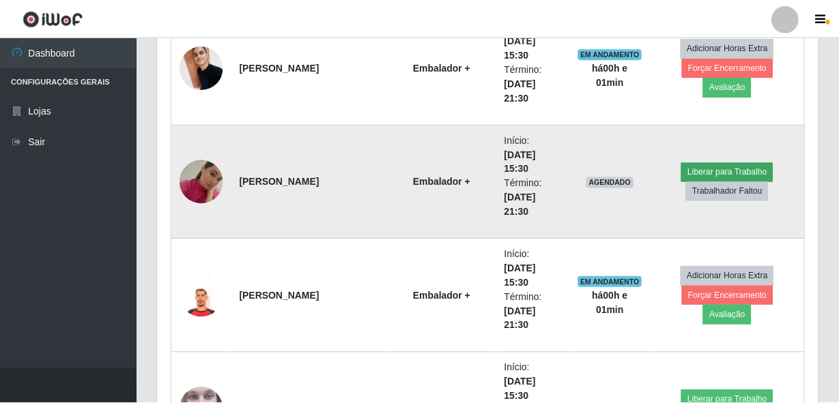
scroll to position [283, 654]
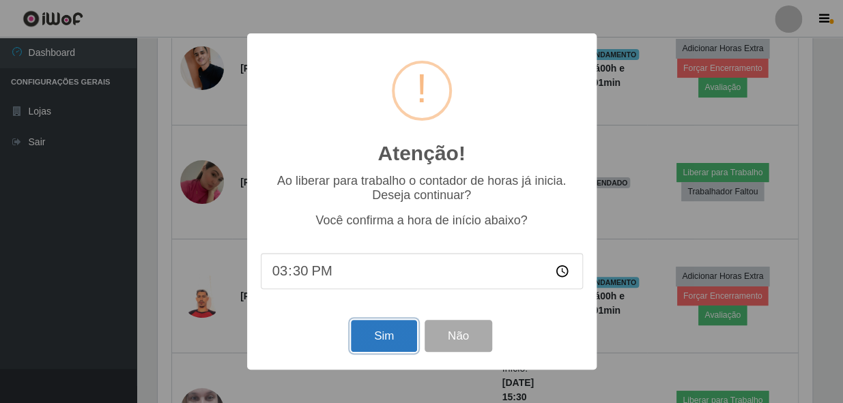
click at [367, 341] on button "Sim" at bounding box center [384, 336] width 66 height 32
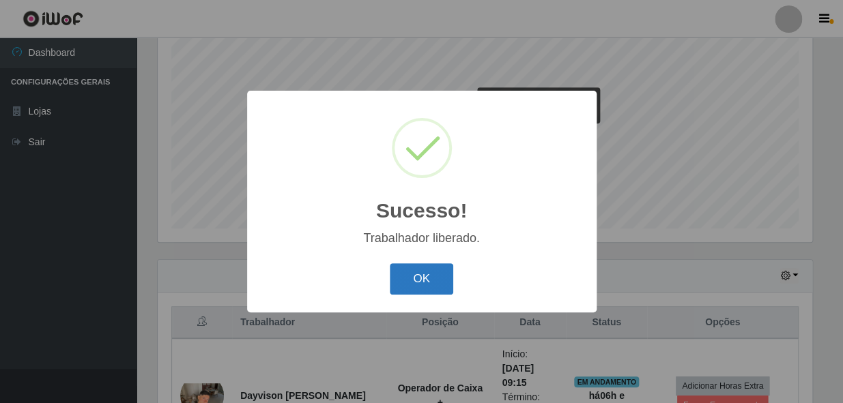
click at [429, 281] on button "OK" at bounding box center [421, 280] width 63 height 32
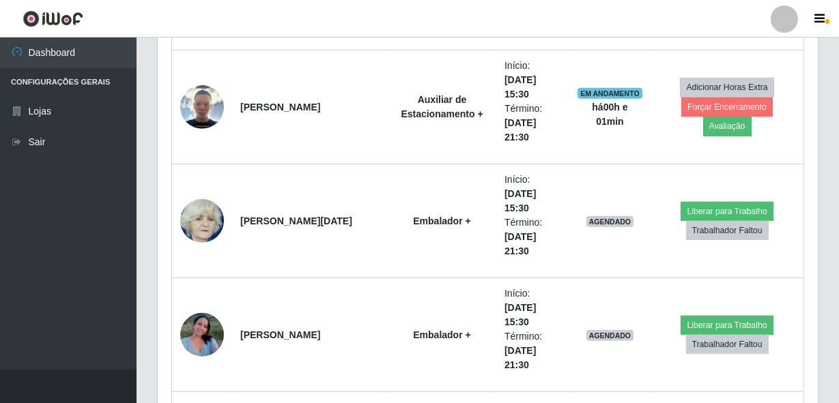
scroll to position [1873, 0]
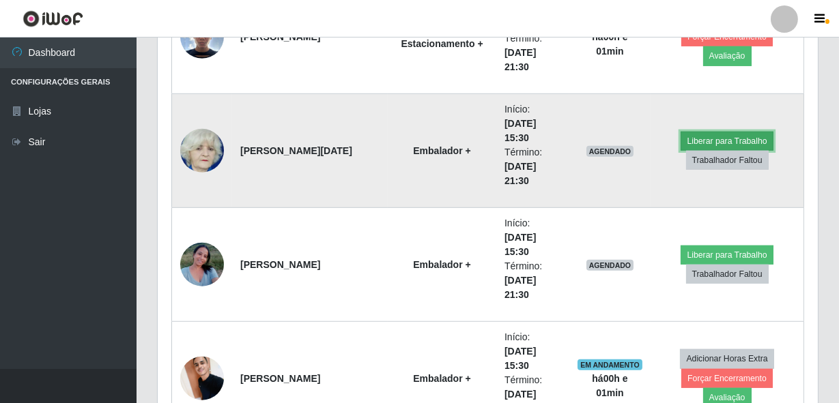
click at [692, 135] on button "Liberar para Trabalho" at bounding box center [727, 141] width 92 height 19
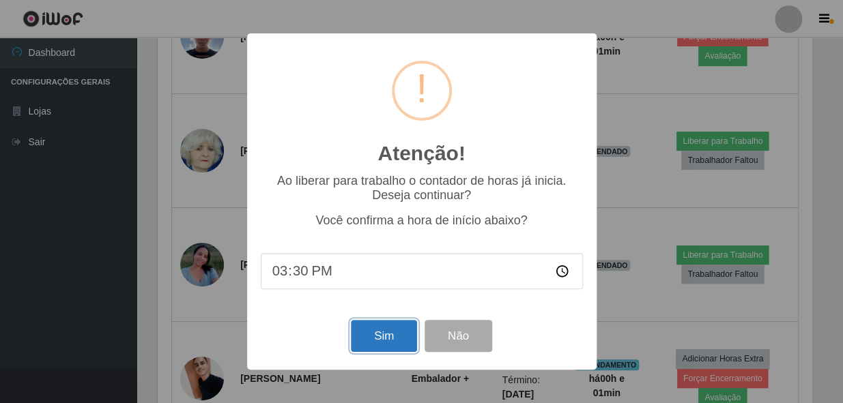
click at [393, 327] on button "Sim" at bounding box center [384, 336] width 66 height 32
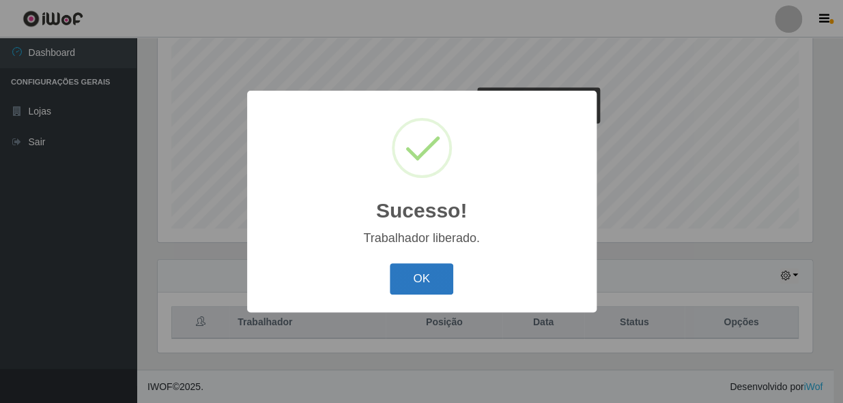
click at [429, 266] on button "OK" at bounding box center [421, 280] width 63 height 32
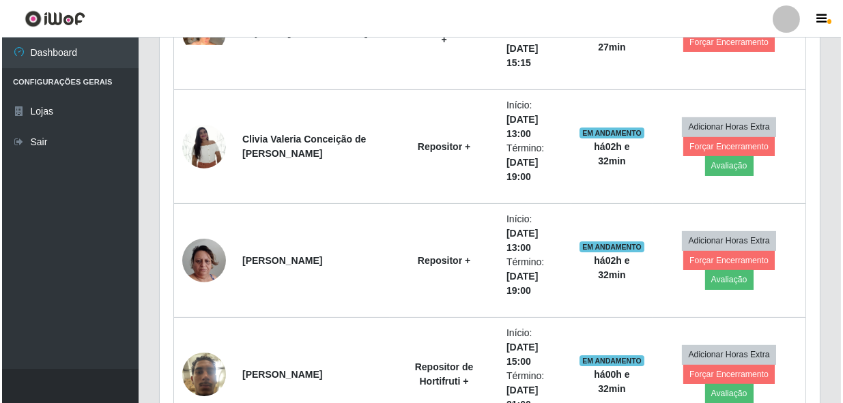
scroll to position [507, 0]
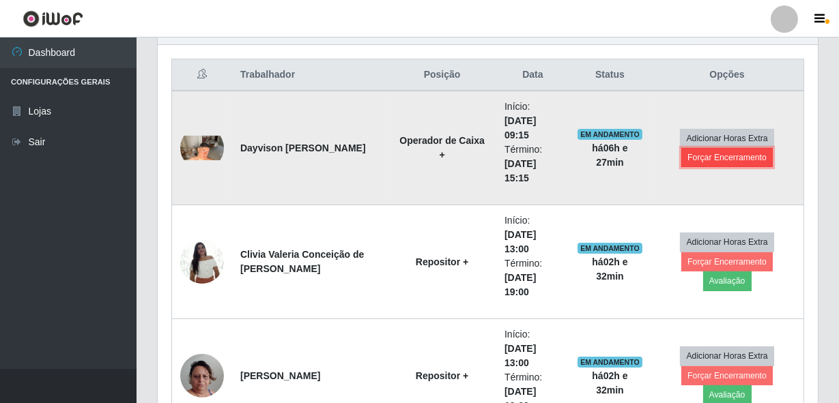
click at [700, 158] on button "Forçar Encerramento" at bounding box center [726, 157] width 91 height 19
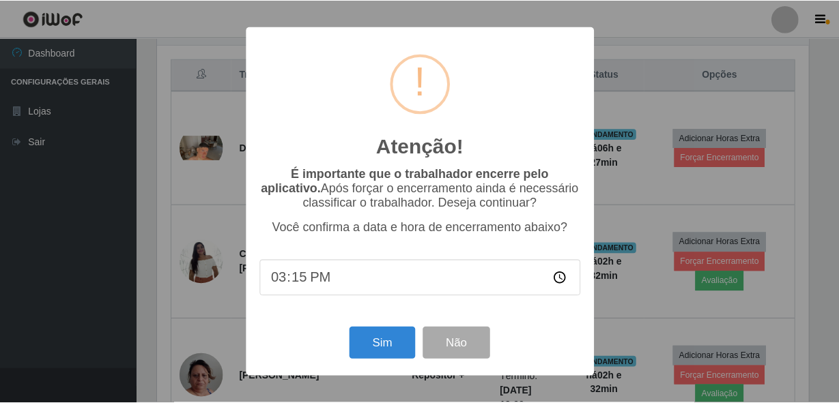
scroll to position [283, 654]
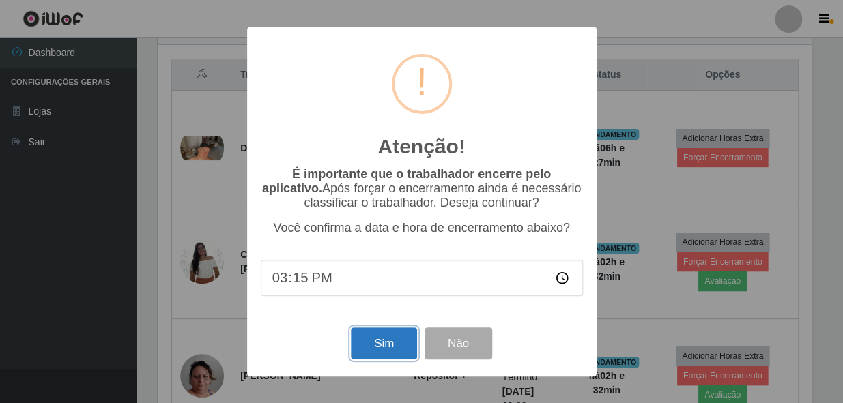
click at [376, 343] on button "Sim" at bounding box center [384, 344] width 66 height 32
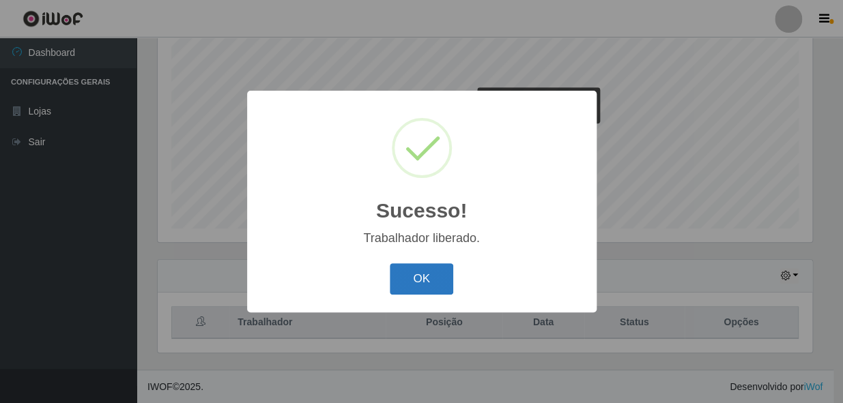
click at [416, 281] on button "OK" at bounding box center [421, 280] width 63 height 32
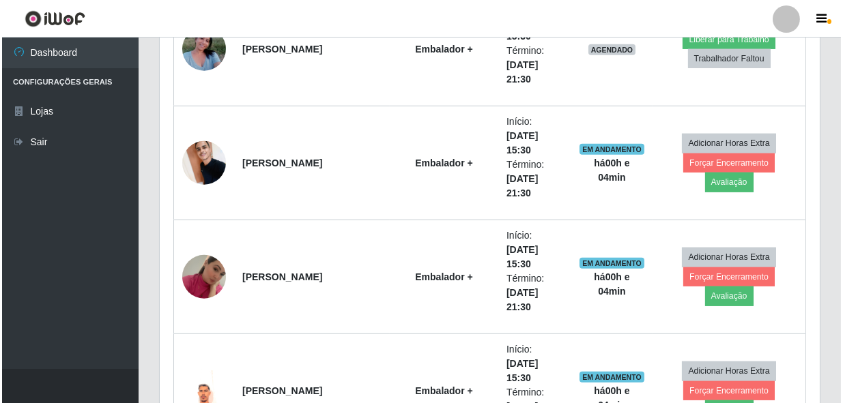
scroll to position [1873, 0]
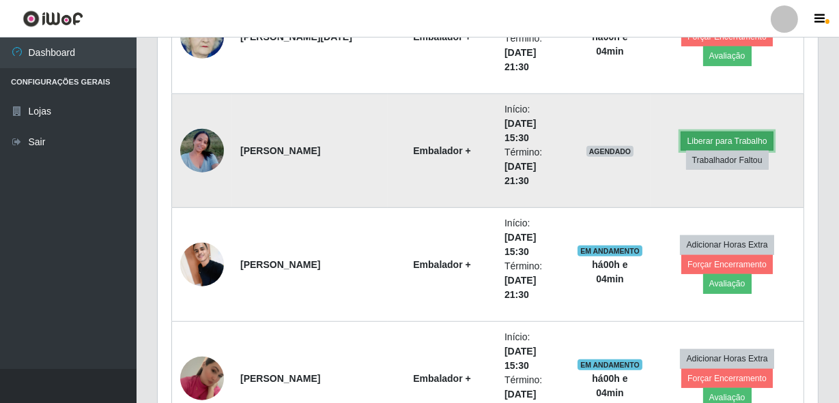
click at [709, 132] on button "Liberar para Trabalho" at bounding box center [727, 141] width 92 height 19
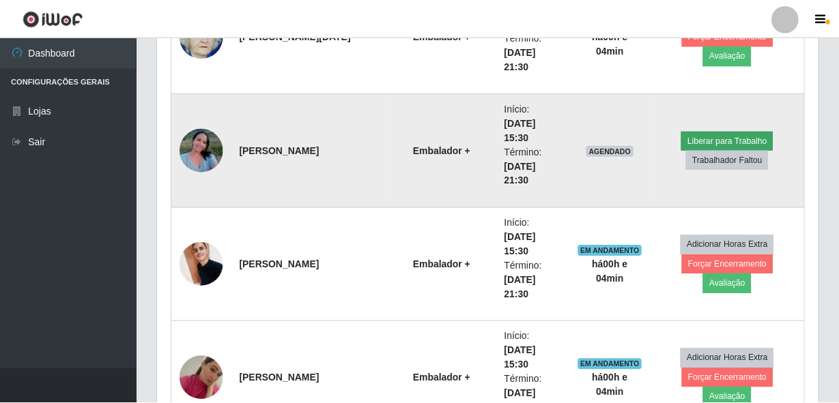
scroll to position [283, 654]
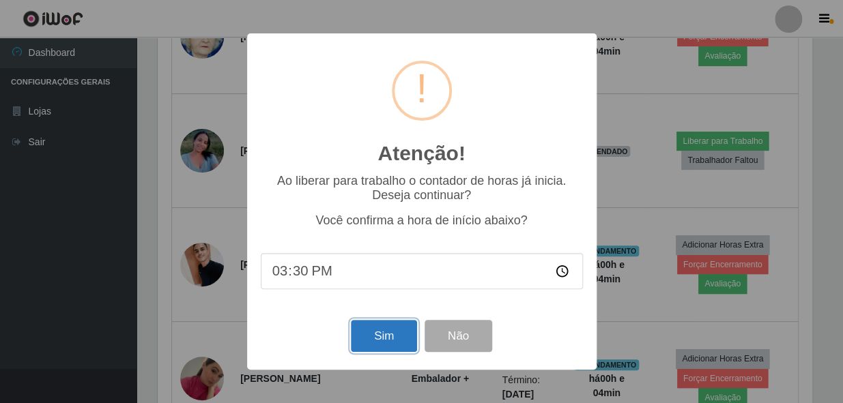
click at [384, 340] on button "Sim" at bounding box center [384, 336] width 66 height 32
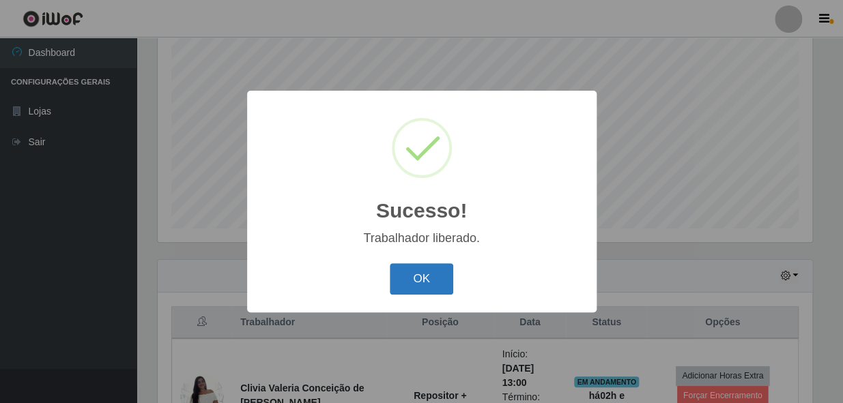
click at [437, 277] on button "OK" at bounding box center [421, 280] width 63 height 32
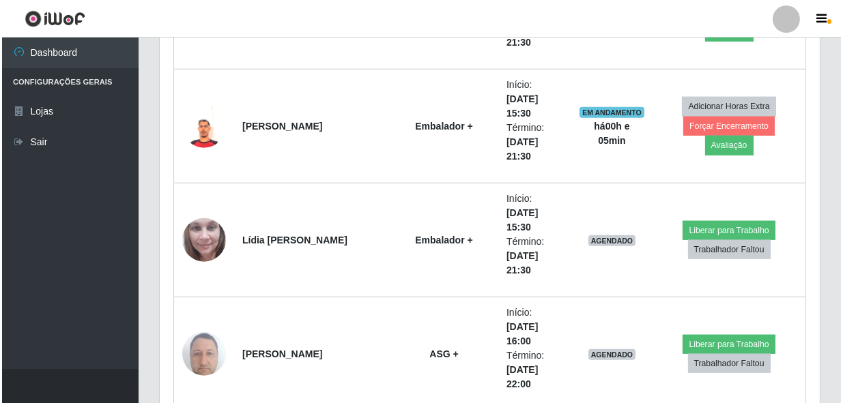
scroll to position [2310, 0]
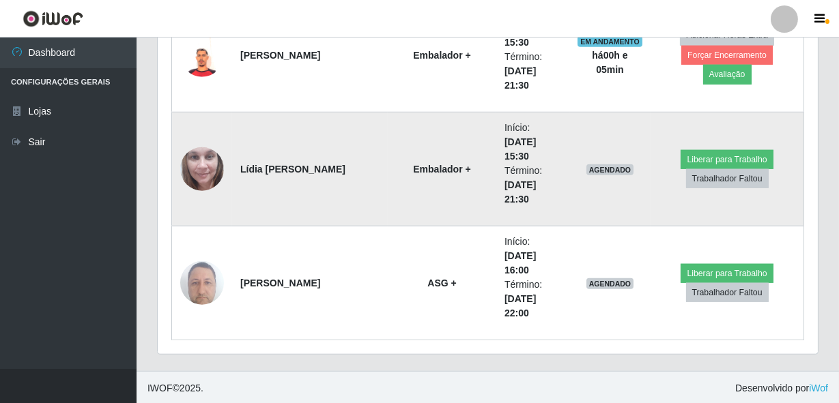
click at [199, 167] on img at bounding box center [202, 169] width 44 height 58
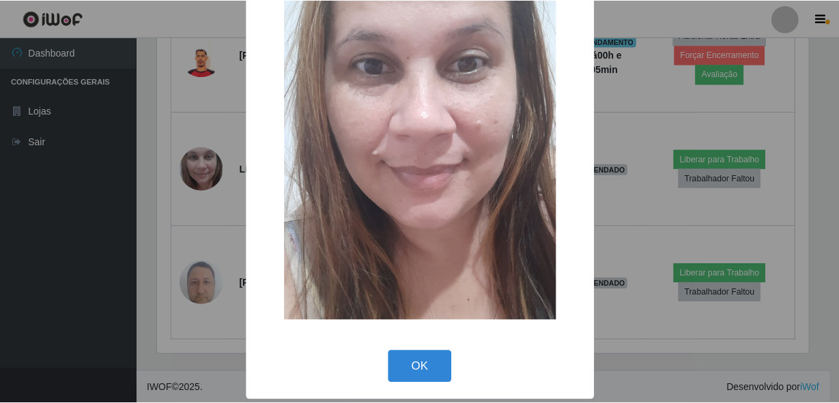
scroll to position [80, 0]
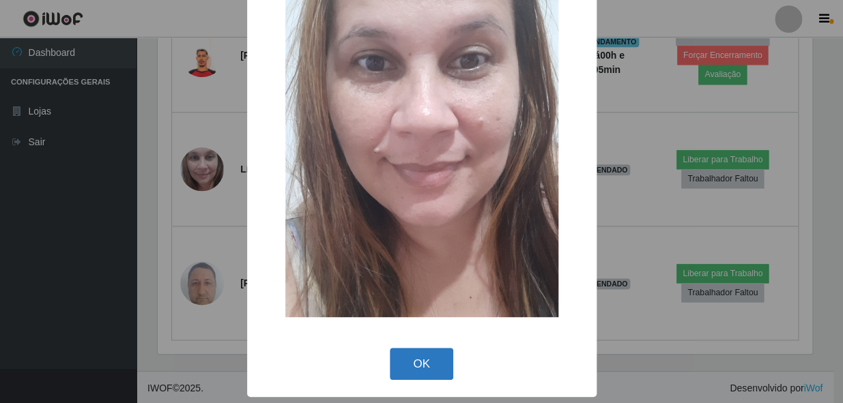
click at [434, 357] on button "OK" at bounding box center [421, 364] width 63 height 32
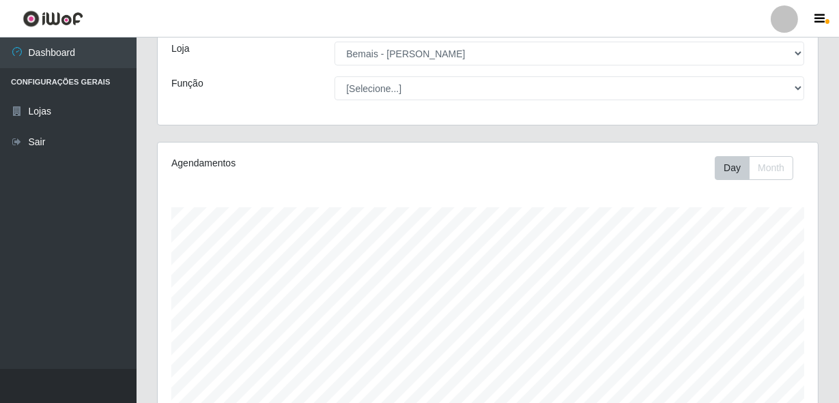
scroll to position [0, 0]
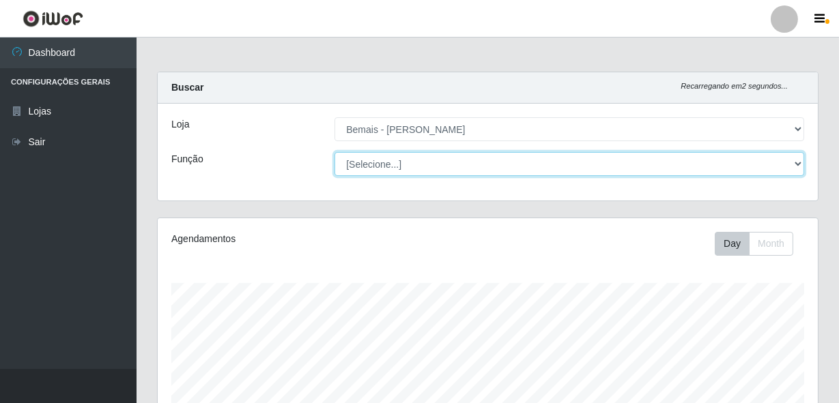
click at [799, 165] on select "[Selecione...] ASG ASG + ASG ++ Auxiliar de Depósito Auxiliar de Depósito + Aux…" at bounding box center [570, 164] width 470 height 24
click at [335, 152] on select "[Selecione...] ASG ASG + ASG ++ Auxiliar de Depósito Auxiliar de Depósito + Aux…" at bounding box center [570, 164] width 470 height 24
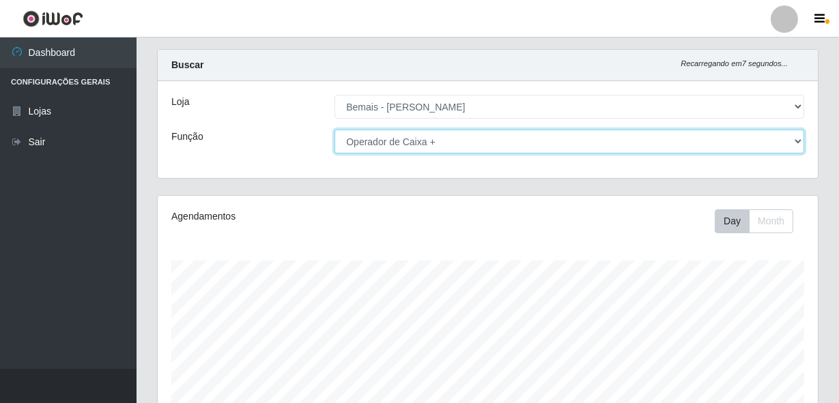
scroll to position [61, 0]
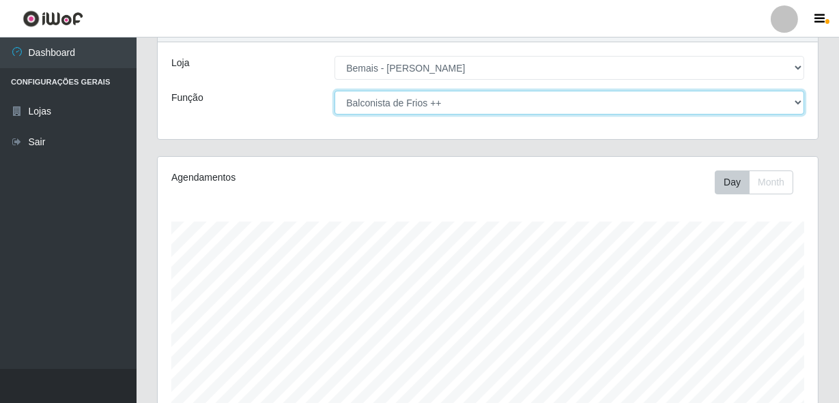
click at [335, 91] on select "[Selecione...] ASG ASG + ASG ++ Auxiliar de Depósito Auxiliar de Depósito + Aux…" at bounding box center [570, 103] width 470 height 24
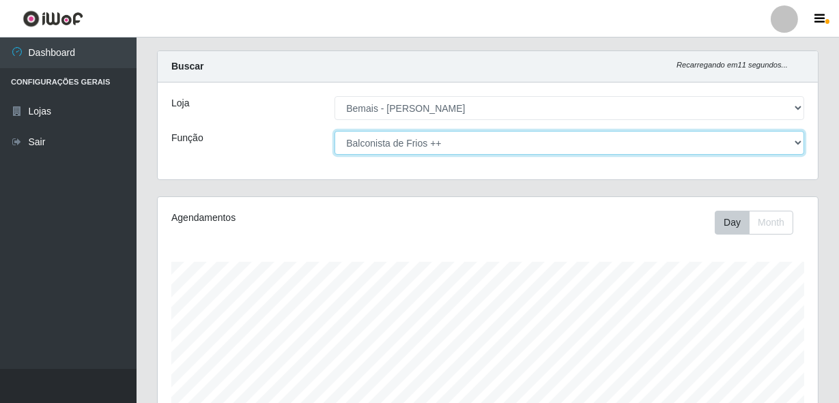
scroll to position [0, 0]
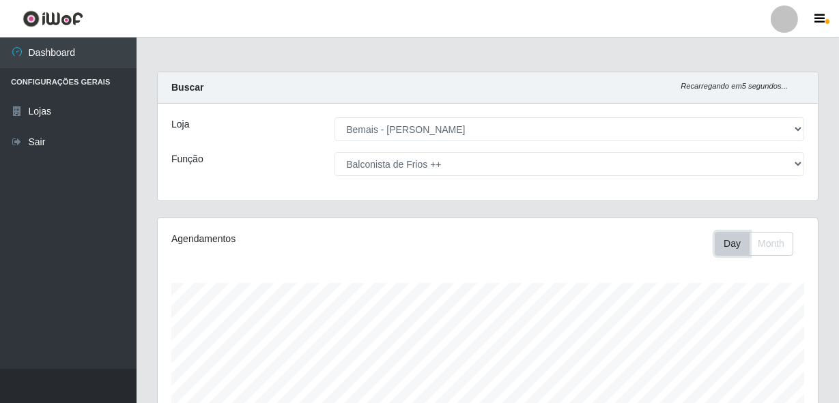
click at [740, 252] on button "Day" at bounding box center [732, 244] width 35 height 24
click at [759, 255] on div "Agendamentos Day Month 19/09 Agendamentos 61" at bounding box center [488, 359] width 660 height 283
click at [773, 246] on button "Month" at bounding box center [771, 244] width 44 height 24
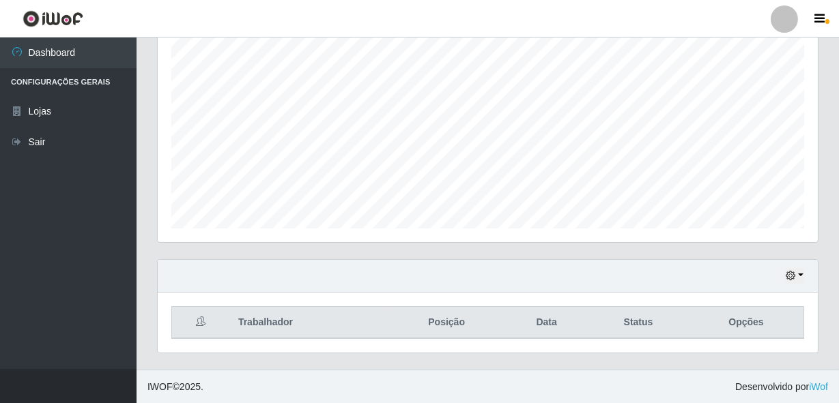
scroll to position [11, 0]
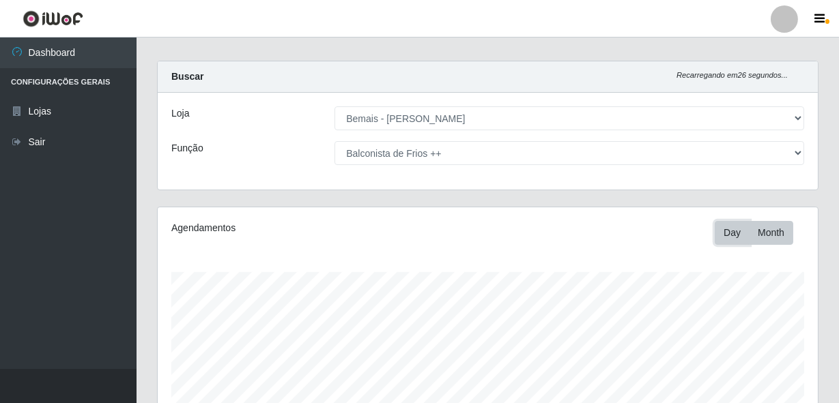
click at [735, 229] on button "Day" at bounding box center [732, 233] width 35 height 24
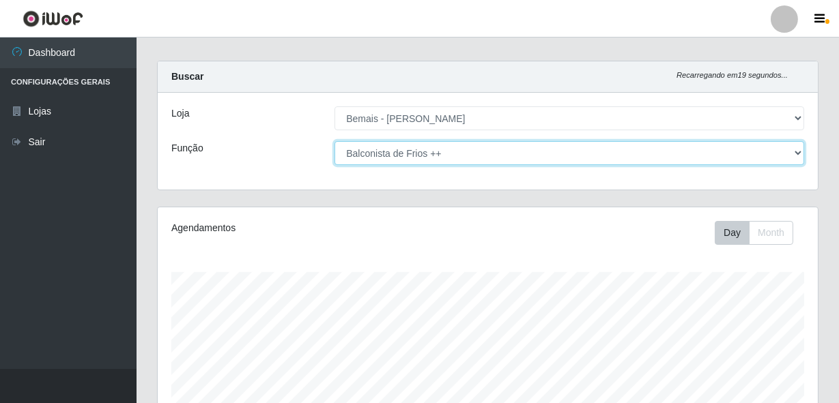
click at [799, 151] on select "[Selecione...] ASG ASG + ASG ++ Auxiliar de Depósito Auxiliar de Depósito + Aux…" at bounding box center [570, 153] width 470 height 24
select select "[Selecione...]"
click at [335, 141] on select "[Selecione...] ASG ASG + ASG ++ Auxiliar de Depósito Auxiliar de Depósito + Aux…" at bounding box center [570, 153] width 470 height 24
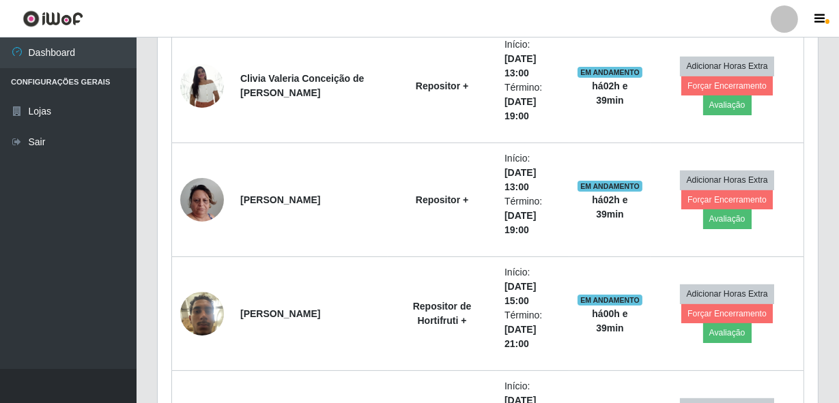
scroll to position [321, 0]
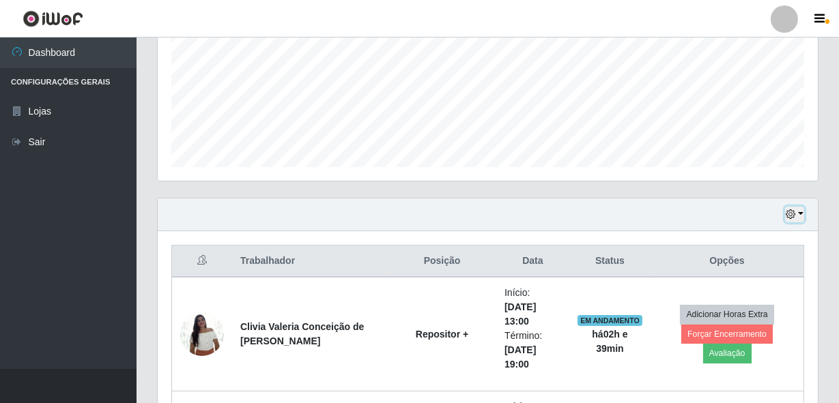
click at [800, 212] on button "button" at bounding box center [794, 215] width 19 height 16
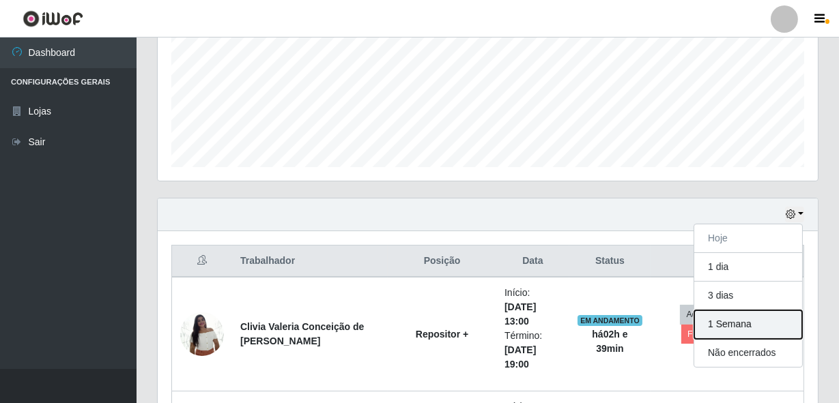
click at [736, 320] on button "1 Semana" at bounding box center [748, 325] width 108 height 29
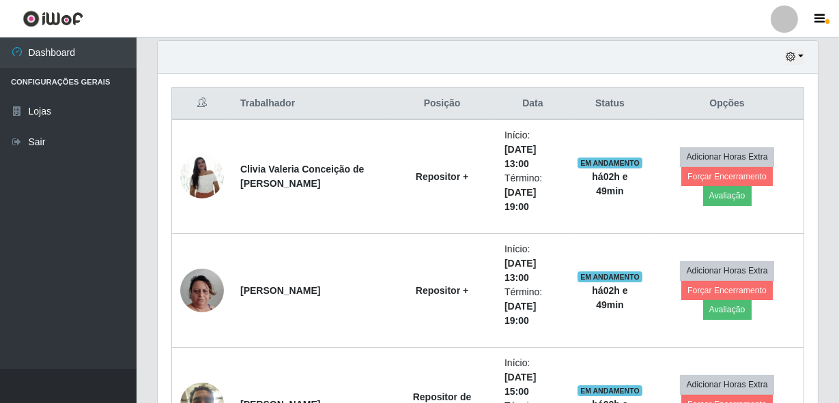
scroll to position [558, 0]
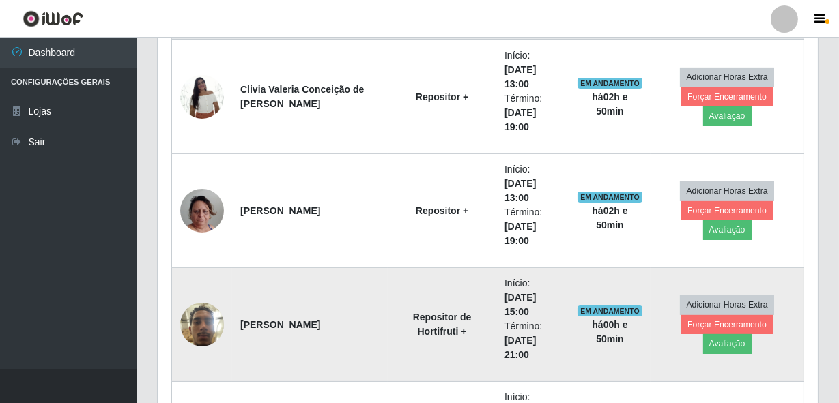
click at [200, 324] on img at bounding box center [202, 325] width 44 height 58
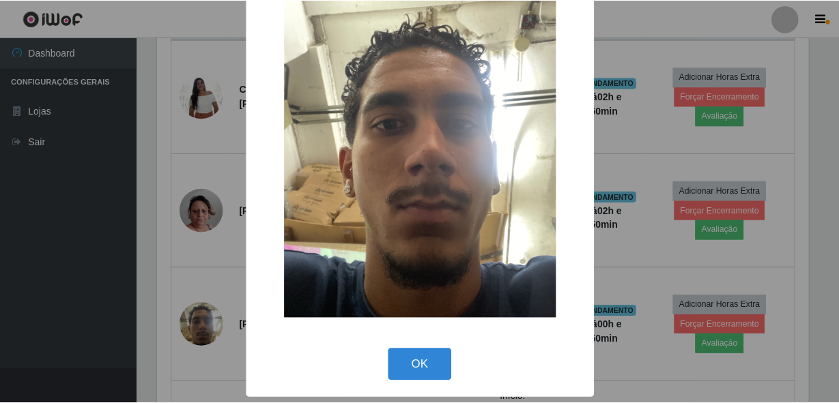
scroll to position [80, 0]
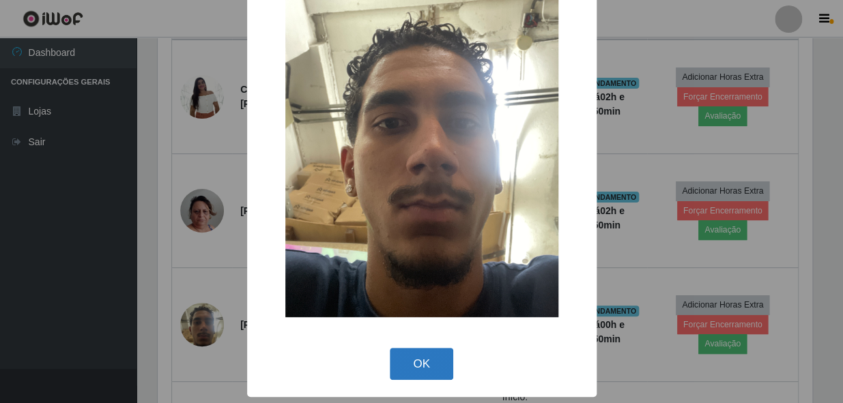
click at [404, 363] on button "OK" at bounding box center [421, 364] width 63 height 32
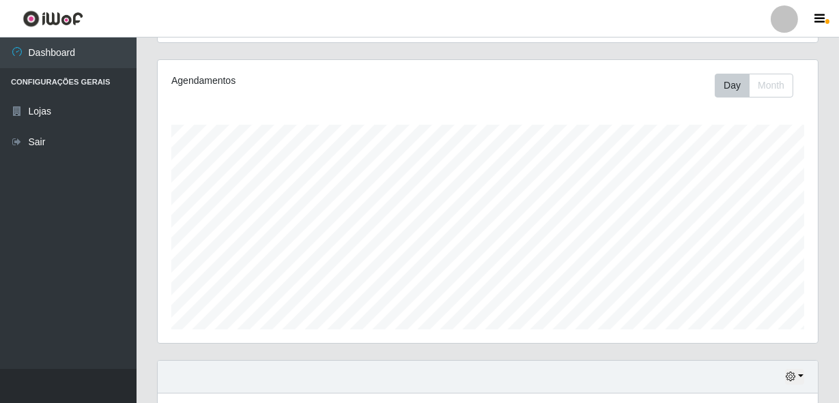
scroll to position [248, 0]
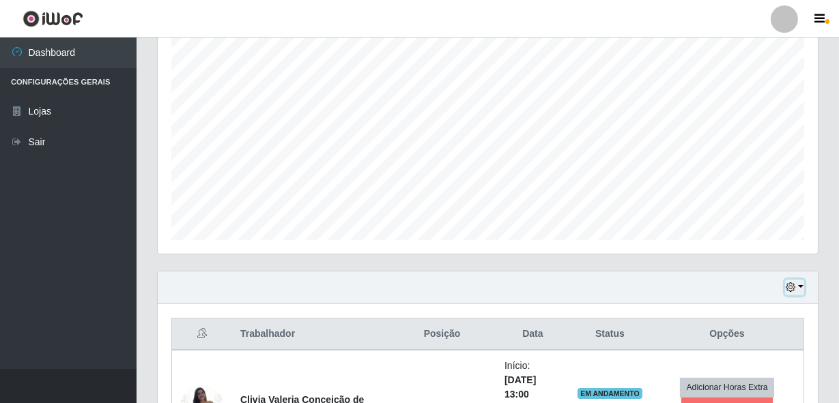
click at [803, 284] on button "button" at bounding box center [794, 288] width 19 height 16
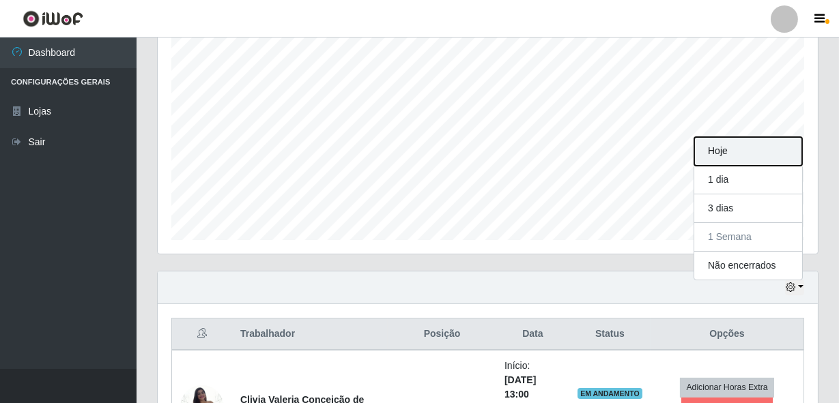
click at [724, 154] on button "Hoje" at bounding box center [748, 151] width 108 height 29
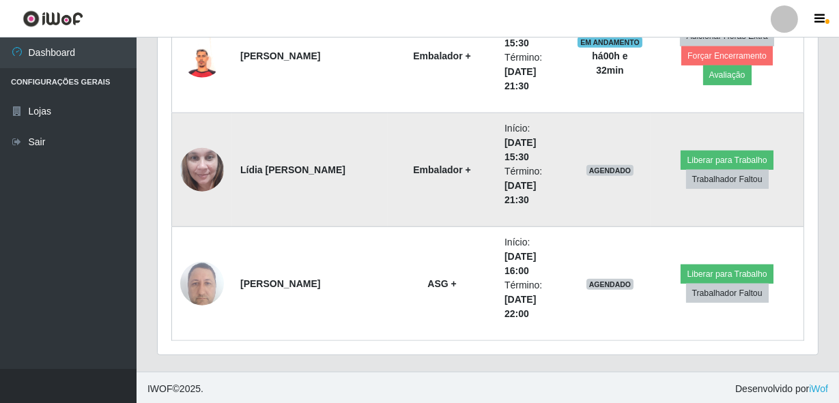
scroll to position [2310, 0]
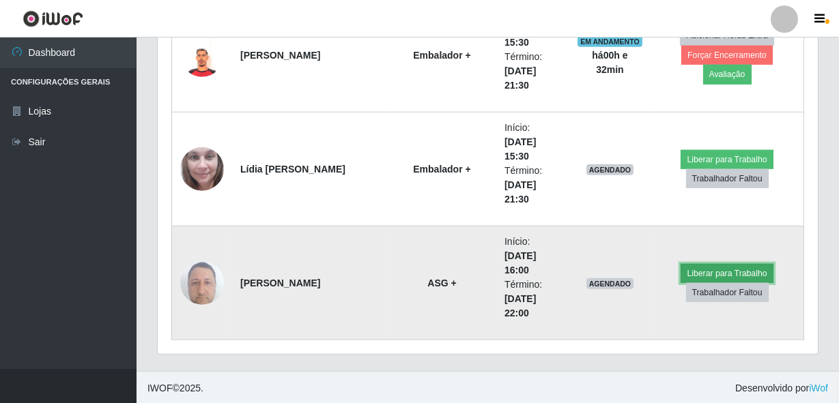
click at [728, 270] on button "Liberar para Trabalho" at bounding box center [727, 273] width 92 height 19
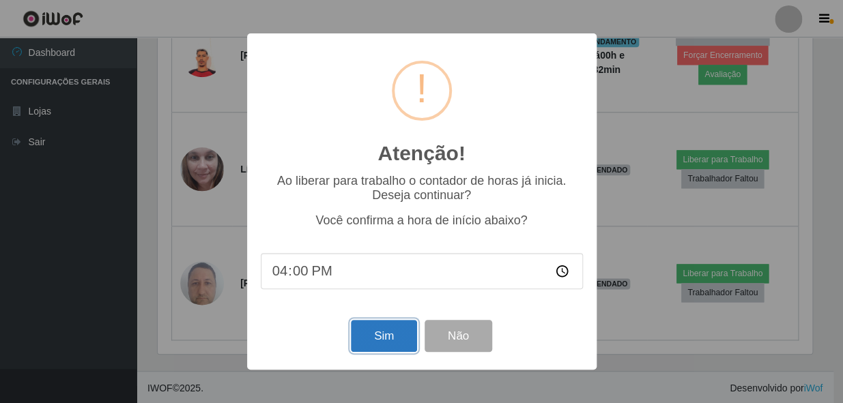
drag, startPoint x: 392, startPoint y: 339, endPoint x: 393, endPoint y: 332, distance: 7.0
click at [393, 339] on button "Sim" at bounding box center [384, 336] width 66 height 32
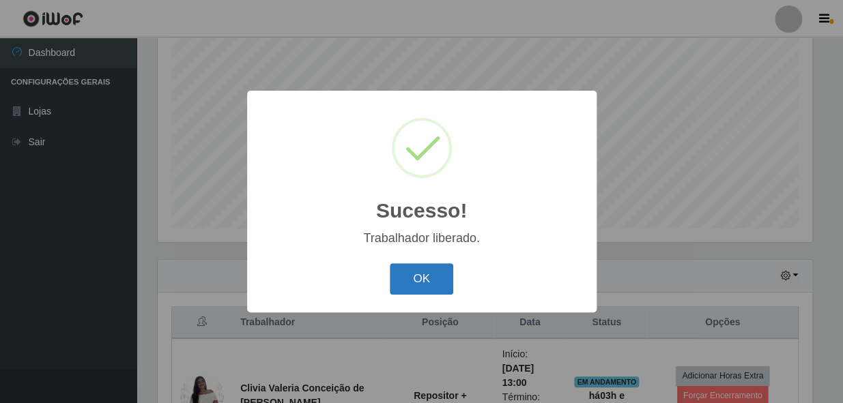
click at [411, 279] on button "OK" at bounding box center [421, 280] width 63 height 32
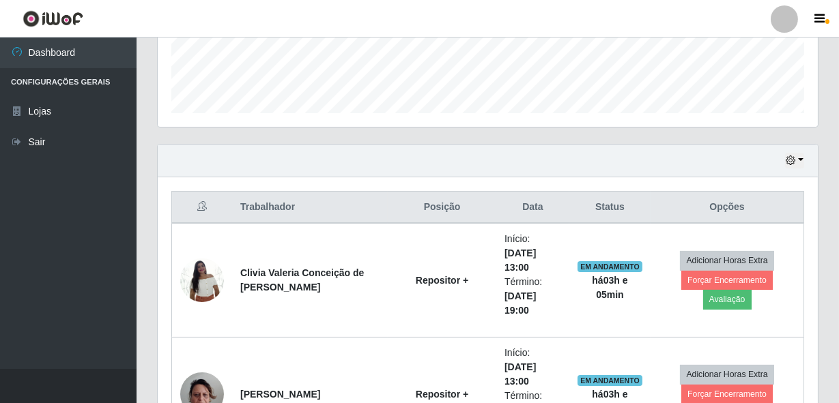
scroll to position [449, 0]
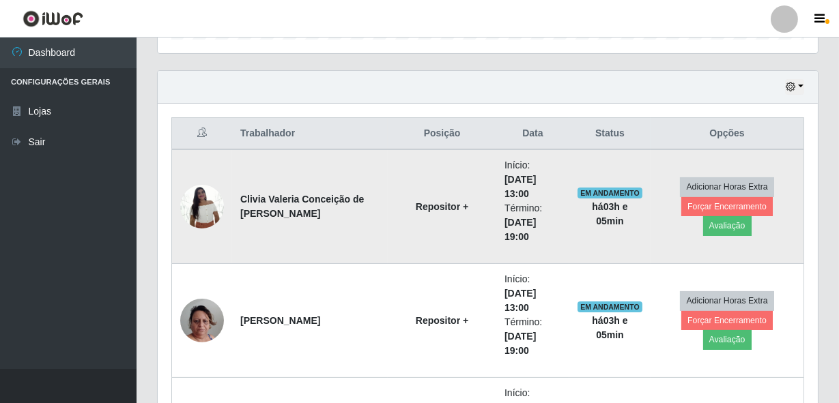
click at [210, 212] on img at bounding box center [202, 207] width 44 height 58
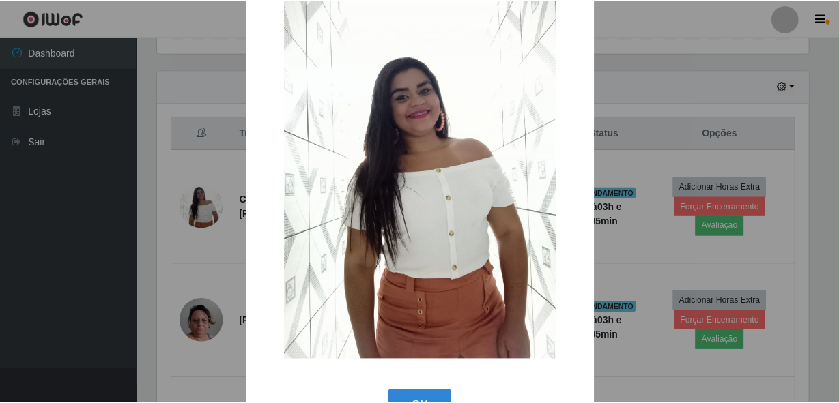
scroll to position [80, 0]
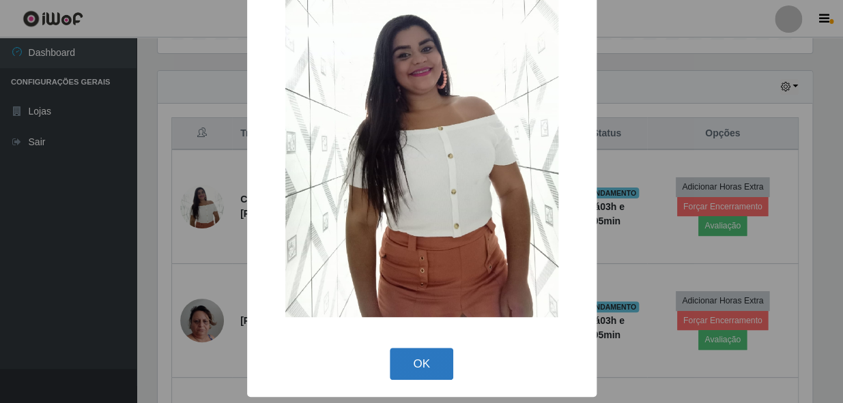
click at [410, 354] on button "OK" at bounding box center [421, 364] width 63 height 32
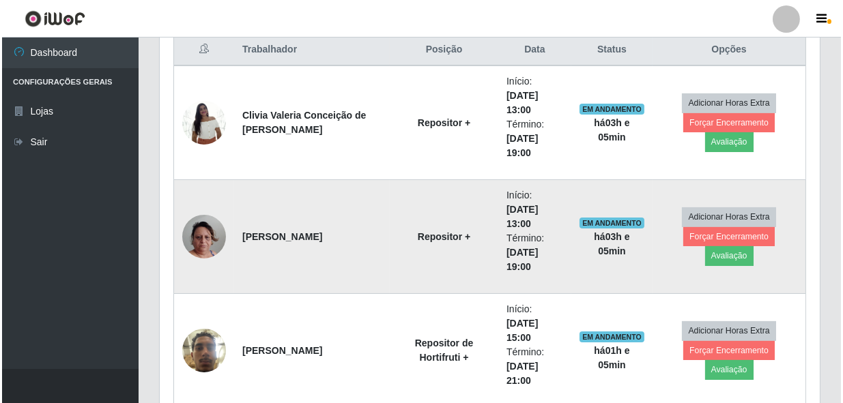
scroll to position [511, 0]
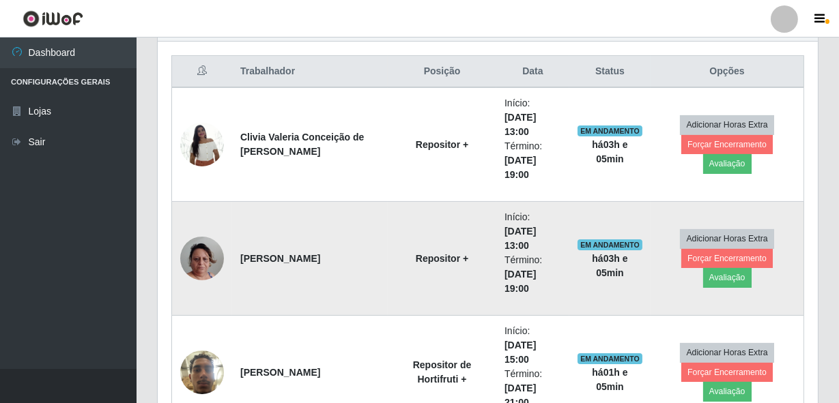
click at [198, 268] on img at bounding box center [202, 259] width 44 height 78
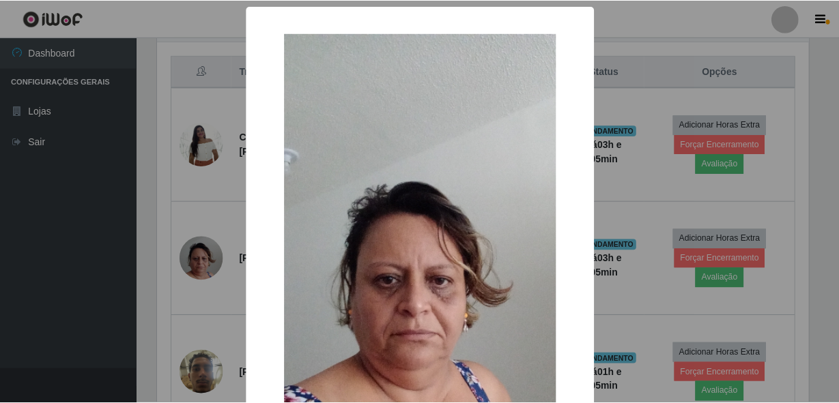
scroll to position [186, 0]
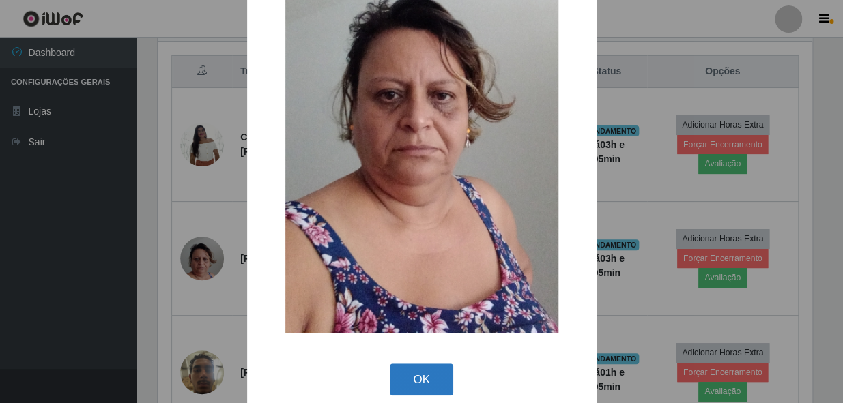
click at [406, 372] on button "OK" at bounding box center [421, 380] width 63 height 32
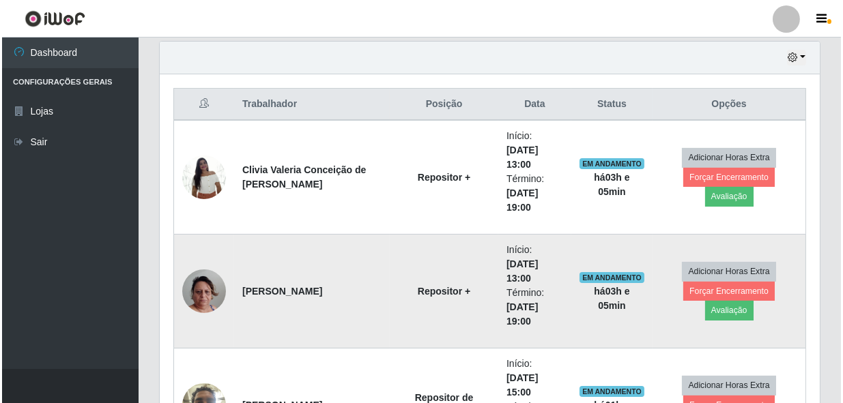
scroll to position [449, 0]
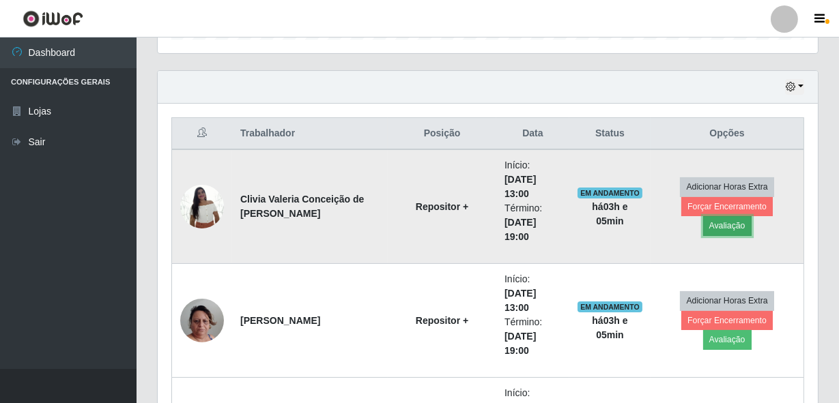
click at [752, 218] on button "Avaliação" at bounding box center [727, 225] width 48 height 19
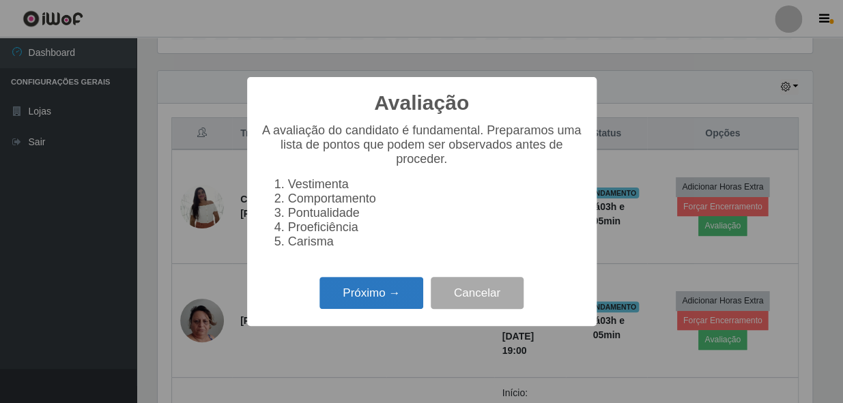
click at [385, 296] on button "Próximo →" at bounding box center [372, 293] width 104 height 32
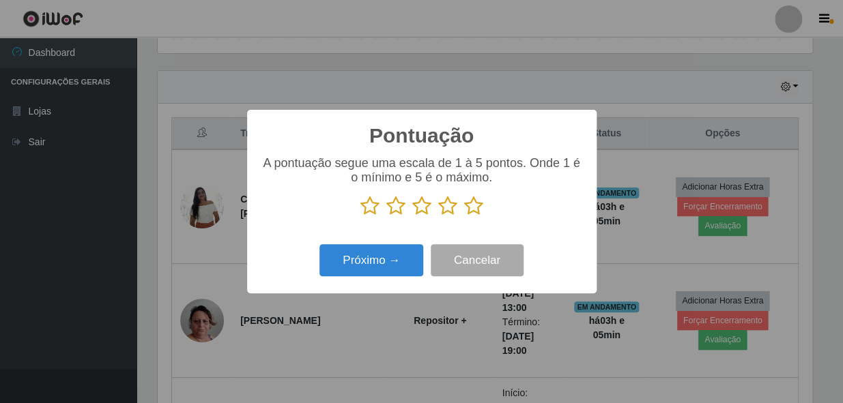
click at [470, 205] on icon at bounding box center [473, 206] width 19 height 20
click at [464, 216] on input "radio" at bounding box center [464, 216] width 0 height 0
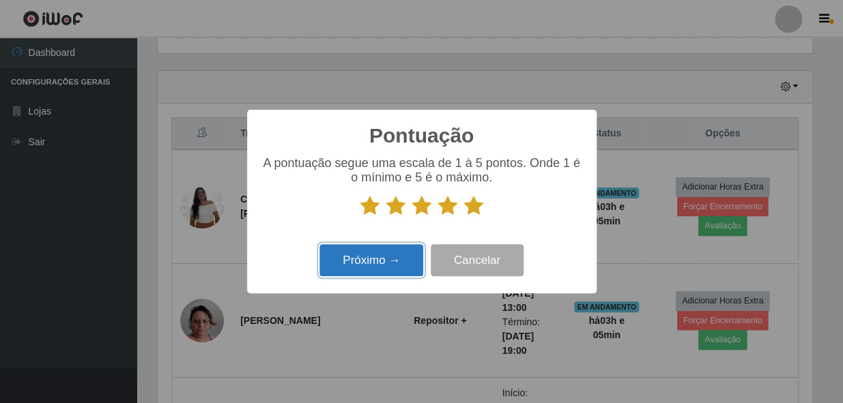
click at [364, 265] on button "Próximo →" at bounding box center [372, 260] width 104 height 32
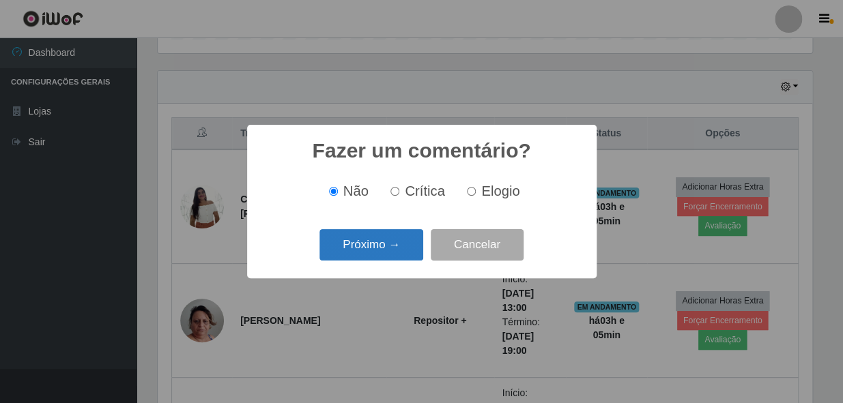
click at [369, 251] on button "Próximo →" at bounding box center [372, 245] width 104 height 32
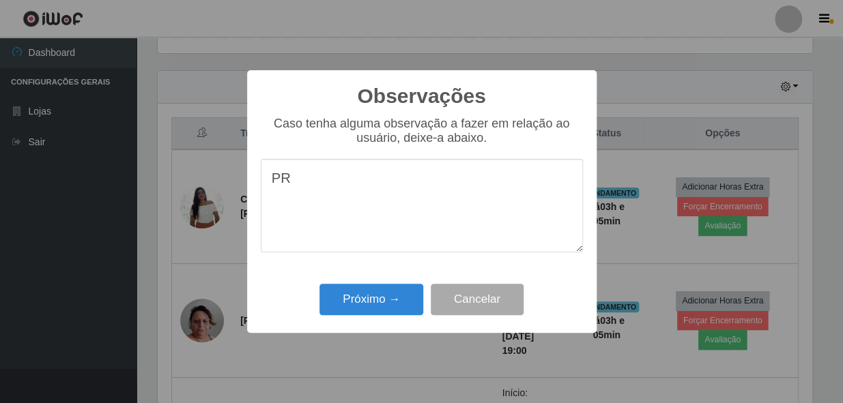
type textarea "P"
click at [462, 296] on button "Cancelar" at bounding box center [477, 300] width 93 height 32
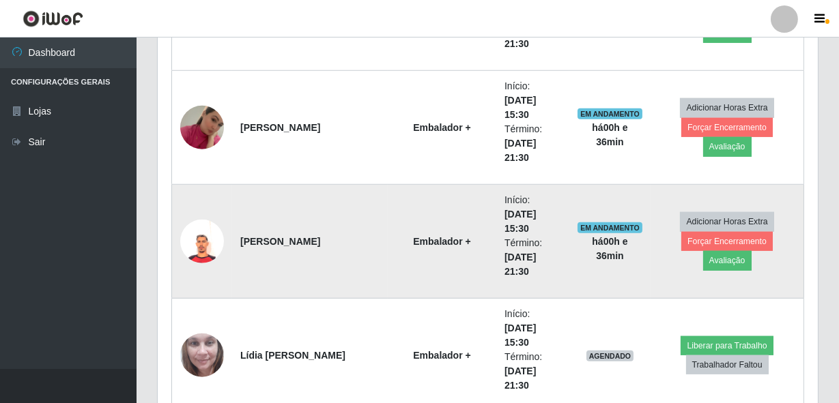
scroll to position [2310, 0]
